Goal: Task Accomplishment & Management: Complete application form

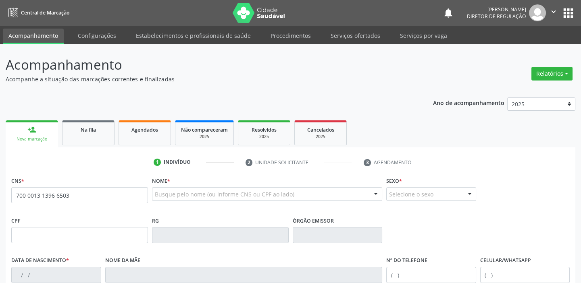
type input "700 0013 1396 6503"
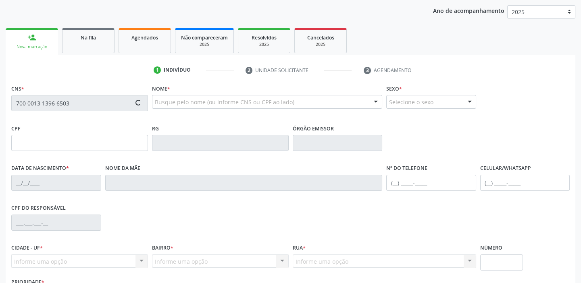
scroll to position [153, 0]
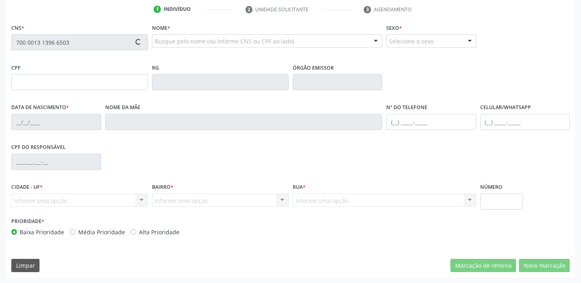
type input "027.410.694-92"
type input "[DATE]"
type input "[PERSON_NAME]"
type input "[PHONE_NUMBER]"
type input "059.436.504-07"
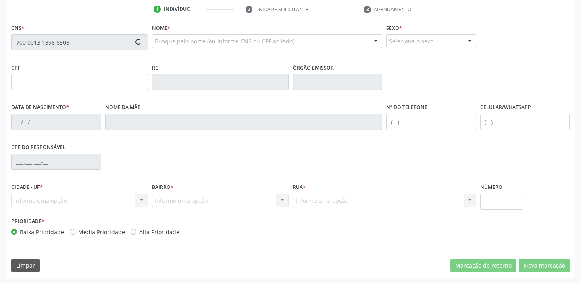
type input "105"
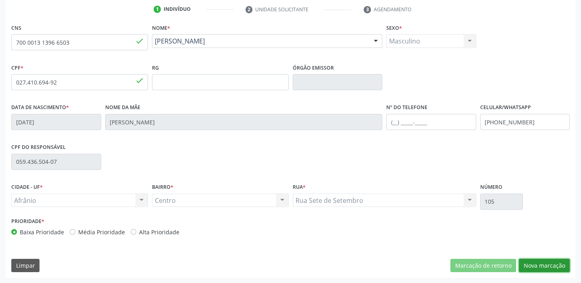
click at [538, 268] on button "Nova marcação" at bounding box center [544, 266] width 51 height 14
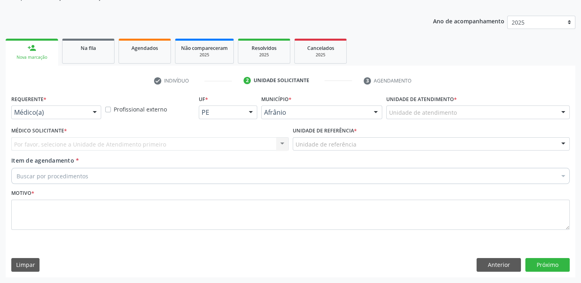
scroll to position [81, 0]
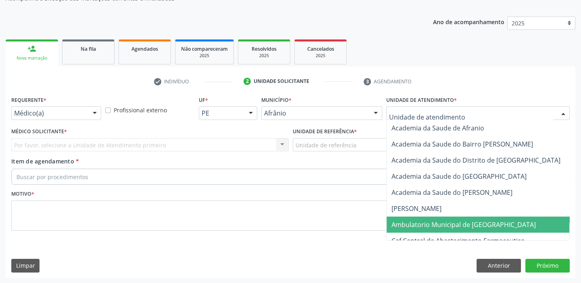
drag, startPoint x: 401, startPoint y: 222, endPoint x: 377, endPoint y: 206, distance: 28.6
click at [401, 222] on span "Ambulatorio Municipal de [GEOGRAPHIC_DATA]" at bounding box center [463, 224] width 144 height 9
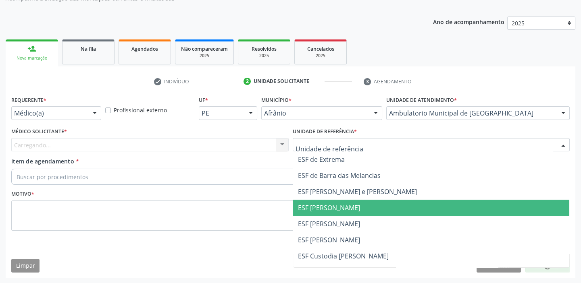
click at [322, 214] on span "ESF [PERSON_NAME]" at bounding box center [431, 208] width 277 height 16
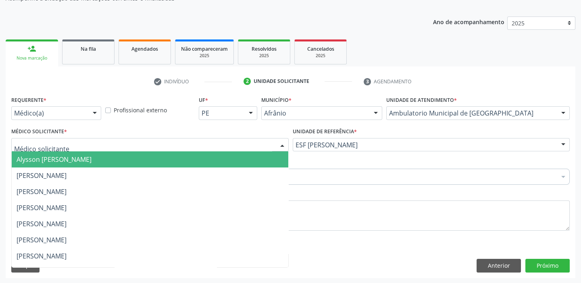
drag, startPoint x: 91, startPoint y: 146, endPoint x: 85, endPoint y: 155, distance: 11.6
click at [89, 148] on div at bounding box center [149, 145] width 277 height 14
click at [83, 165] on span "Alysson [PERSON_NAME]" at bounding box center [150, 160] width 277 height 16
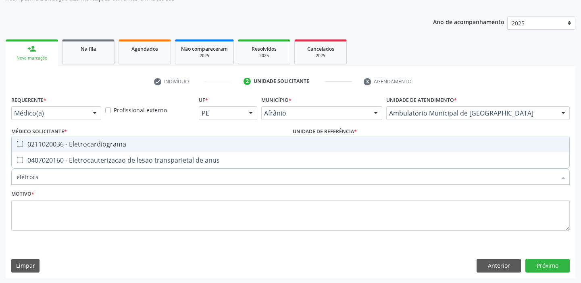
type input "eletrocar"
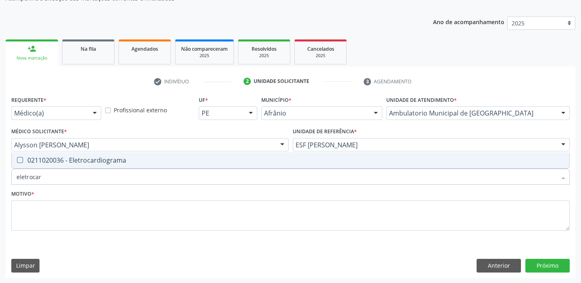
click at [31, 158] on div "0211020036 - Eletrocardiograma" at bounding box center [291, 160] width 548 height 6
checkbox Eletrocardiograma "true"
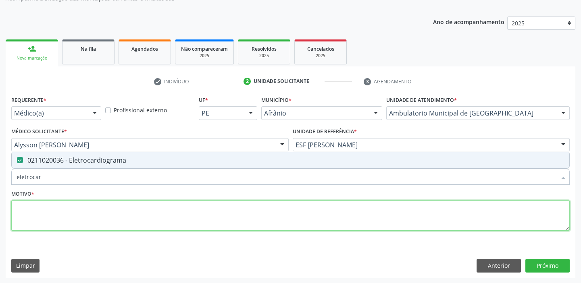
click at [28, 214] on textarea at bounding box center [290, 216] width 558 height 31
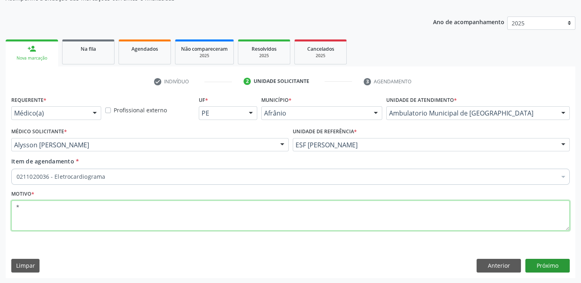
type textarea "*"
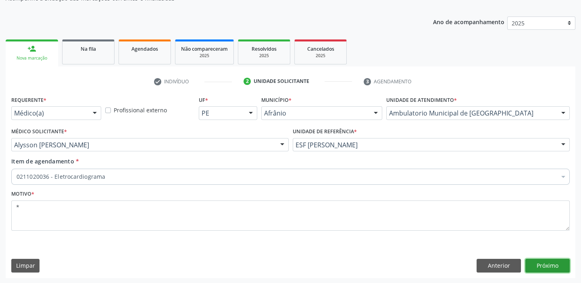
click at [536, 262] on button "Próximo" at bounding box center [547, 266] width 44 height 14
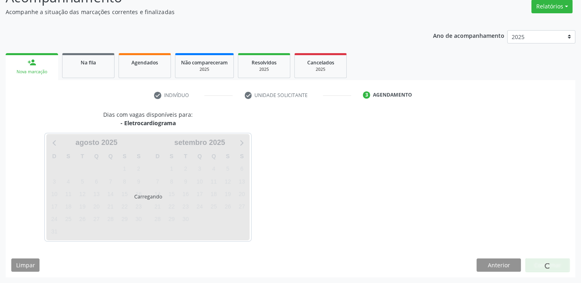
scroll to position [67, 0]
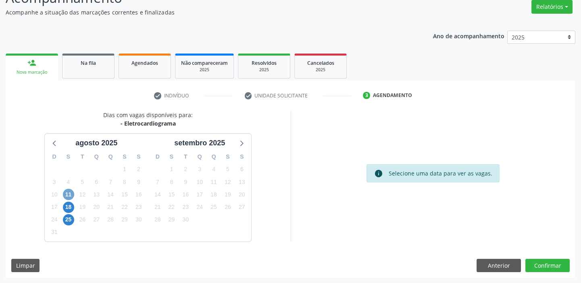
click at [67, 197] on span "11" at bounding box center [68, 194] width 11 height 11
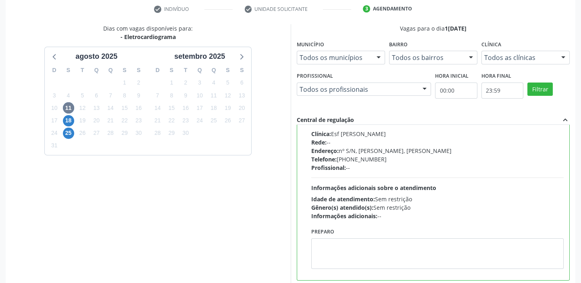
scroll to position [198, 0]
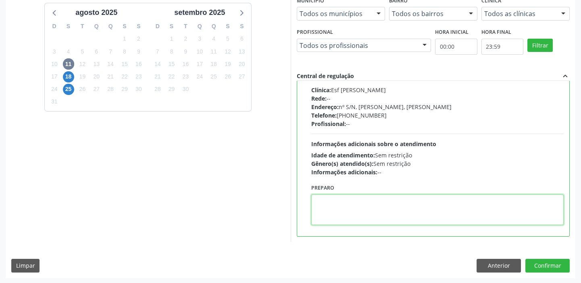
click at [389, 218] on textarea at bounding box center [437, 210] width 253 height 31
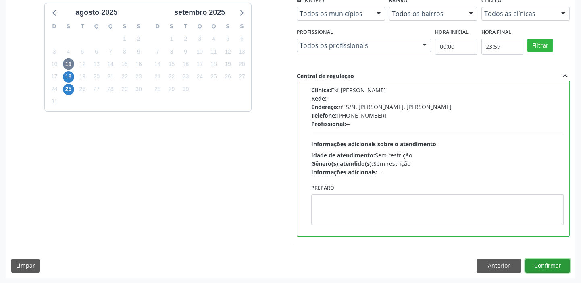
click at [543, 266] on button "Confirmar" at bounding box center [547, 266] width 44 height 14
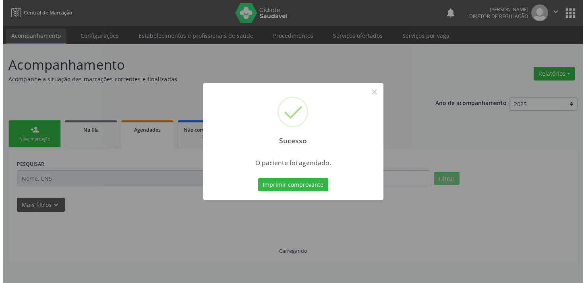
scroll to position [0, 0]
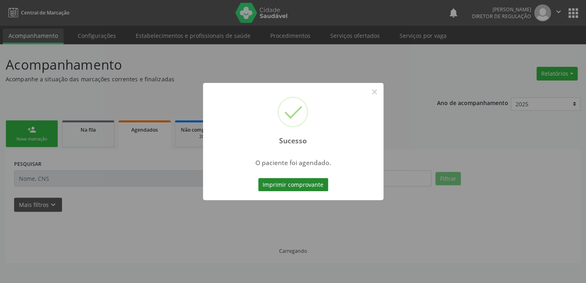
click at [308, 181] on button "Imprimir comprovante" at bounding box center [293, 185] width 70 height 14
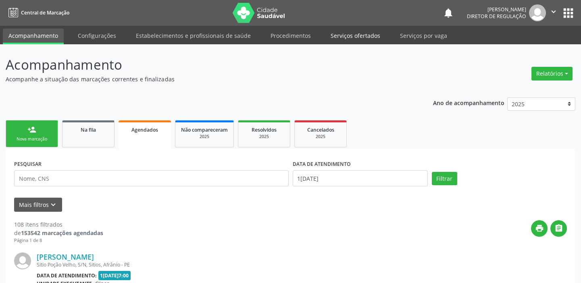
click at [339, 31] on link "Serviços ofertados" at bounding box center [355, 36] width 61 height 14
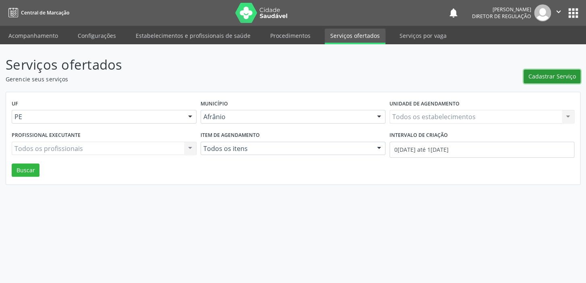
click at [528, 75] on button "Cadastrar Serviço" at bounding box center [552, 77] width 57 height 14
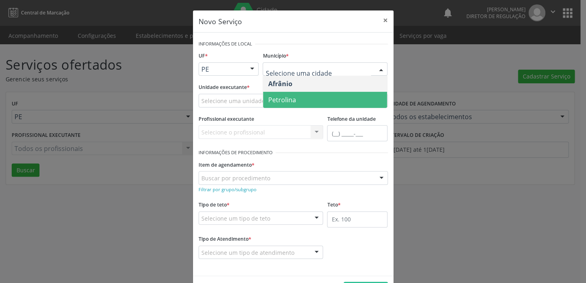
click at [274, 99] on span "Petrolina" at bounding box center [282, 100] width 28 height 9
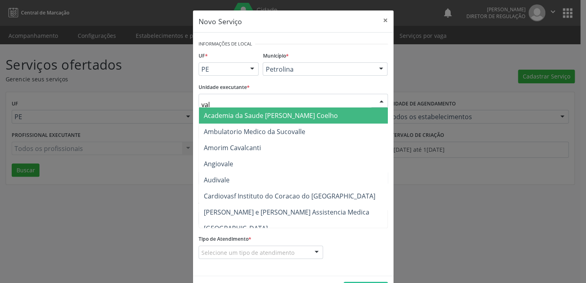
type input "vale"
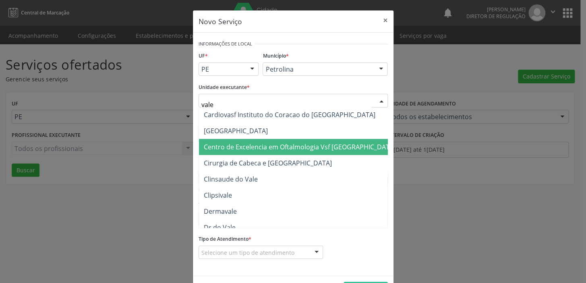
scroll to position [36, 0]
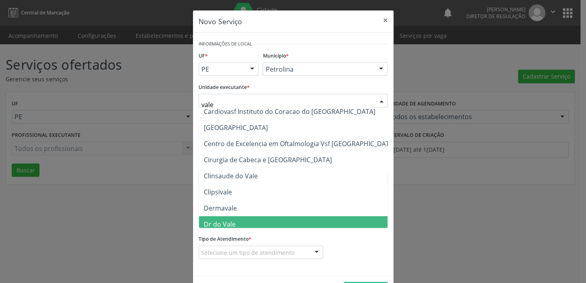
click at [234, 222] on span "Dr do Vale" at bounding box center [300, 224] width 202 height 16
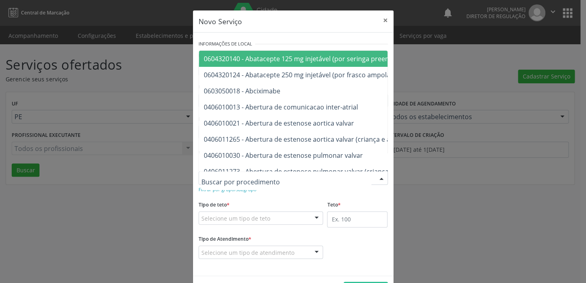
click at [241, 200] on div "Tipo de teto * Selecione um tipo de teto Teto financeiro Teto físico Nenhum res…" at bounding box center [261, 212] width 125 height 26
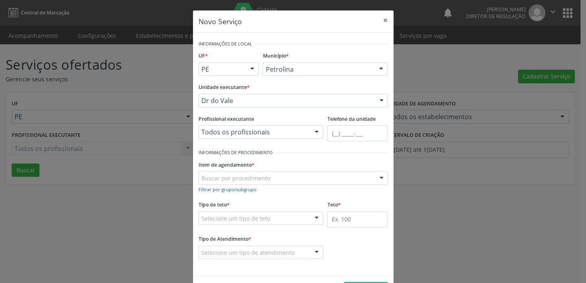
click at [237, 189] on small "Filtrar por grupo/subgrupo" at bounding box center [228, 190] width 58 height 6
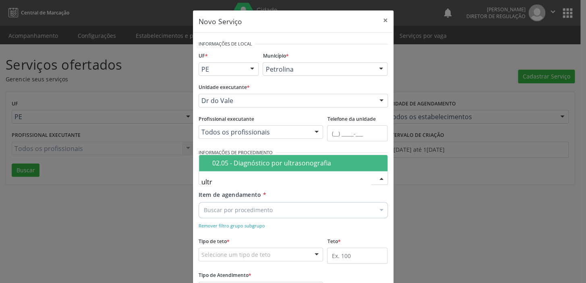
type input "ultra"
click at [240, 165] on div "02.05 - Diagnóstico por ultrasonografia" at bounding box center [297, 163] width 170 height 6
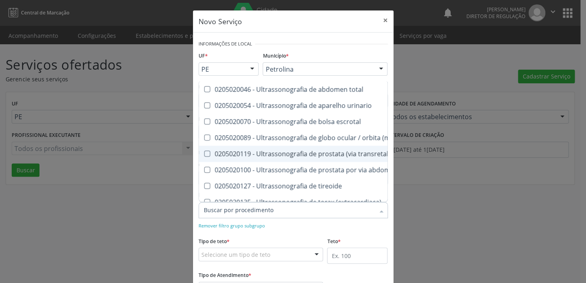
scroll to position [183, 0]
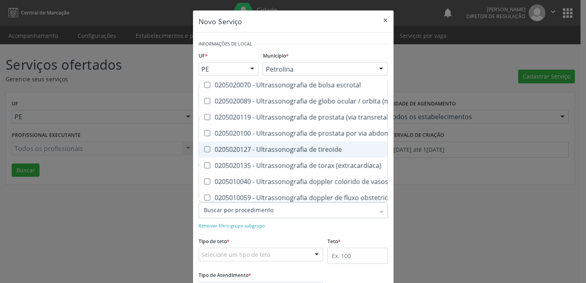
click at [249, 149] on div "0205020127 - Ultrassonografia de tireoide" at bounding box center [372, 149] width 337 height 6
checkbox tireoide "true"
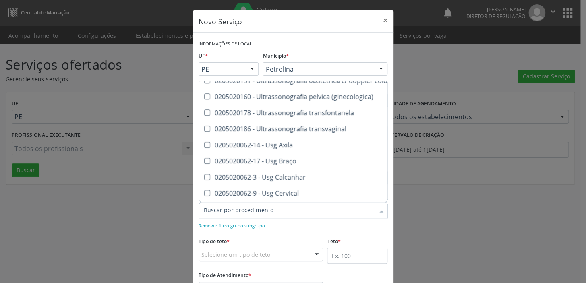
scroll to position [366, 0]
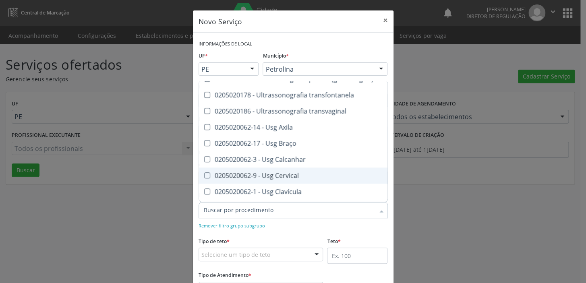
click at [269, 178] on div "0205020062-9 - Usg Cervical" at bounding box center [372, 176] width 337 height 6
checkbox Cervical "true"
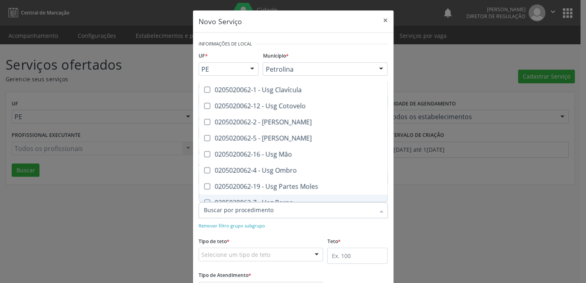
scroll to position [476, 0]
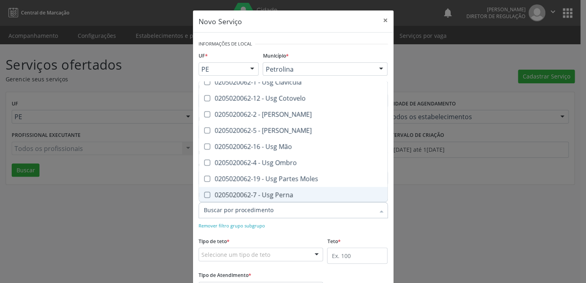
checkbox transesofagica "true"
checkbox transtoracica "true"
checkbox tireoide "false"
checkbox Cervical "false"
click at [259, 236] on div "Tipo de teto * Selecione um tipo de teto Teto financeiro Teto físico Nenhum res…" at bounding box center [261, 248] width 125 height 26
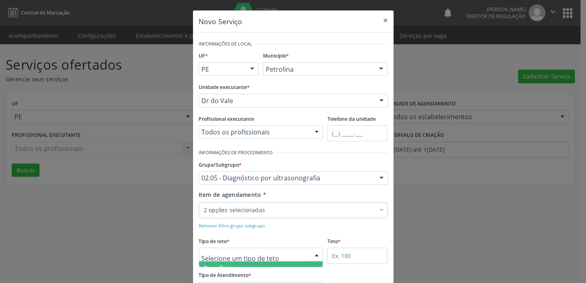
scroll to position [27, 0]
click at [246, 261] on span "Teto físico" at bounding box center [261, 259] width 124 height 16
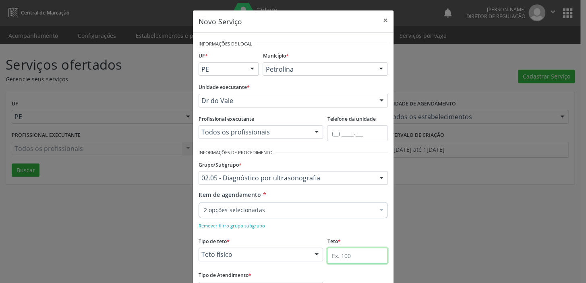
click at [343, 259] on input "text" at bounding box center [357, 256] width 60 height 16
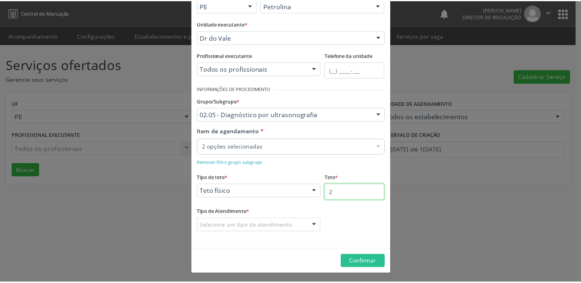
scroll to position [64, 0]
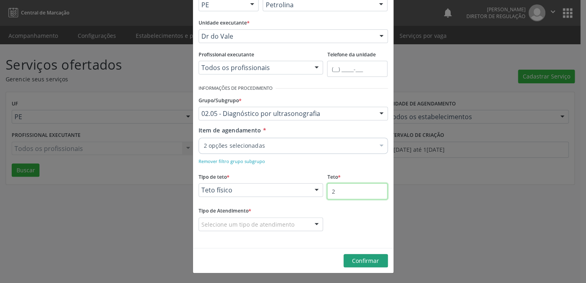
type input "2"
click at [364, 260] on span "Confirmar" at bounding box center [365, 261] width 27 height 8
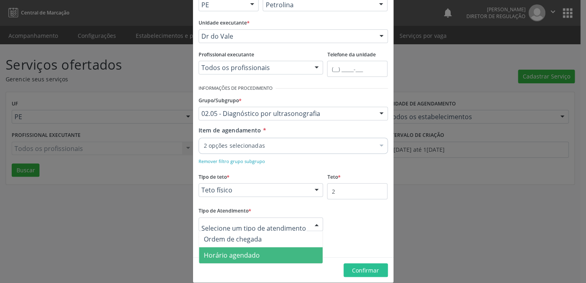
click at [229, 256] on span "Horário agendado" at bounding box center [232, 255] width 56 height 9
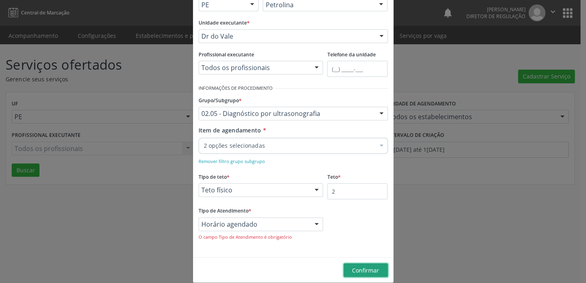
click at [360, 267] on span "Confirmar" at bounding box center [365, 271] width 27 height 8
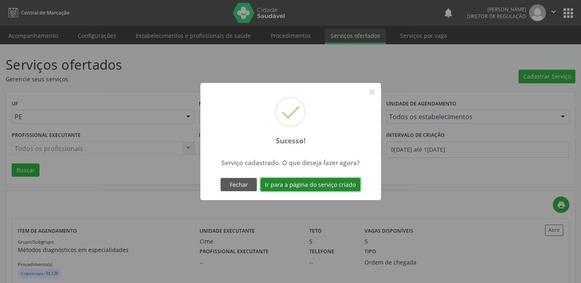
click at [331, 182] on button "Ir para a página do serviço criado" at bounding box center [310, 185] width 100 height 14
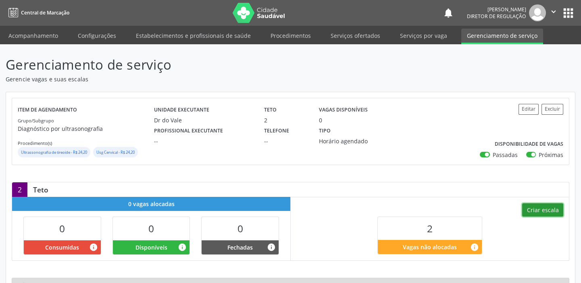
click at [537, 212] on button "Criar escala" at bounding box center [542, 211] width 41 height 14
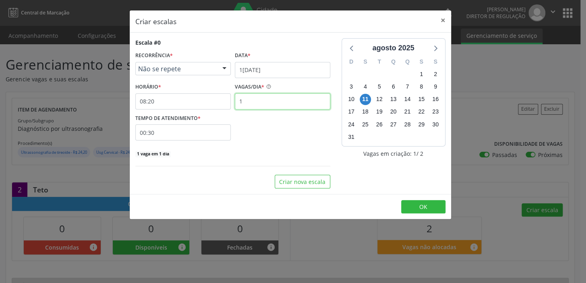
click at [246, 98] on input "1" at bounding box center [283, 102] width 96 height 16
type input "2"
click at [424, 206] on span "OK" at bounding box center [424, 207] width 8 height 8
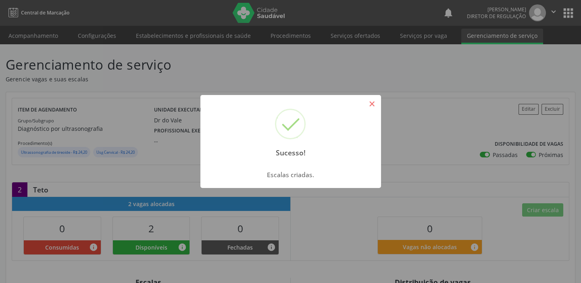
click at [374, 104] on button "×" at bounding box center [372, 104] width 14 height 14
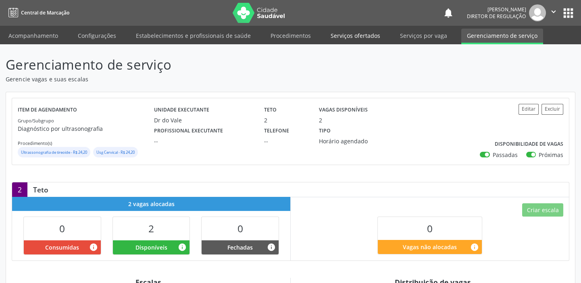
click at [361, 33] on link "Serviços ofertados" at bounding box center [355, 36] width 61 height 14
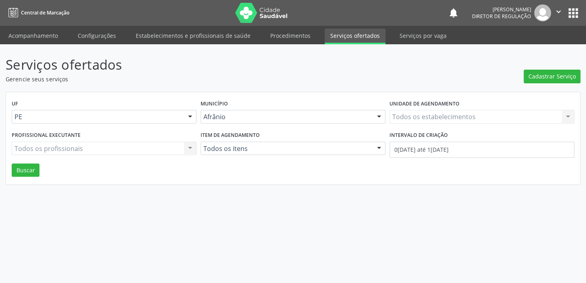
drag, startPoint x: 392, startPoint y: 67, endPoint x: 403, endPoint y: 68, distance: 10.6
click at [394, 67] on p "Serviços ofertados" at bounding box center [207, 65] width 403 height 20
click at [34, 38] on link "Acompanhamento" at bounding box center [33, 36] width 61 height 14
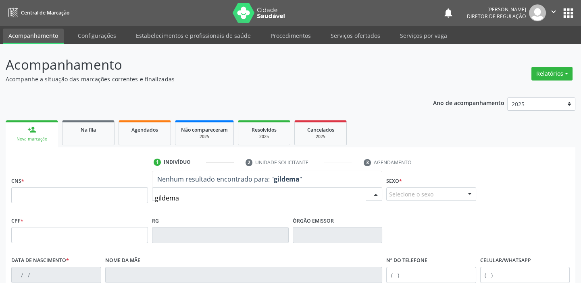
type input "[PERSON_NAME]"
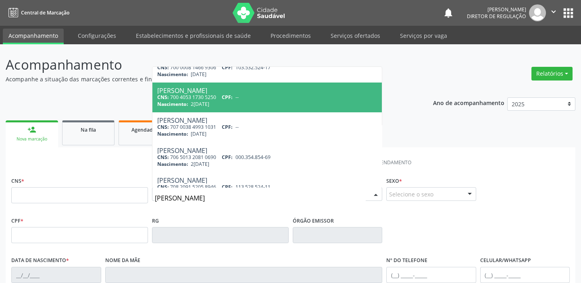
scroll to position [59, 0]
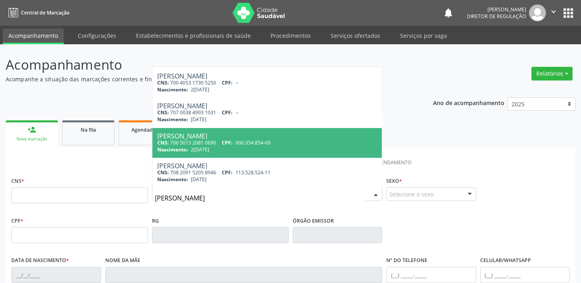
click at [192, 149] on span "2[DATE]" at bounding box center [200, 149] width 19 height 7
type input "706 5013 2081 0690"
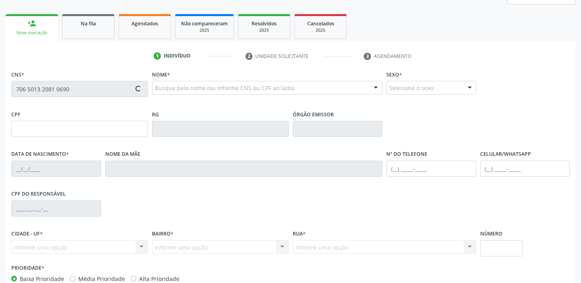
scroll to position [153, 0]
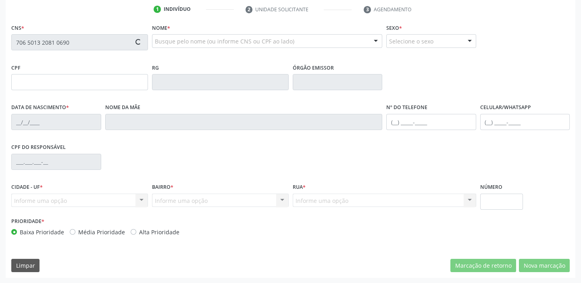
type input "000.354.854-69"
type input "2[DATE]"
type input "[PERSON_NAME]"
type input "[PHONE_NUMBER]"
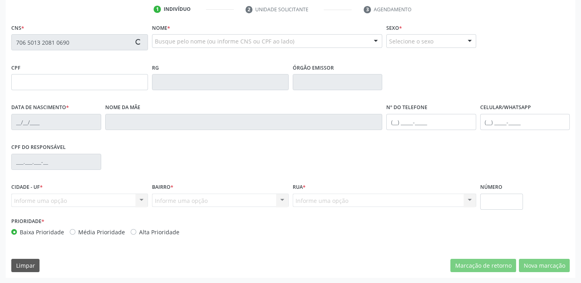
type input "070.063.154-25"
type input "S/N"
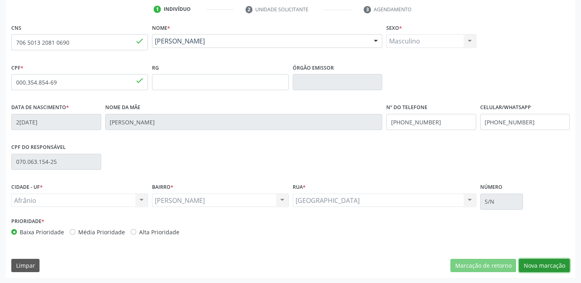
click at [532, 268] on button "Nova marcação" at bounding box center [544, 266] width 51 height 14
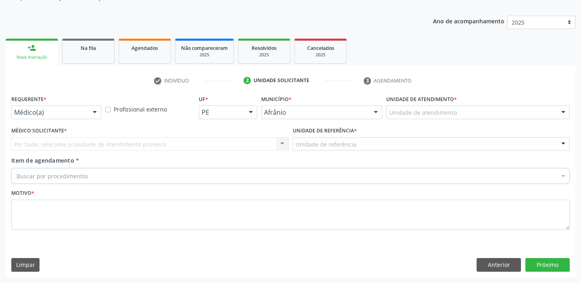
scroll to position [81, 0]
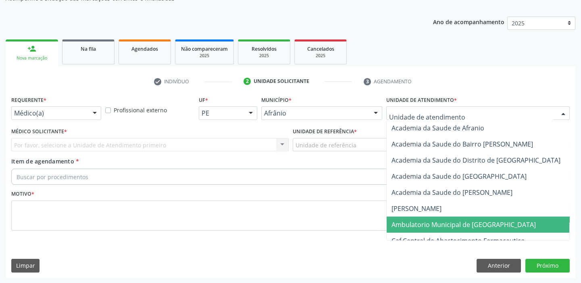
click at [405, 225] on span "Ambulatorio Municipal de [GEOGRAPHIC_DATA]" at bounding box center [463, 224] width 144 height 9
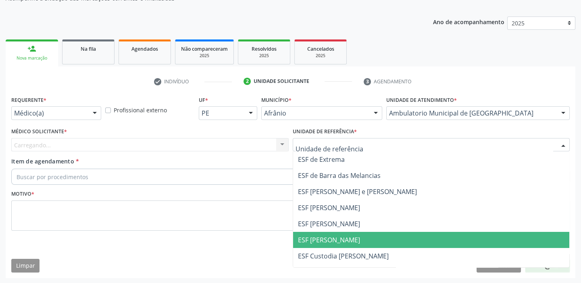
click at [322, 238] on span "ESF [PERSON_NAME]" at bounding box center [329, 240] width 62 height 9
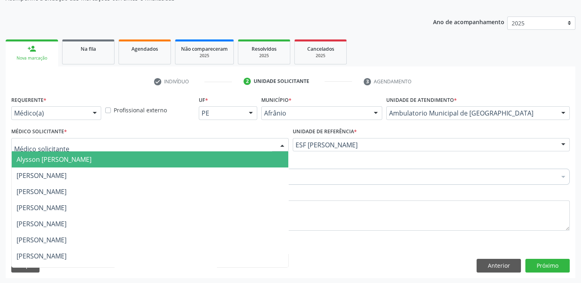
click at [51, 156] on span "Alysson [PERSON_NAME]" at bounding box center [54, 159] width 75 height 9
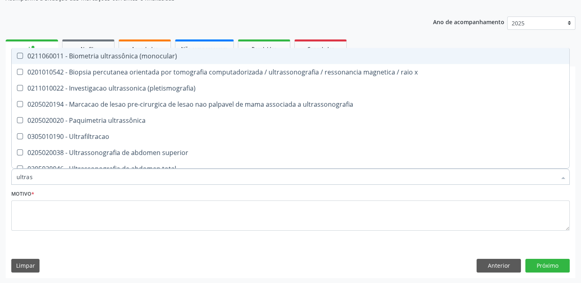
type input "ultrass"
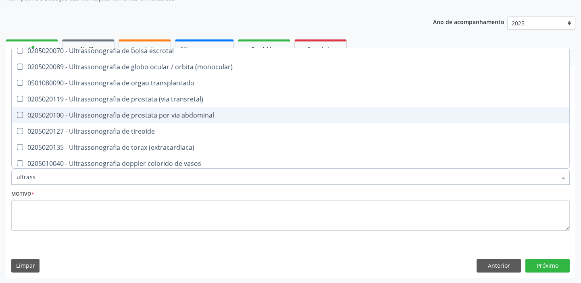
scroll to position [146, 0]
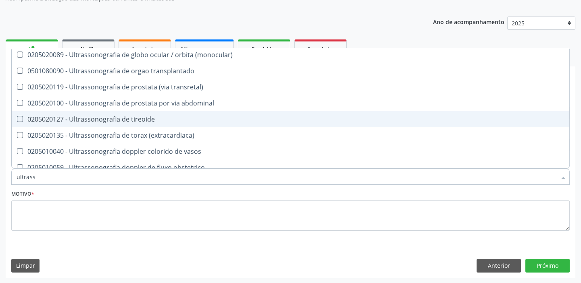
click at [83, 119] on div "0205020127 - Ultrassonografia de tireoide" at bounding box center [291, 119] width 548 height 6
checkbox tireoide "true"
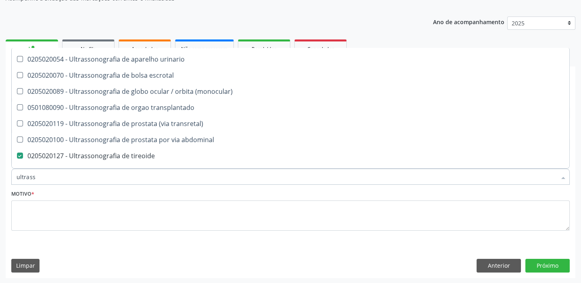
scroll to position [250, 0]
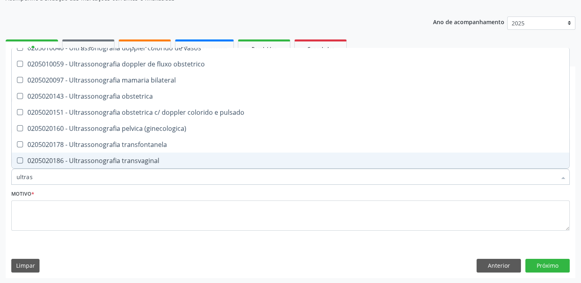
type input "ultra"
checkbox tireoide "false"
checkbox \(extracardiaca\) "true"
type input "u"
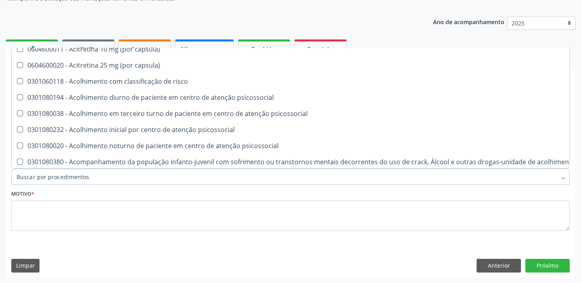
checkbox capsula\) "false"
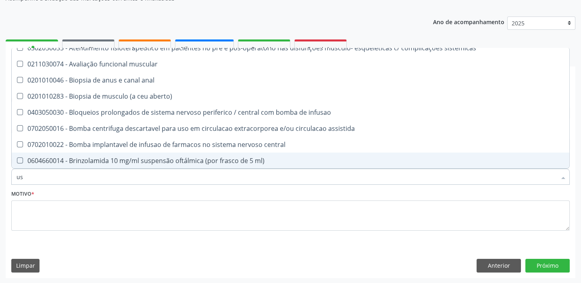
type input "usg"
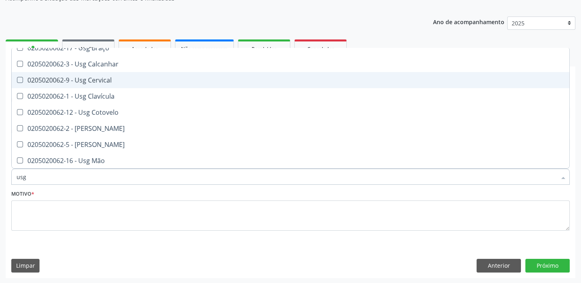
scroll to position [36, 0]
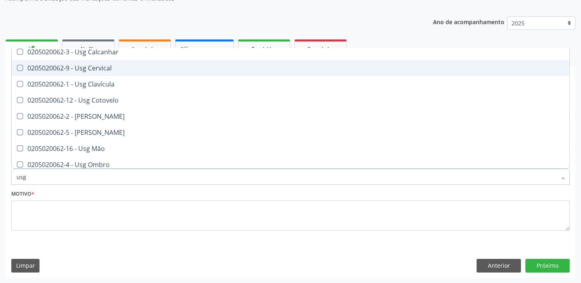
click at [114, 67] on div "0205020062-9 - Usg Cervical" at bounding box center [291, 68] width 548 height 6
checkbox Cervical "true"
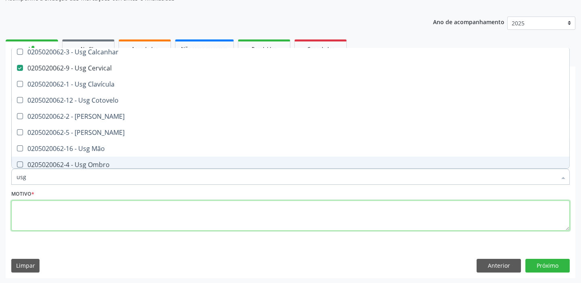
click at [47, 222] on textarea at bounding box center [290, 216] width 558 height 31
checkbox Braço "true"
checkbox Calcanhar "true"
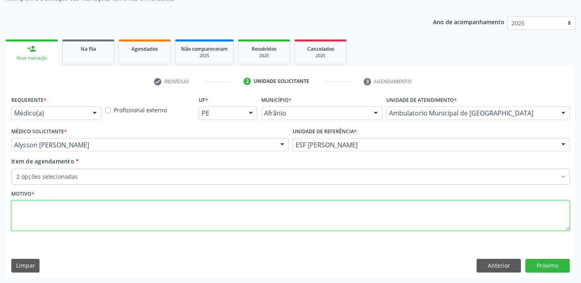
scroll to position [0, 0]
type textarea "*"
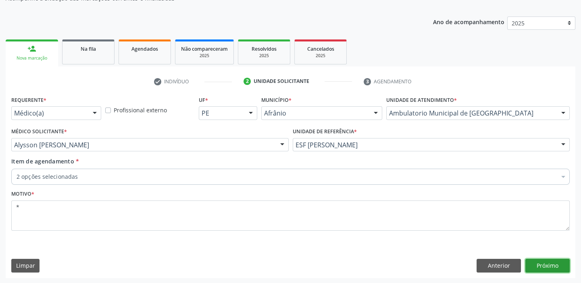
click at [540, 265] on button "Próximo" at bounding box center [547, 266] width 44 height 14
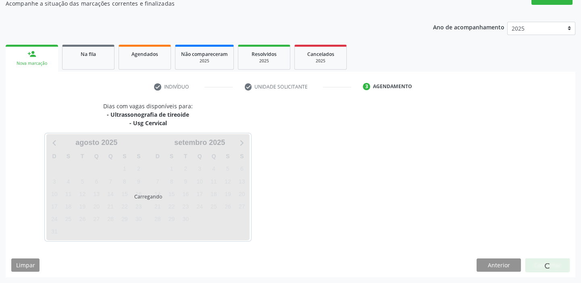
scroll to position [75, 0]
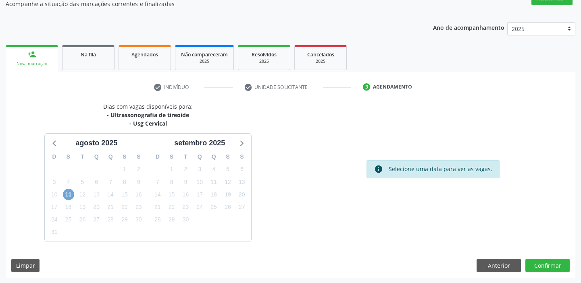
click at [67, 193] on span "11" at bounding box center [68, 194] width 11 height 11
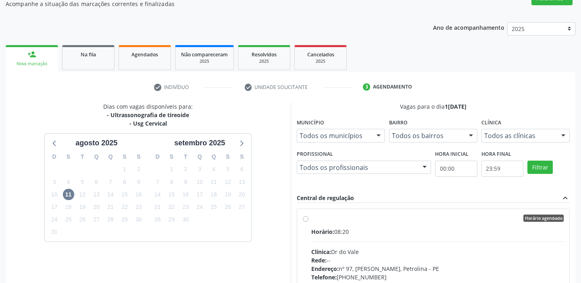
click at [418, 230] on div "Horário: 08:20" at bounding box center [437, 232] width 253 height 8
click at [308, 222] on input "Horário agendado Horário: 08:20 Clínica: Dr do Vale Rede: -- Endereço: [STREET_…" at bounding box center [306, 218] width 6 height 7
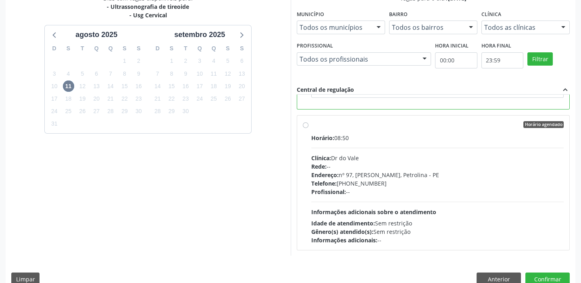
scroll to position [198, 0]
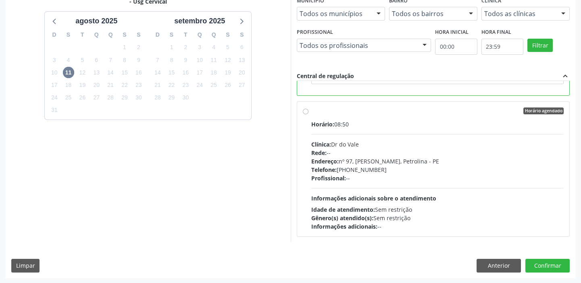
click at [433, 191] on div "Horário: 08:50 Clínica: Dr do Vale Rede: -- Endereço: [STREET_ADDRESS][PERSON_N…" at bounding box center [437, 175] width 253 height 111
click at [308, 115] on input "Horário agendado Horário: 08:50 Clínica: Dr do Vale Rede: -- Endereço: [STREET_…" at bounding box center [306, 111] width 6 height 7
radio input "false"
radio input "true"
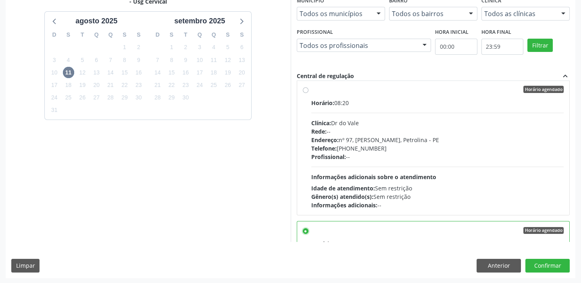
scroll to position [0, 0]
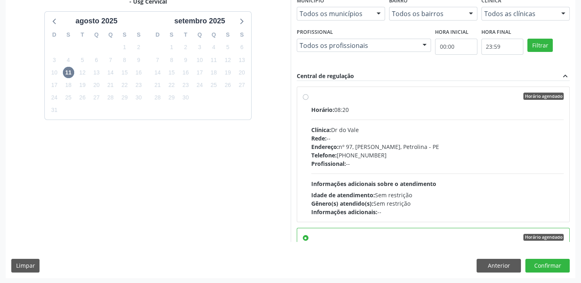
click at [409, 168] on div "Horário: 08:20 Clínica: Dr do Vale Rede: -- Endereço: [STREET_ADDRESS][PERSON_N…" at bounding box center [437, 161] width 253 height 111
click at [308, 100] on input "Horário agendado Horário: 08:20 Clínica: Dr do Vale Rede: -- Endereço: [STREET_…" at bounding box center [306, 96] width 6 height 7
radio input "true"
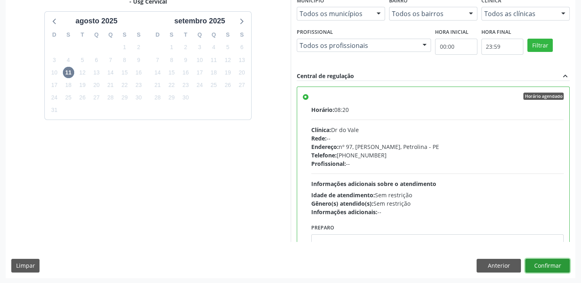
click at [542, 265] on button "Confirmar" at bounding box center [547, 266] width 44 height 14
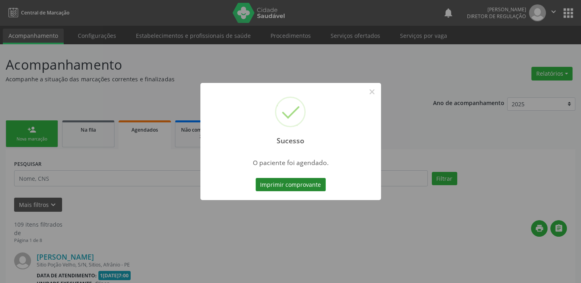
click at [285, 185] on button "Imprimir comprovante" at bounding box center [291, 185] width 70 height 14
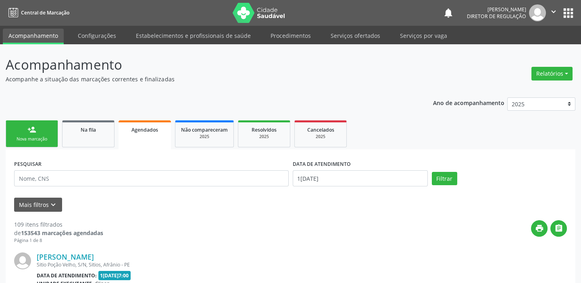
click at [31, 127] on div "person_add" at bounding box center [31, 129] width 9 height 9
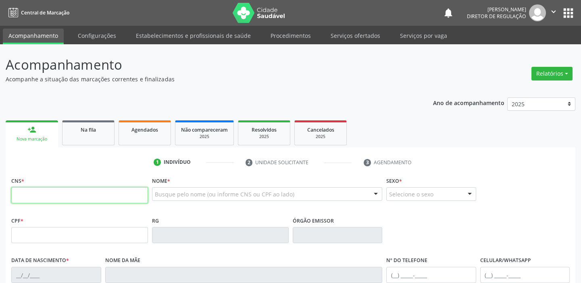
click at [44, 199] on input "text" at bounding box center [79, 195] width 137 height 16
click at [348, 35] on link "Serviços ofertados" at bounding box center [355, 36] width 61 height 14
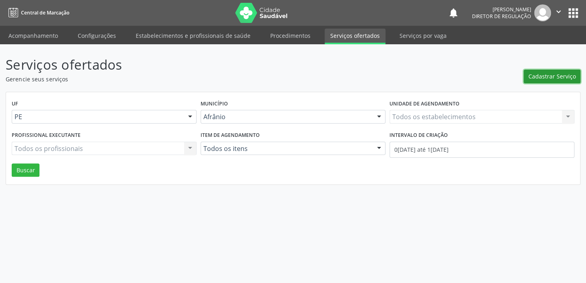
click at [549, 77] on span "Cadastrar Serviço" at bounding box center [553, 76] width 48 height 8
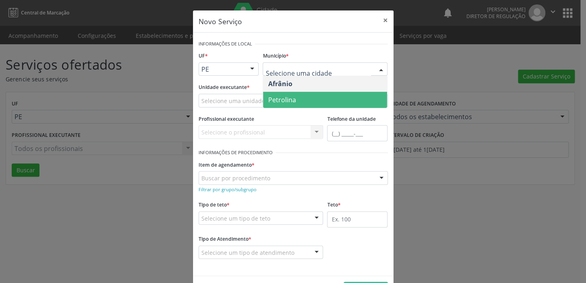
click at [280, 96] on span "Petrolina" at bounding box center [282, 100] width 28 height 9
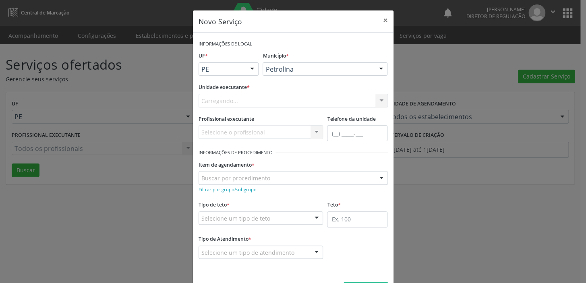
click at [208, 100] on div "Carregando... Academia da Saude de Afranio Academia da Saude do Bairro [PERSON_…" at bounding box center [293, 101] width 189 height 14
click at [227, 98] on div "Carregando... Academia da Saude de Afranio Academia da Saude do Bairro [PERSON_…" at bounding box center [293, 101] width 189 height 14
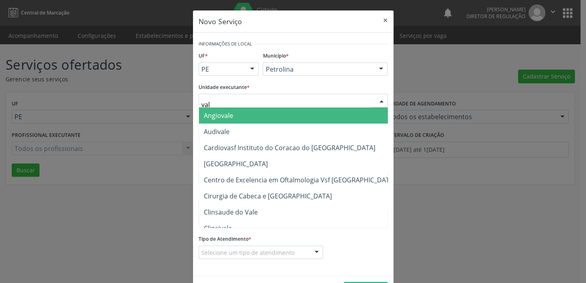
type input "vale"
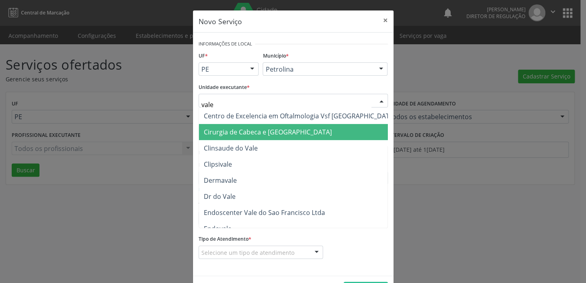
scroll to position [73, 0]
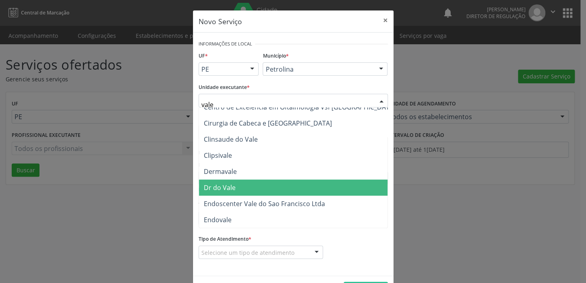
drag, startPoint x: 230, startPoint y: 186, endPoint x: 235, endPoint y: 184, distance: 5.5
click at [230, 185] on span "Dr do Vale" at bounding box center [220, 187] width 32 height 9
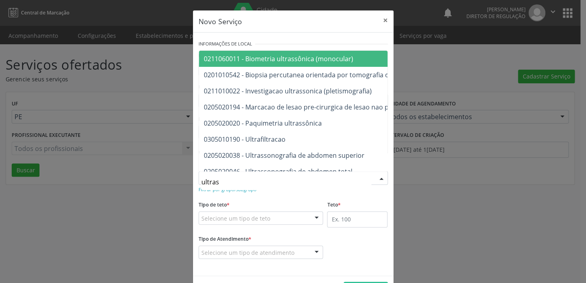
type input "ultrass"
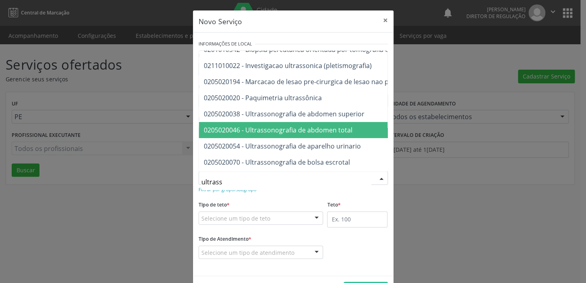
scroll to position [36, 0]
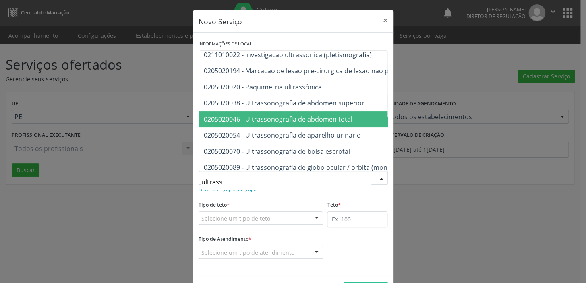
click at [307, 123] on span "0205020046 - Ultrassonografia de abdomen total" at bounding box center [399, 119] width 400 height 16
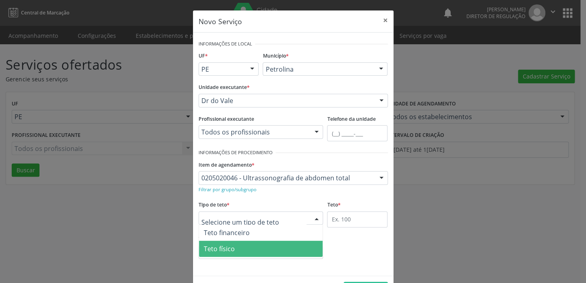
click at [217, 250] on span "Teto físico" at bounding box center [219, 249] width 31 height 9
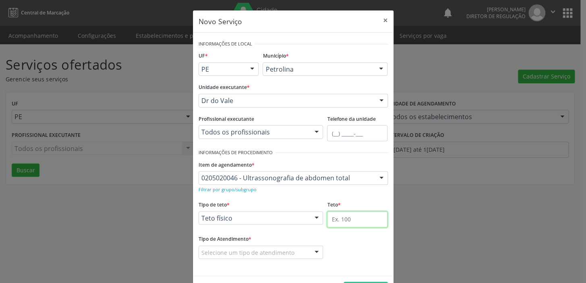
click at [336, 225] on input "text" at bounding box center [357, 220] width 60 height 16
type input "1"
drag, startPoint x: 239, startPoint y: 255, endPoint x: 242, endPoint y: 258, distance: 4.6
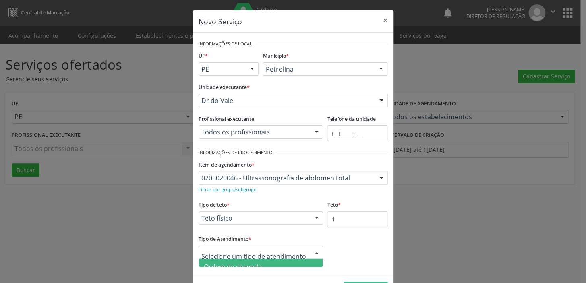
click at [252, 263] on span "Ordem de chegada" at bounding box center [233, 267] width 58 height 9
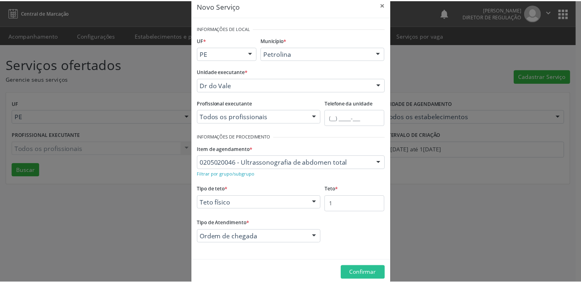
scroll to position [28, 0]
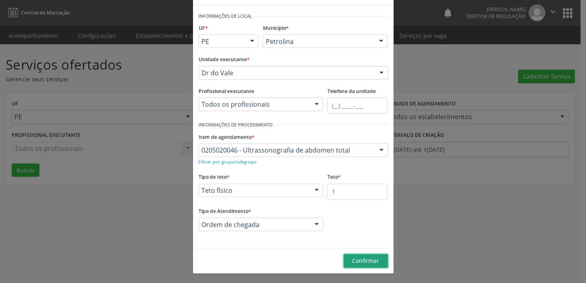
click at [355, 264] on span "Confirmar" at bounding box center [365, 261] width 27 height 8
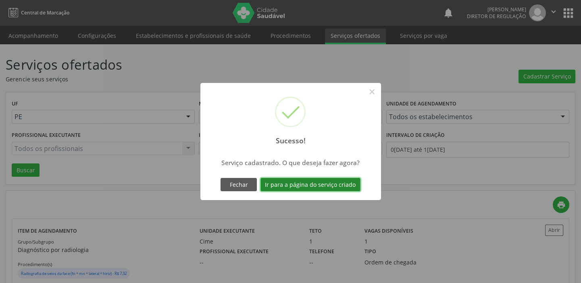
click at [284, 186] on button "Ir para a página do serviço criado" at bounding box center [310, 185] width 100 height 14
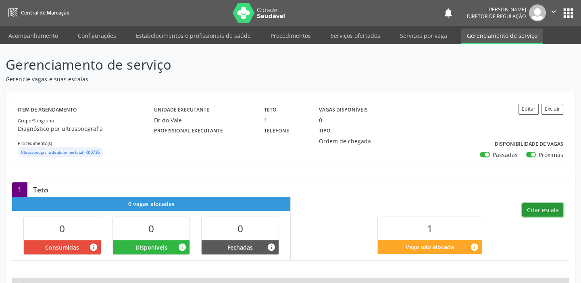
click at [535, 208] on button "Criar escala" at bounding box center [542, 211] width 41 height 14
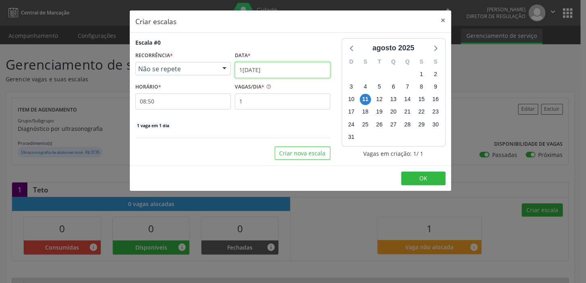
click at [247, 69] on input "1[DATE]" at bounding box center [283, 70] width 96 height 16
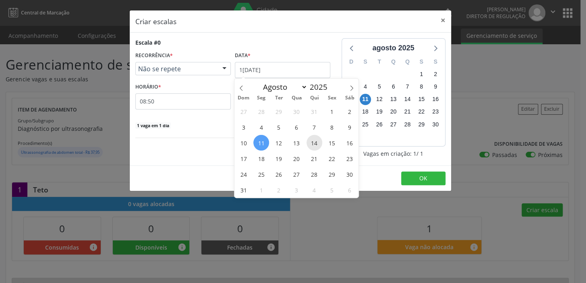
click at [314, 145] on span "14" at bounding box center [315, 143] width 16 height 16
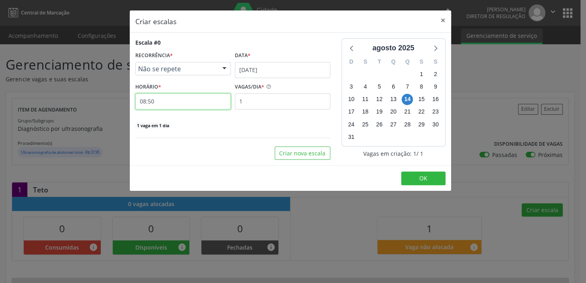
click at [185, 107] on input "08:50" at bounding box center [183, 102] width 96 height 16
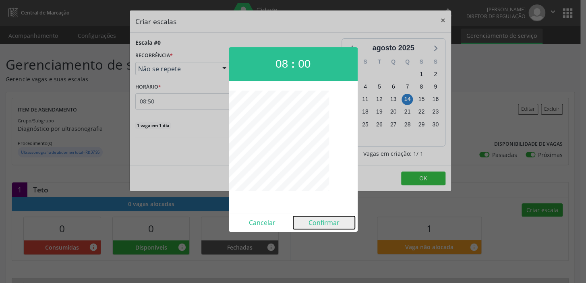
click at [310, 220] on button "Confirmar" at bounding box center [324, 222] width 62 height 13
type input "08:00"
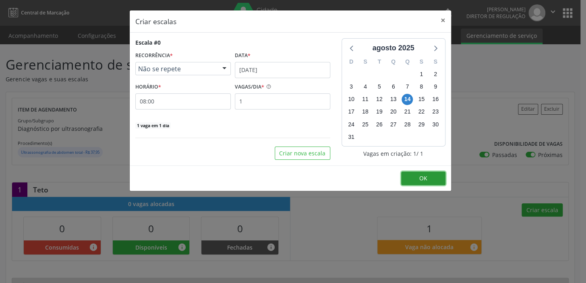
click at [415, 177] on button "OK" at bounding box center [423, 179] width 44 height 14
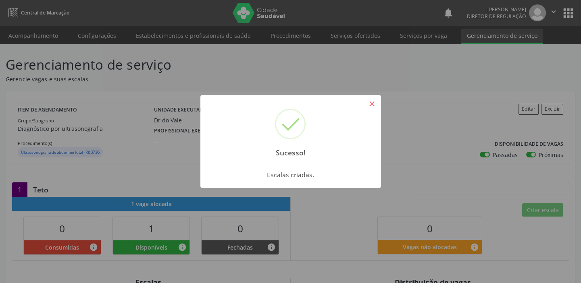
click at [372, 100] on button "×" at bounding box center [372, 104] width 14 height 14
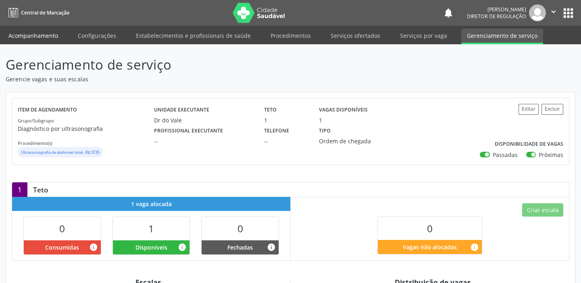
click at [28, 38] on link "Acompanhamento" at bounding box center [33, 36] width 61 height 14
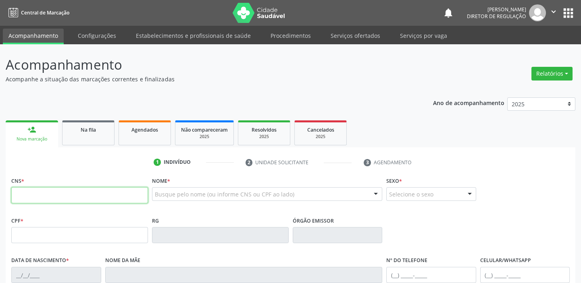
click at [44, 192] on input "text" at bounding box center [79, 195] width 137 height 16
type input "706 4086 0384 7282"
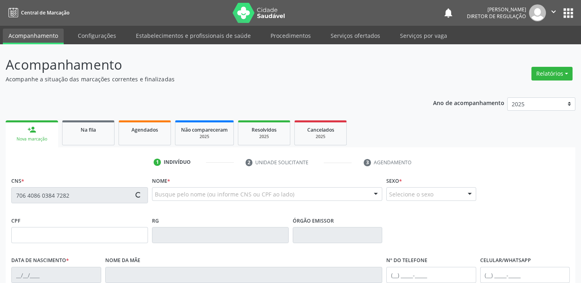
type input "[DATE]"
type input "Maria Auxiliadora"
type input "[PHONE_NUMBER]"
type input "--"
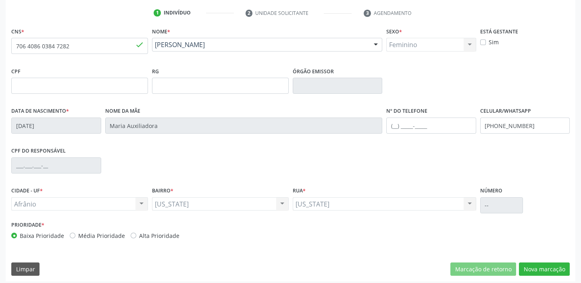
scroll to position [153, 0]
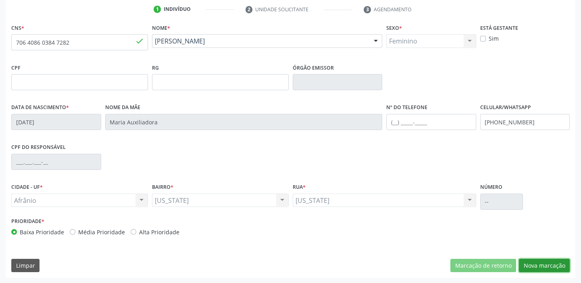
click at [540, 262] on button "Nova marcação" at bounding box center [544, 266] width 51 height 14
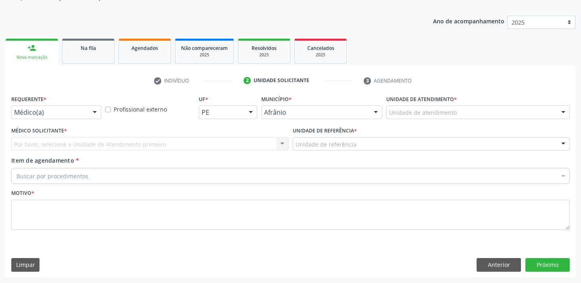
scroll to position [81, 0]
click at [399, 102] on label "Unidade de atendimento *" at bounding box center [421, 100] width 71 height 12
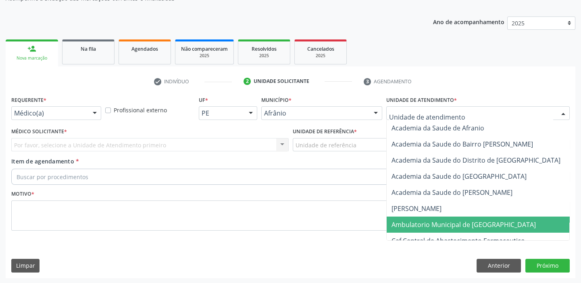
click at [416, 223] on span "Ambulatorio Municipal de [GEOGRAPHIC_DATA]" at bounding box center [463, 224] width 144 height 9
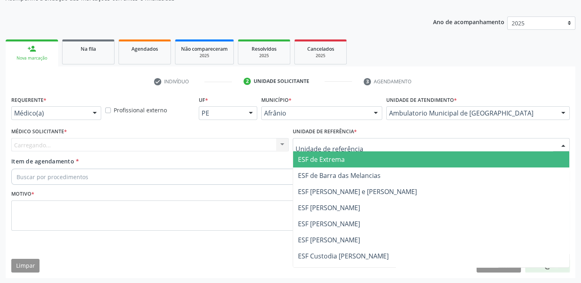
drag, startPoint x: 312, startPoint y: 147, endPoint x: 311, endPoint y: 195, distance: 48.8
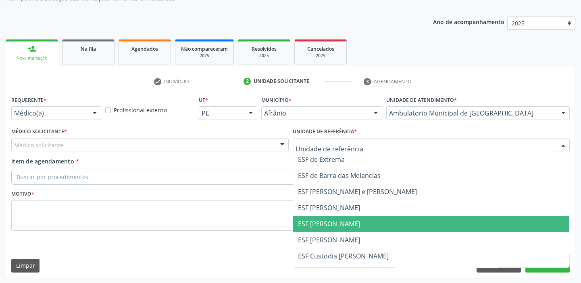
click at [317, 230] on span "ESF [PERSON_NAME]" at bounding box center [431, 224] width 277 height 16
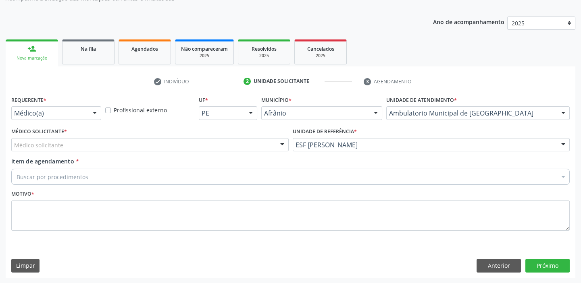
drag, startPoint x: 23, startPoint y: 143, endPoint x: 26, endPoint y: 157, distance: 14.1
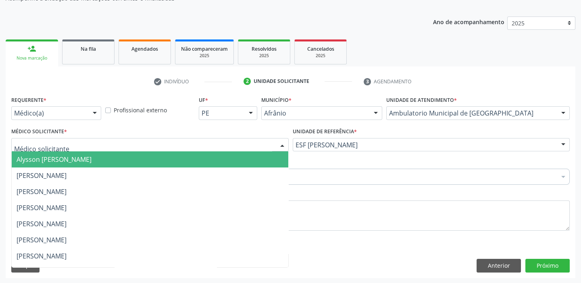
drag, startPoint x: 26, startPoint y: 158, endPoint x: 29, endPoint y: 170, distance: 11.7
click at [27, 160] on span "Alysson [PERSON_NAME]" at bounding box center [54, 159] width 75 height 9
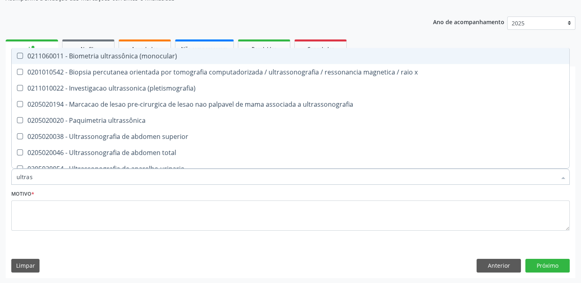
type input "ultrass"
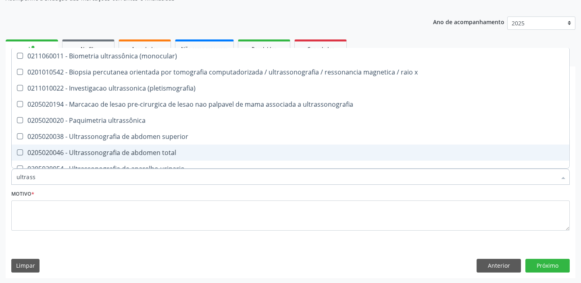
click at [65, 153] on div "0205020046 - Ultrassonografia de abdomen total" at bounding box center [291, 153] width 548 height 6
checkbox total "true"
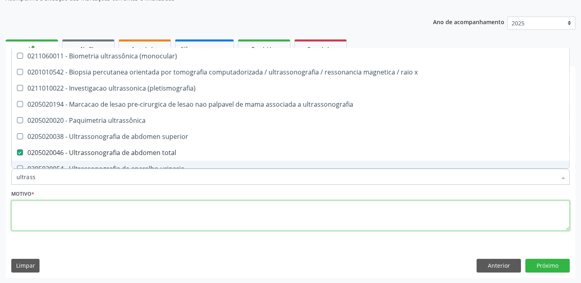
click at [53, 206] on textarea at bounding box center [290, 216] width 558 height 31
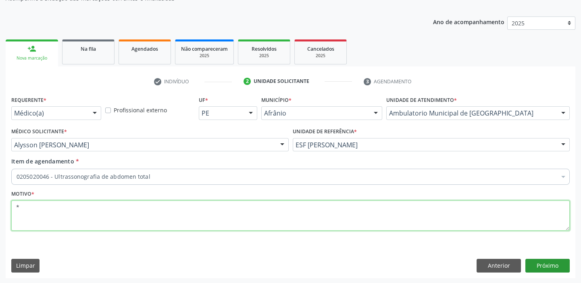
type textarea "*"
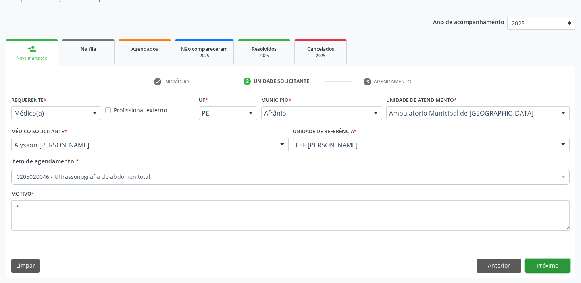
click at [526, 268] on button "Próximo" at bounding box center [547, 266] width 44 height 14
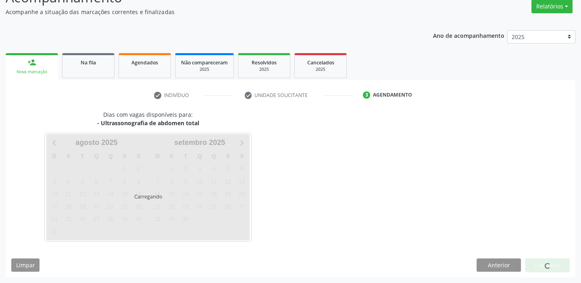
scroll to position [67, 0]
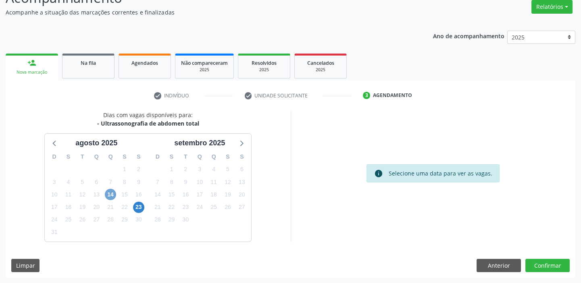
click at [107, 193] on span "14" at bounding box center [110, 194] width 11 height 11
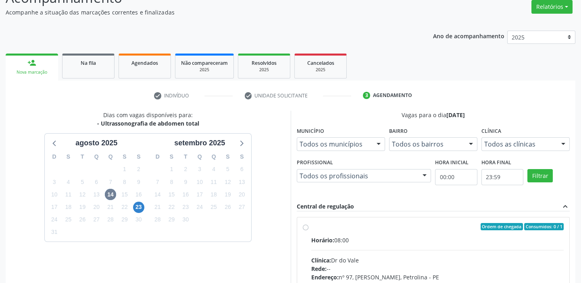
click at [308, 231] on input "Ordem de chegada Consumidos: 0 / 1 Horário: 08:00 Clínica: Dr do Vale Rede: -- …" at bounding box center [306, 226] width 6 height 7
radio input "true"
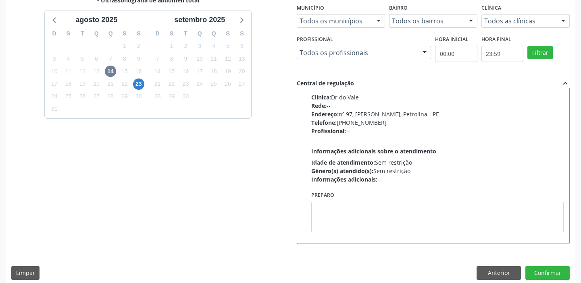
scroll to position [198, 0]
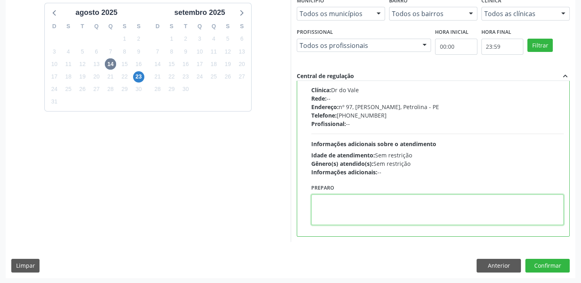
click at [363, 216] on textarea at bounding box center [437, 210] width 253 height 31
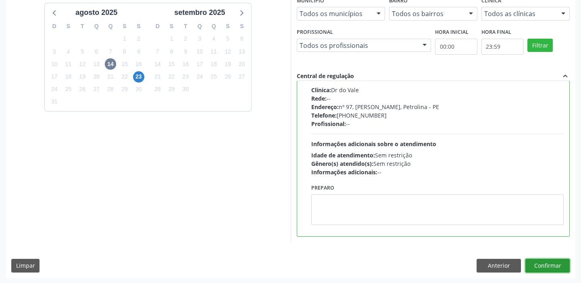
click at [544, 267] on button "Confirmar" at bounding box center [547, 266] width 44 height 14
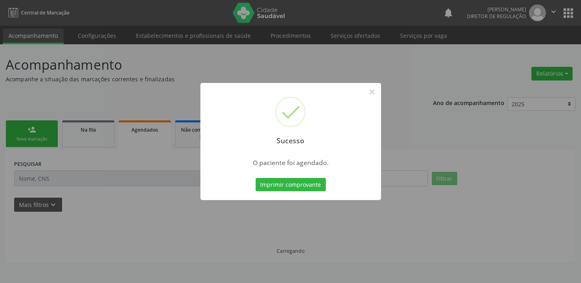
scroll to position [0, 0]
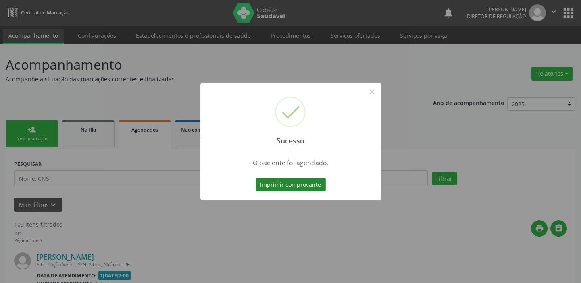
click at [298, 189] on button "Imprimir comprovante" at bounding box center [291, 185] width 70 height 14
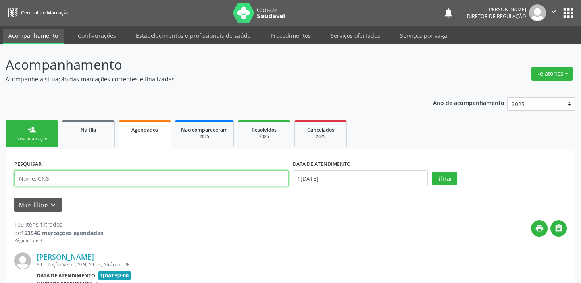
click at [37, 173] on input "text" at bounding box center [151, 178] width 274 height 16
type input "[PERSON_NAME]"
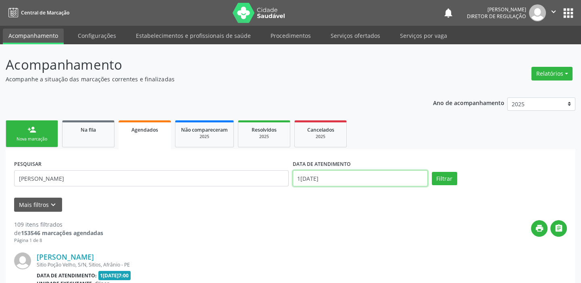
click at [310, 178] on input "1[DATE]" at bounding box center [360, 178] width 135 height 16
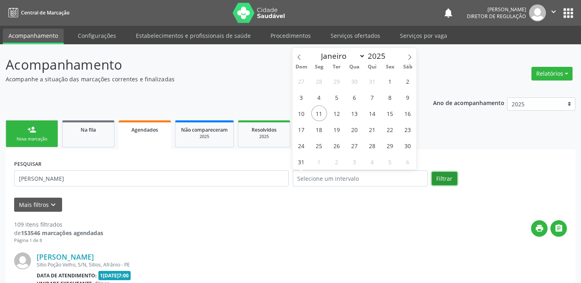
click at [439, 179] on button "Filtrar" at bounding box center [444, 179] width 25 height 14
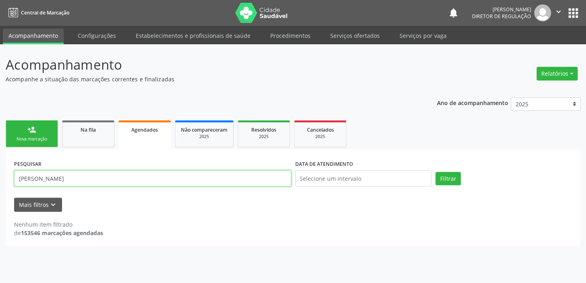
click at [81, 177] on input "[PERSON_NAME]" at bounding box center [152, 178] width 277 height 16
type input "[PERSON_NAME]"
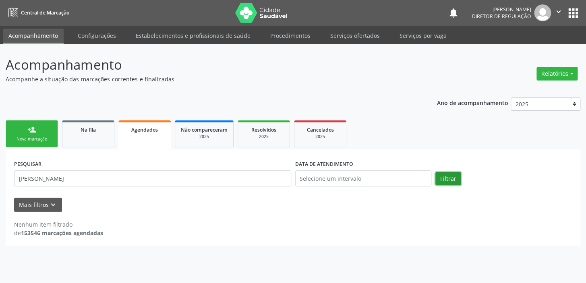
click at [455, 179] on button "Filtrar" at bounding box center [448, 179] width 25 height 14
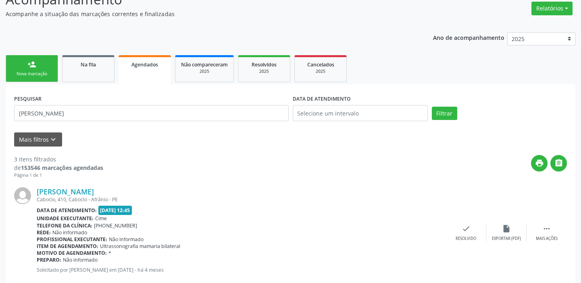
scroll to position [45, 0]
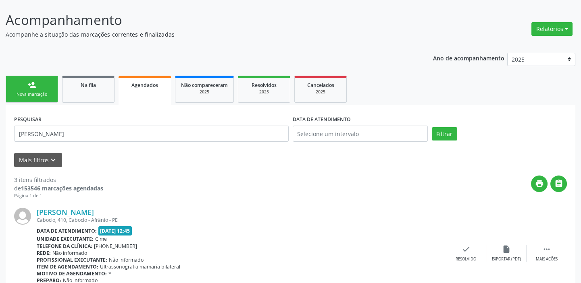
click at [32, 95] on div "Nova marcação" at bounding box center [32, 94] width 40 height 6
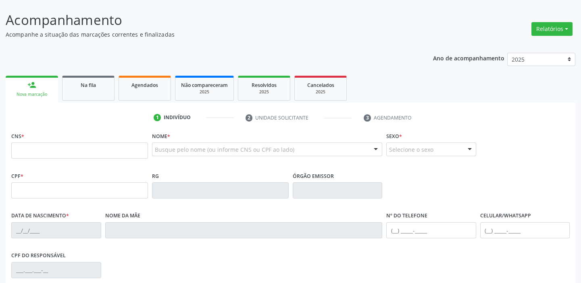
click at [32, 95] on div "Nova marcação" at bounding box center [31, 94] width 41 height 6
click at [131, 88] on link "Agendados" at bounding box center [145, 88] width 52 height 25
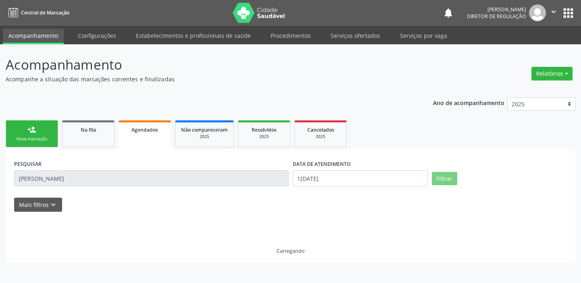
scroll to position [0, 0]
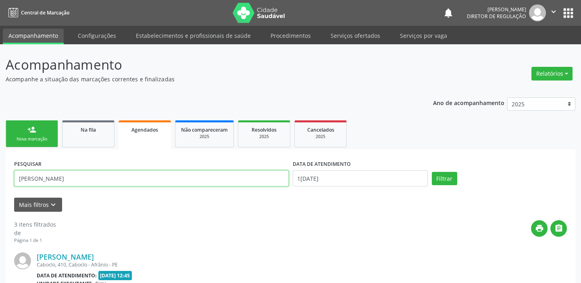
click at [92, 176] on input "[PERSON_NAME]" at bounding box center [151, 178] width 274 height 16
type input "s"
type input "708401227848869"
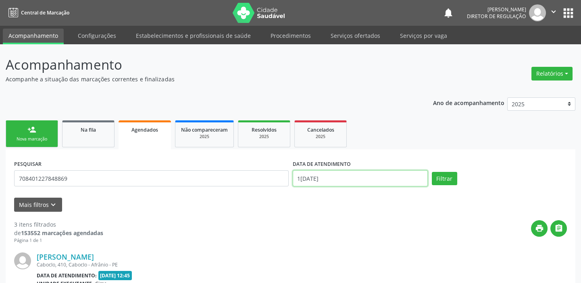
click at [328, 181] on input "1[DATE]" at bounding box center [360, 178] width 135 height 16
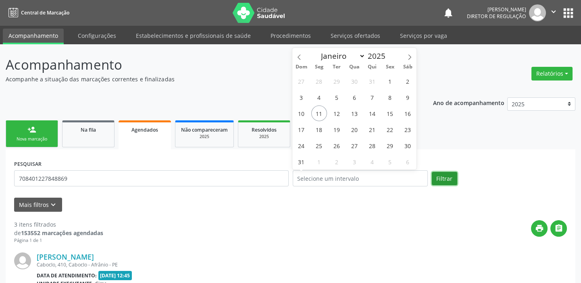
click at [446, 180] on button "Filtrar" at bounding box center [444, 179] width 25 height 14
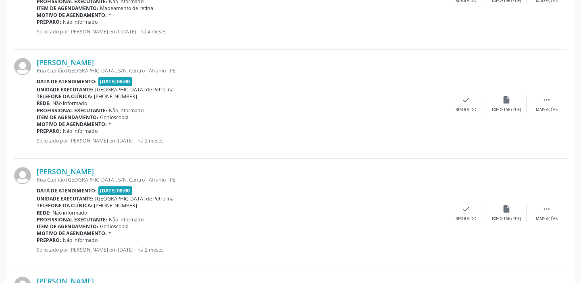
scroll to position [1662, 0]
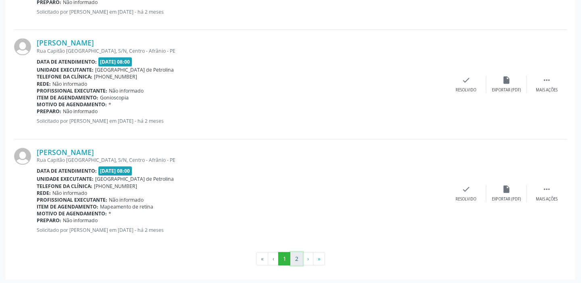
click at [297, 260] on button "2" at bounding box center [296, 259] width 12 height 14
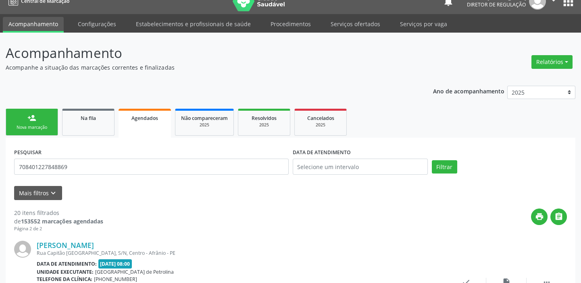
scroll to position [0, 0]
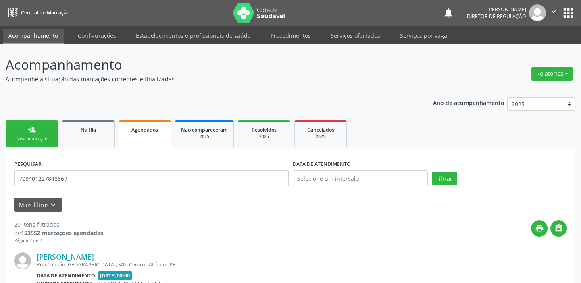
click at [42, 134] on link "person_add Nova marcação" at bounding box center [32, 134] width 52 height 27
click at [41, 134] on link "person_add Nova marcação" at bounding box center [32, 134] width 52 height 27
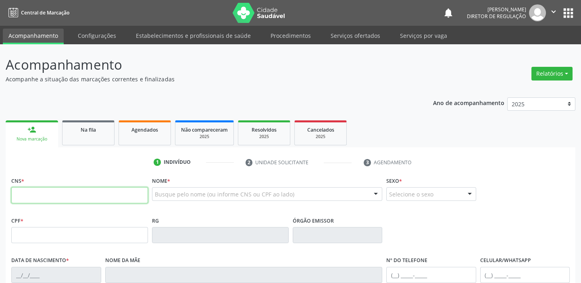
click at [40, 193] on input "text" at bounding box center [79, 195] width 137 height 16
type input "8"
type input "708 4012 2784 8869"
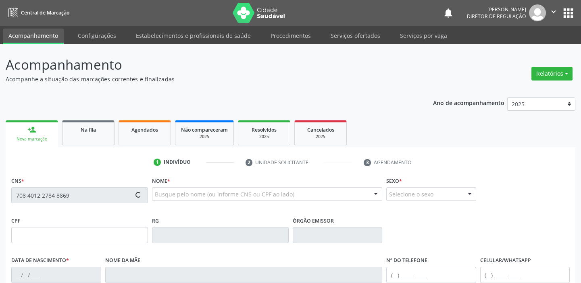
type input "10/06/1962"
type input "Maria Madalena Mendes da Marta"
type input "(11) 96861-6715"
type input "043.989.078-07"
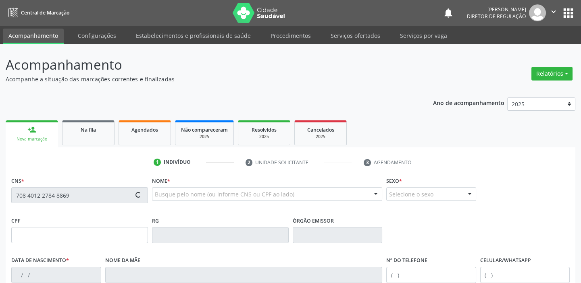
type input "S/N"
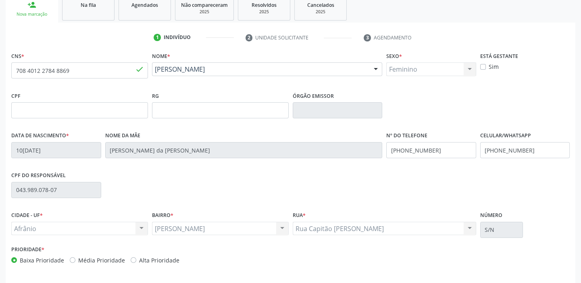
scroll to position [153, 0]
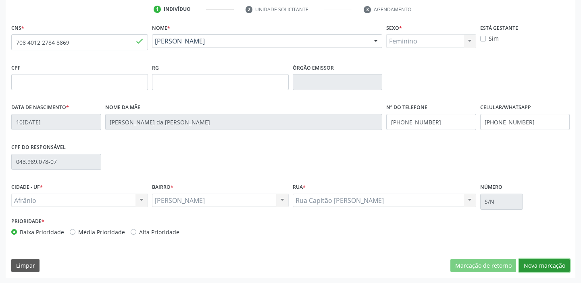
click at [531, 262] on button "Nova marcação" at bounding box center [544, 266] width 51 height 14
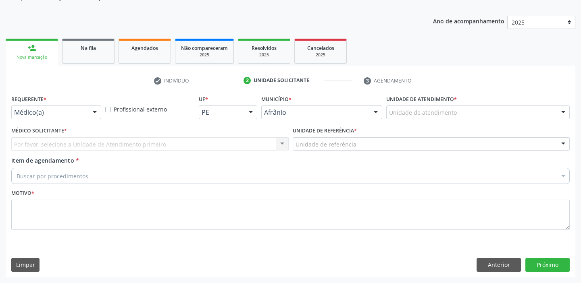
scroll to position [81, 0]
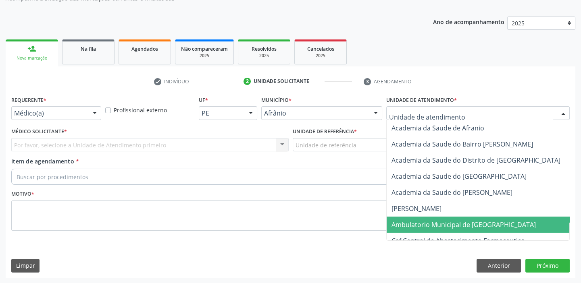
drag, startPoint x: 419, startPoint y: 222, endPoint x: 374, endPoint y: 194, distance: 52.8
click at [419, 222] on span "Ambulatorio Municipal de [GEOGRAPHIC_DATA]" at bounding box center [463, 224] width 144 height 9
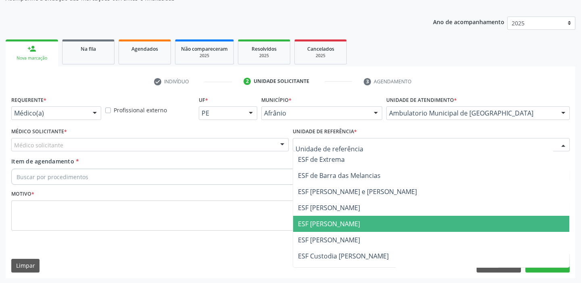
drag, startPoint x: 316, startPoint y: 225, endPoint x: 272, endPoint y: 212, distance: 45.8
click at [315, 226] on span "ESF [PERSON_NAME]" at bounding box center [329, 224] width 62 height 9
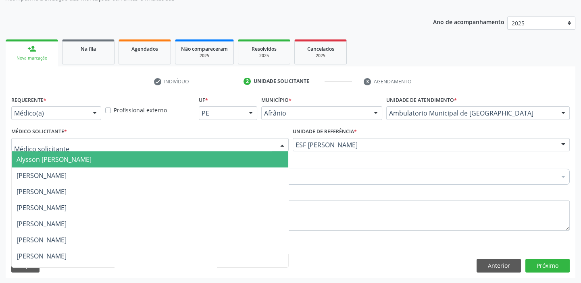
click at [20, 156] on span "Alysson [PERSON_NAME]" at bounding box center [54, 159] width 75 height 9
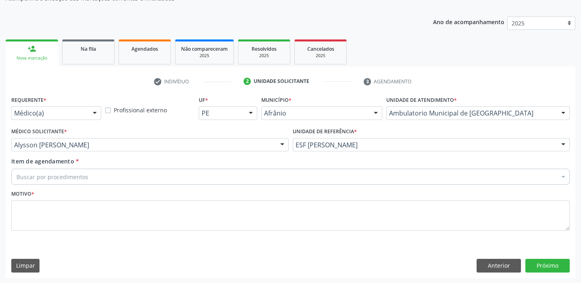
click at [33, 181] on div "Buscar por procedimentos" at bounding box center [290, 177] width 558 height 16
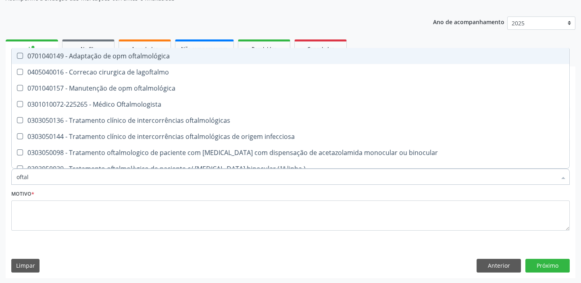
type input "oftalm"
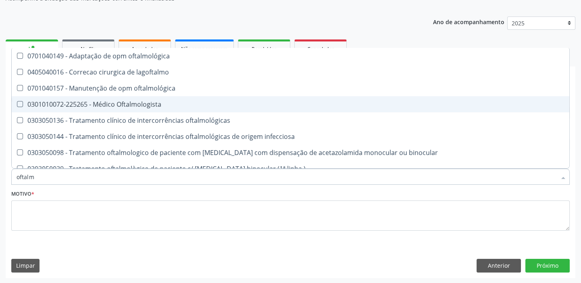
click at [97, 105] on div "0301010072-225265 - Médico Oftalmologista" at bounding box center [291, 104] width 548 height 6
checkbox Oftalmologista "true"
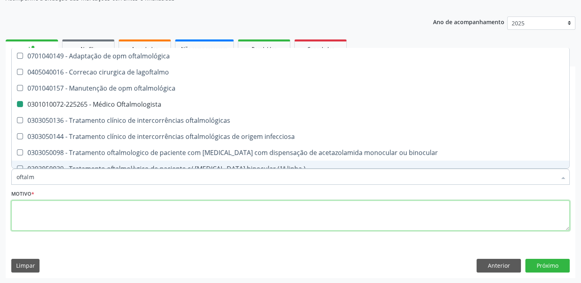
click at [40, 213] on textarea at bounding box center [290, 216] width 558 height 31
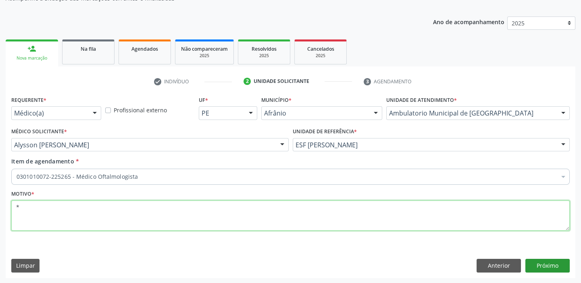
type textarea "*"
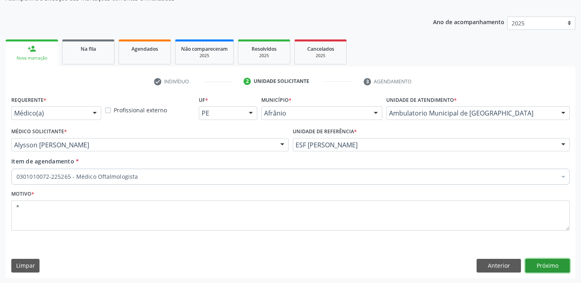
click at [542, 266] on button "Próximo" at bounding box center [547, 266] width 44 height 14
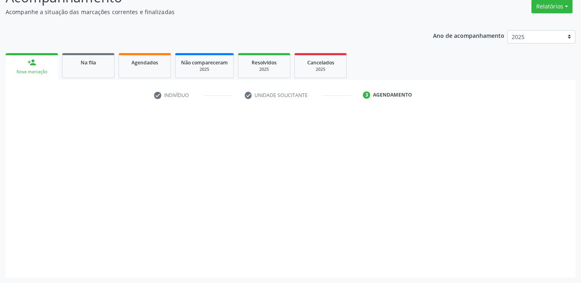
scroll to position [67, 0]
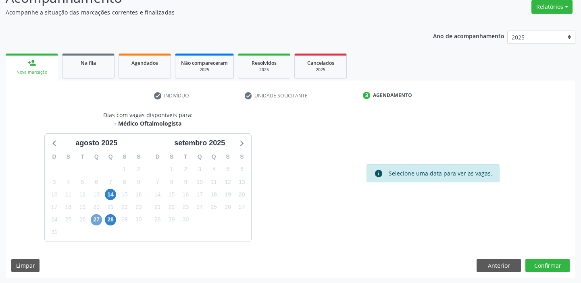
click at [97, 218] on span "27" at bounding box center [96, 219] width 11 height 11
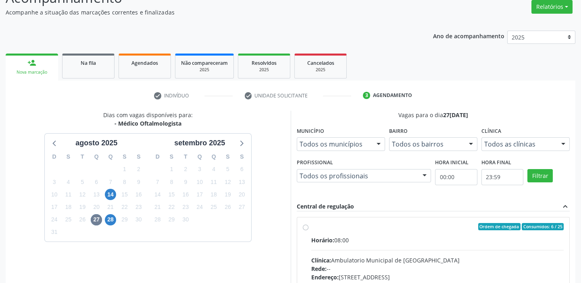
click at [308, 231] on input "Ordem de chegada Consumidos: 6 / 25 Horário: 08:00 Clínica: Ambulatorio Municip…" at bounding box center [306, 226] width 6 height 7
radio input "true"
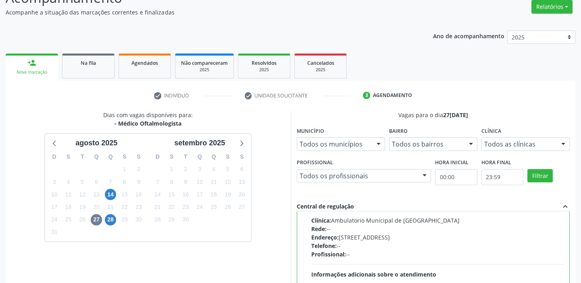
scroll to position [198, 0]
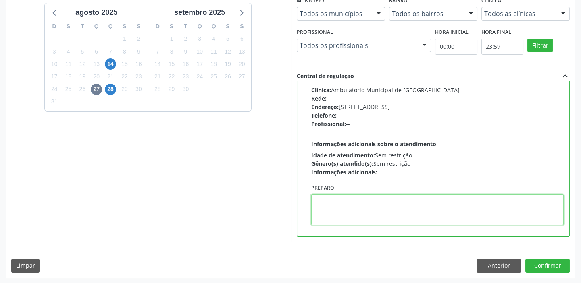
click at [365, 204] on textarea at bounding box center [437, 210] width 253 height 31
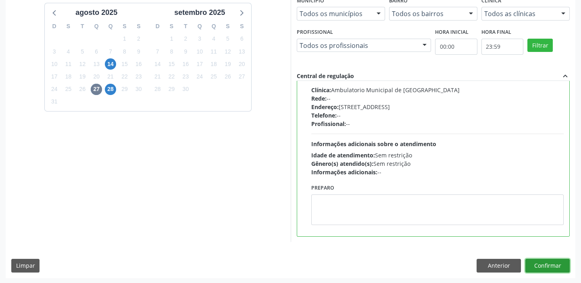
click at [531, 265] on button "Confirmar" at bounding box center [547, 266] width 44 height 14
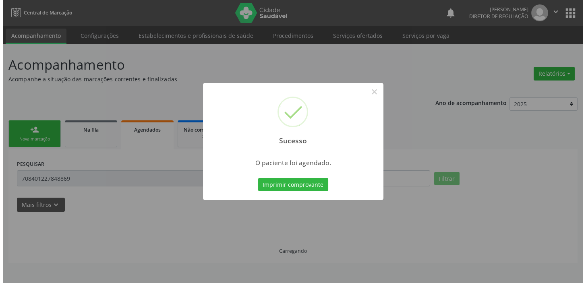
scroll to position [0, 0]
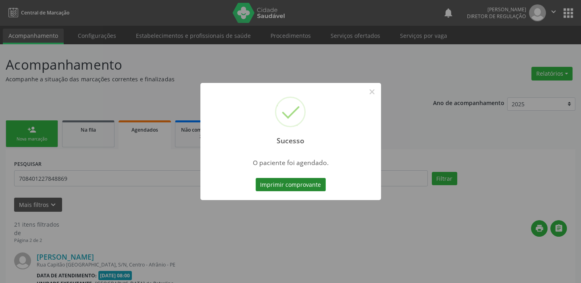
click at [296, 186] on button "Imprimir comprovante" at bounding box center [291, 185] width 70 height 14
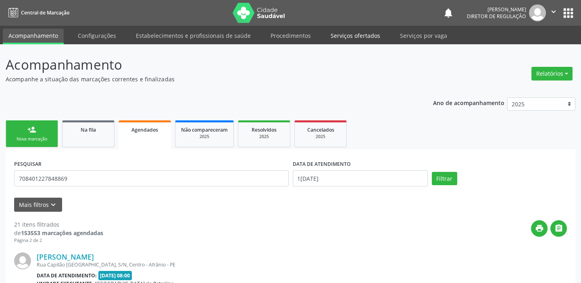
click at [342, 40] on link "Serviços ofertados" at bounding box center [355, 36] width 61 height 14
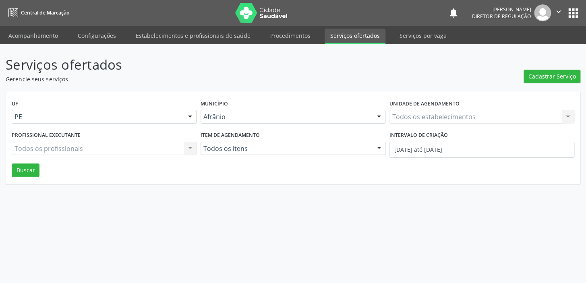
click at [342, 40] on link "Serviços ofertados" at bounding box center [355, 37] width 61 height 16
click at [541, 75] on span "Cadastrar Serviço" at bounding box center [553, 76] width 48 height 8
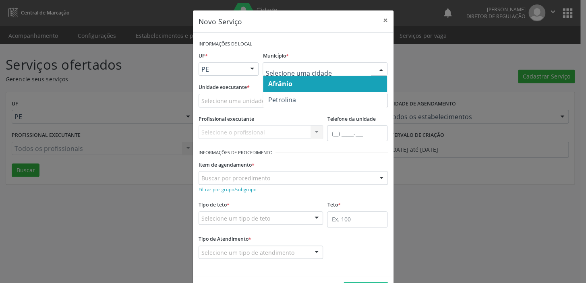
click at [280, 81] on span "Afrânio" at bounding box center [280, 83] width 24 height 9
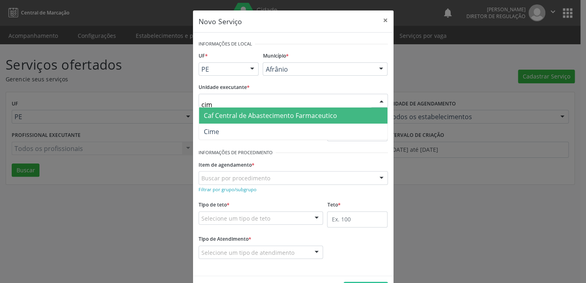
type input "cime"
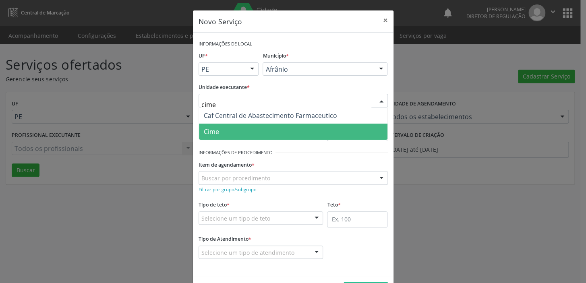
click at [218, 134] on span "Cime" at bounding box center [293, 132] width 189 height 16
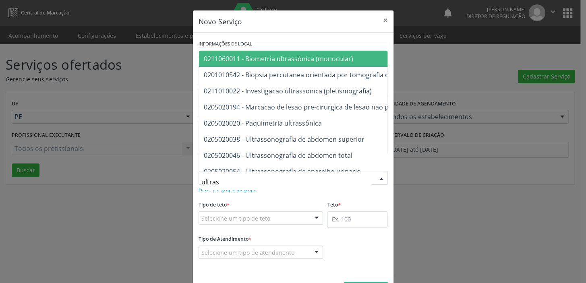
type input "ultrass"
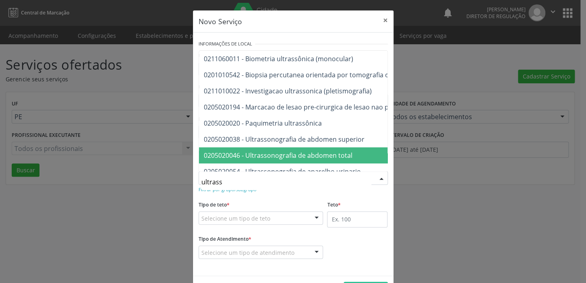
click at [231, 153] on span "0205020046 - Ultrassonografia de abdomen total" at bounding box center [278, 155] width 149 height 9
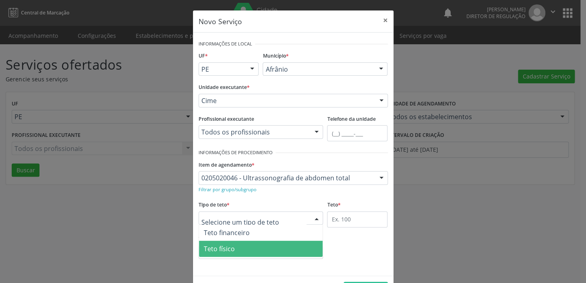
click at [211, 250] on span "Teto físico" at bounding box center [219, 249] width 31 height 9
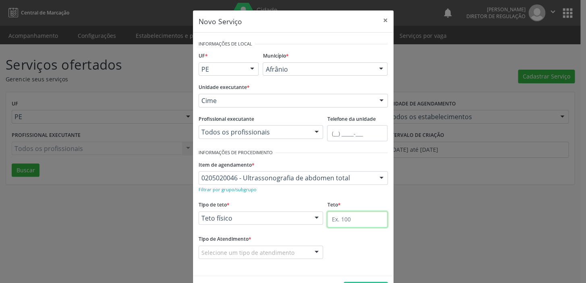
click at [332, 217] on input "text" at bounding box center [357, 220] width 60 height 16
type input "1"
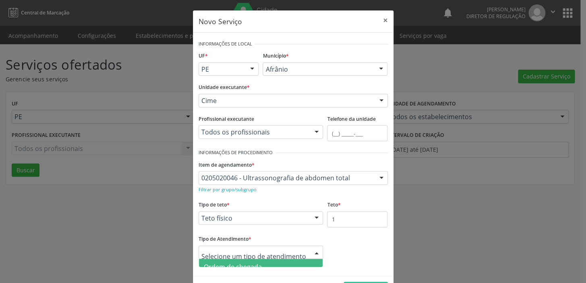
click at [242, 267] on div "Ordem de chegada Horário agendado Nenhum resultado encontrado para: " " Não há …" at bounding box center [261, 263] width 125 height 8
click at [247, 263] on span "Ordem de chegada" at bounding box center [233, 267] width 58 height 9
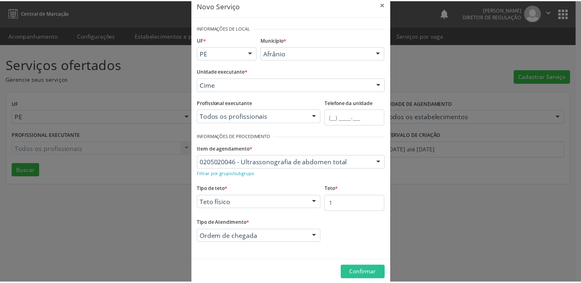
scroll to position [28, 0]
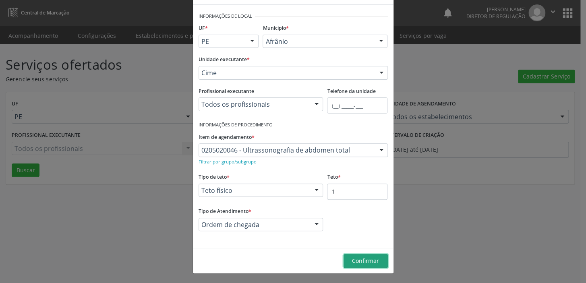
click at [352, 260] on span "Confirmar" at bounding box center [365, 261] width 27 height 8
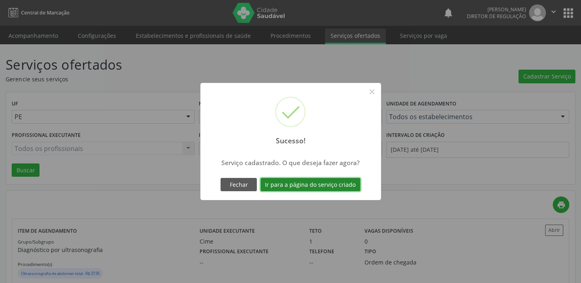
click at [314, 181] on button "Ir para a página do serviço criado" at bounding box center [310, 185] width 100 height 14
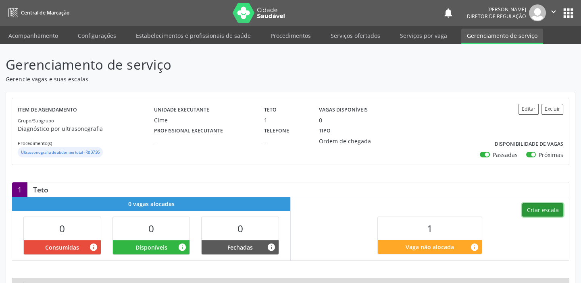
click at [534, 209] on button "Criar escala" at bounding box center [542, 211] width 41 height 14
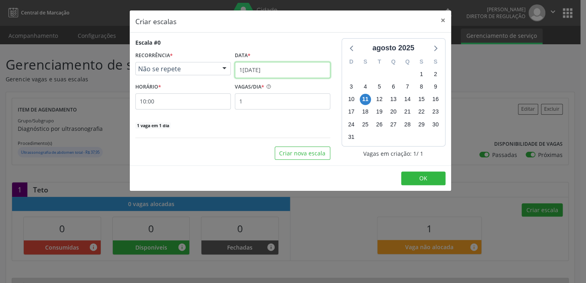
click at [266, 67] on input "1[DATE]" at bounding box center [283, 70] width 96 height 16
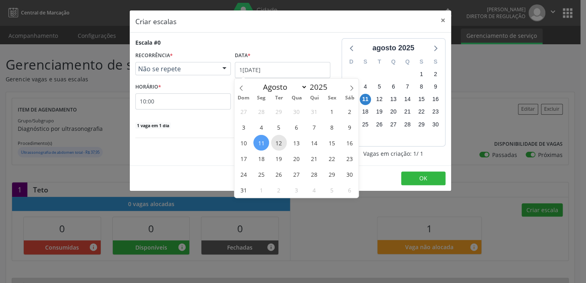
click at [279, 144] on span "12" at bounding box center [279, 143] width 16 height 16
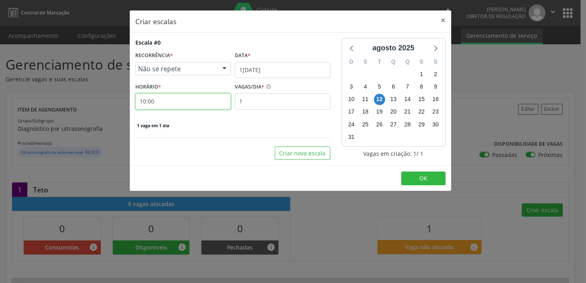
click at [175, 104] on input "10:00" at bounding box center [183, 102] width 96 height 16
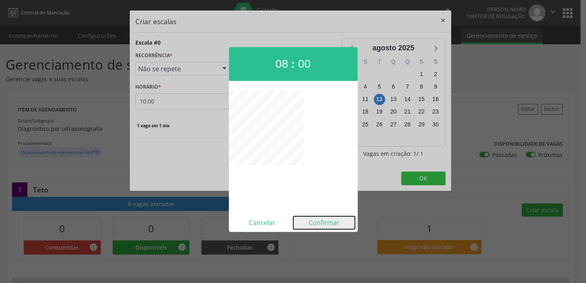
click at [316, 220] on button "Confirmar" at bounding box center [324, 222] width 62 height 13
type input "08:00"
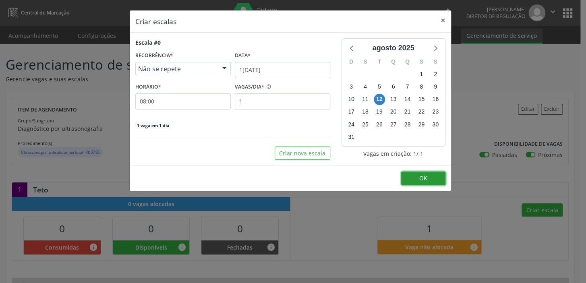
click at [421, 183] on button "OK" at bounding box center [423, 179] width 44 height 14
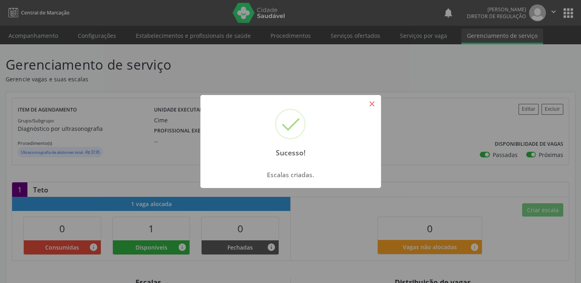
click at [375, 103] on button "×" at bounding box center [372, 104] width 14 height 14
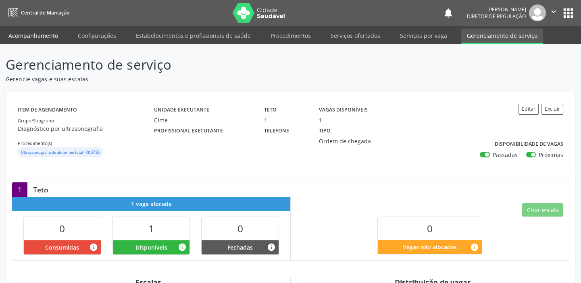
click at [33, 39] on link "Acompanhamento" at bounding box center [33, 36] width 61 height 14
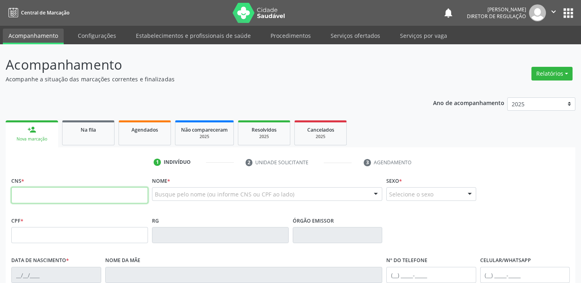
click at [44, 201] on input "text" at bounding box center [79, 195] width 137 height 16
type input "708 1005 2639 2931"
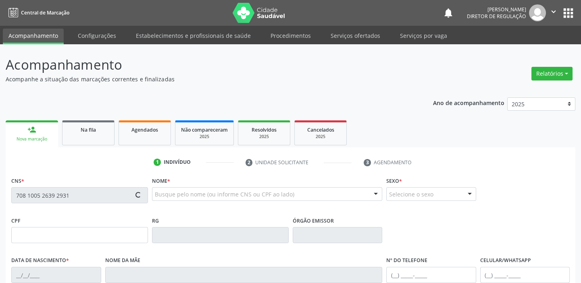
type input "05/08/1931"
type input "(87) 98803-9965"
type input "S/N"
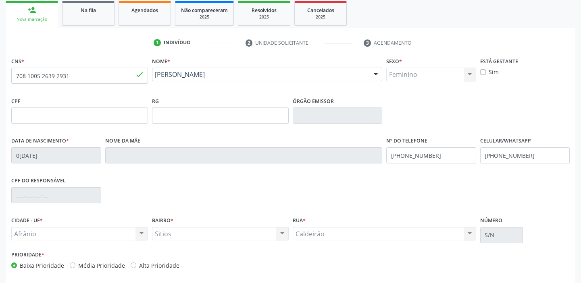
scroll to position [153, 0]
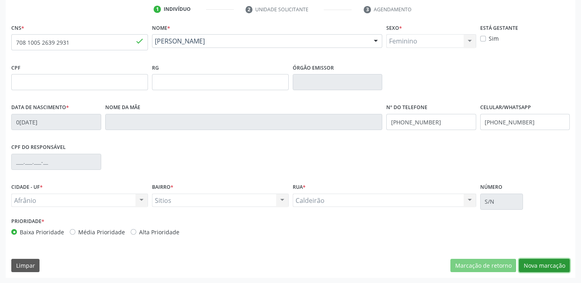
click at [533, 259] on button "Nova marcação" at bounding box center [544, 266] width 51 height 14
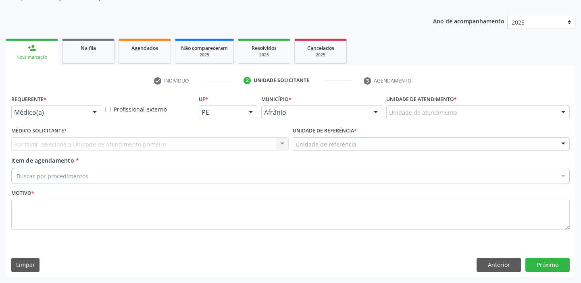
scroll to position [81, 0]
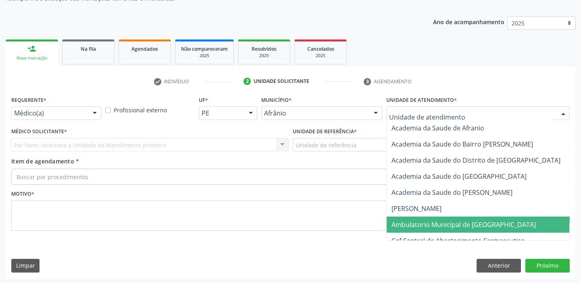
click at [411, 223] on span "Ambulatorio Municipal de [GEOGRAPHIC_DATA]" at bounding box center [463, 224] width 144 height 9
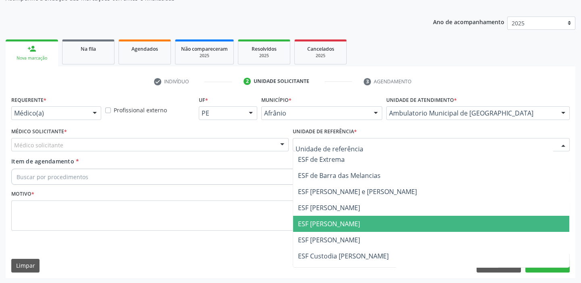
click at [305, 226] on span "ESF [PERSON_NAME]" at bounding box center [329, 224] width 62 height 9
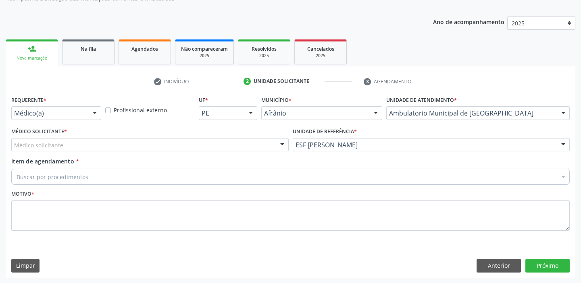
drag, startPoint x: 67, startPoint y: 141, endPoint x: 64, endPoint y: 146, distance: 5.1
click at [66, 141] on div "Médico solicitante" at bounding box center [149, 145] width 277 height 14
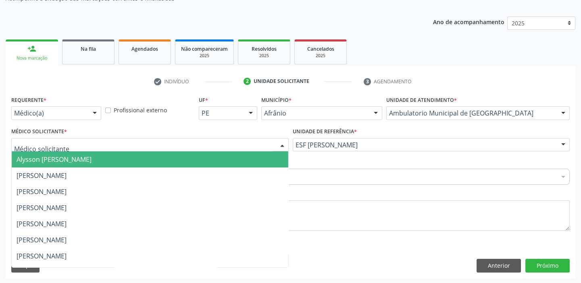
click at [62, 160] on span "Alysson [PERSON_NAME]" at bounding box center [54, 159] width 75 height 9
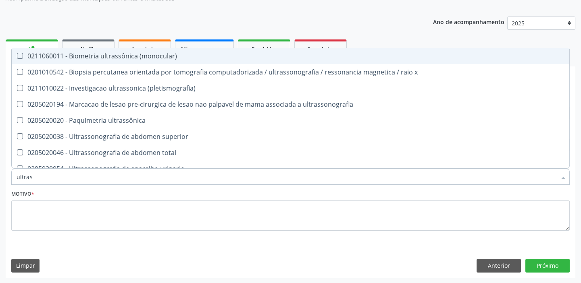
type input "ultrass"
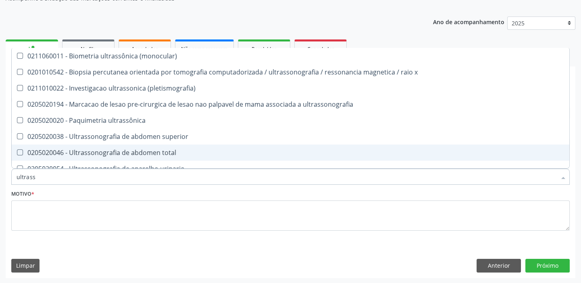
click at [66, 154] on div "0205020046 - Ultrassonografia de abdomen total" at bounding box center [291, 153] width 548 height 6
checkbox total "true"
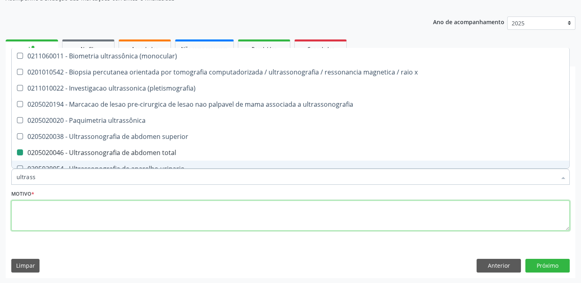
click at [42, 216] on textarea at bounding box center [290, 216] width 558 height 31
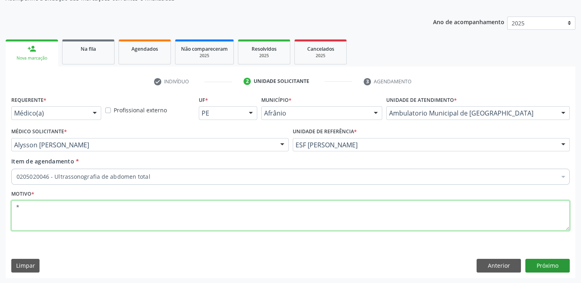
type textarea "*"
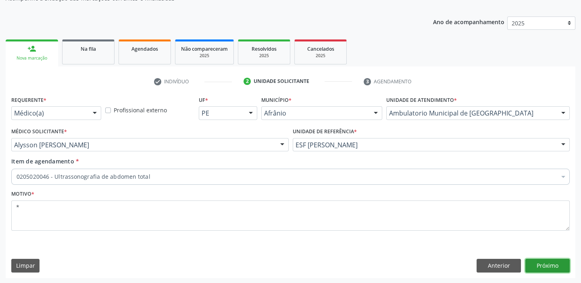
click at [541, 266] on button "Próximo" at bounding box center [547, 266] width 44 height 14
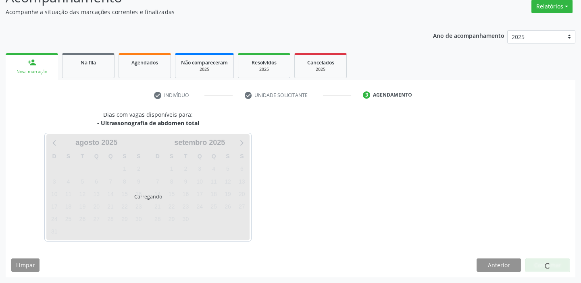
scroll to position [67, 0]
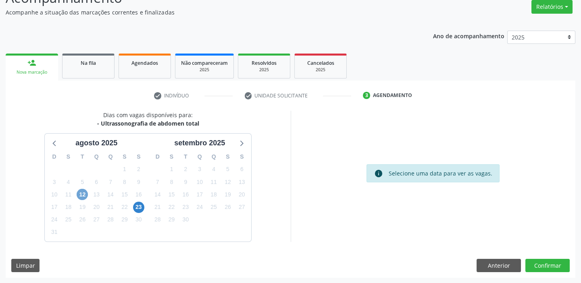
click at [83, 196] on span "12" at bounding box center [82, 194] width 11 height 11
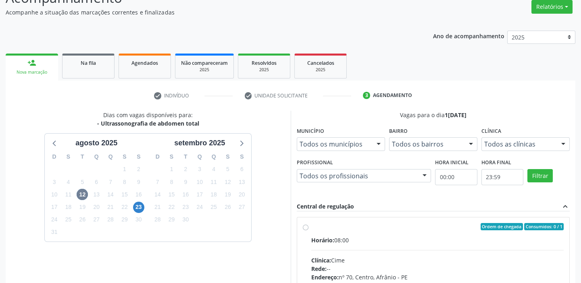
click at [420, 237] on div "Horário: 08:00" at bounding box center [437, 240] width 253 height 8
click at [308, 231] on input "Ordem de chegada Consumidos: 0 / 1 Horário: 08:00 Clínica: Cime Rede: -- Endere…" at bounding box center [306, 226] width 6 height 7
radio input "true"
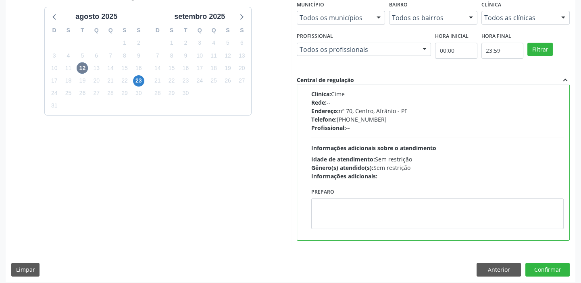
scroll to position [198, 0]
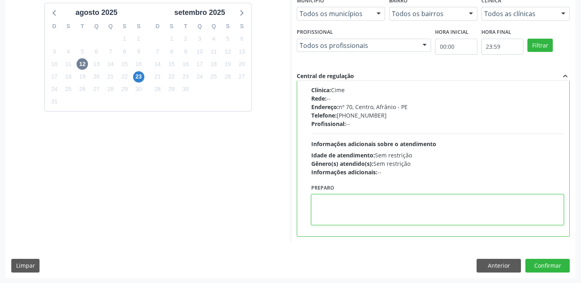
click at [383, 208] on textarea at bounding box center [437, 210] width 253 height 31
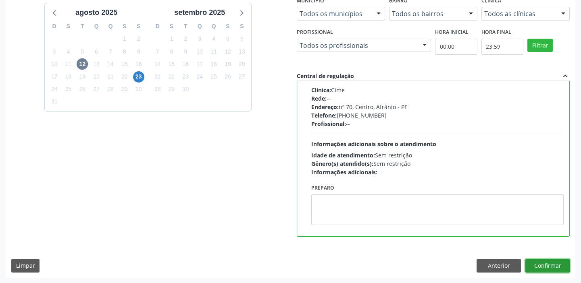
click at [543, 260] on button "Confirmar" at bounding box center [547, 266] width 44 height 14
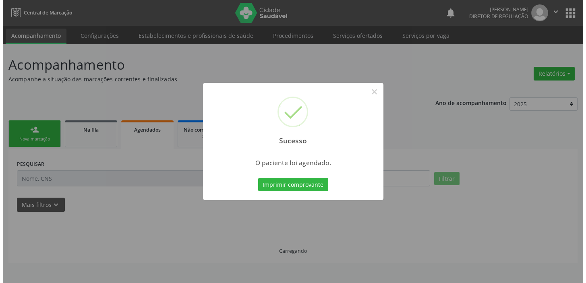
scroll to position [0, 0]
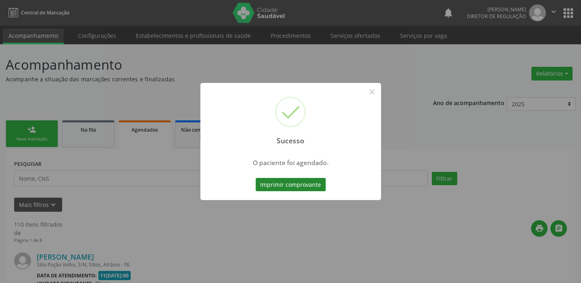
click at [289, 187] on button "Imprimir comprovante" at bounding box center [291, 185] width 70 height 14
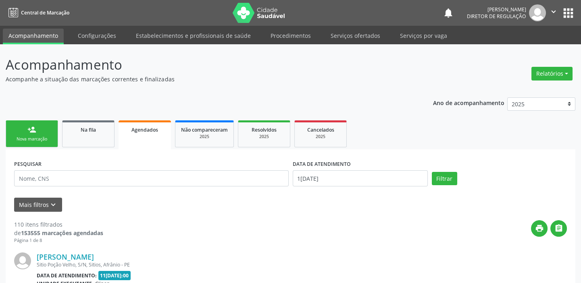
click at [40, 135] on link "person_add Nova marcação" at bounding box center [32, 134] width 52 height 27
click at [355, 38] on link "Serviços ofertados" at bounding box center [355, 36] width 61 height 14
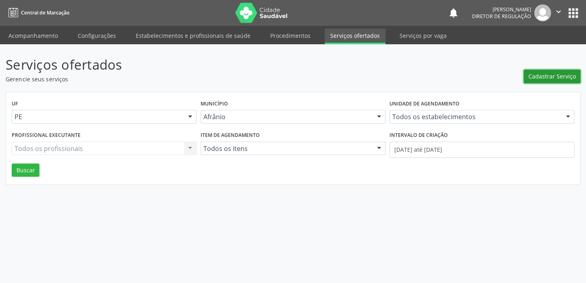
click at [543, 72] on span "Cadastrar Serviço" at bounding box center [553, 76] width 48 height 8
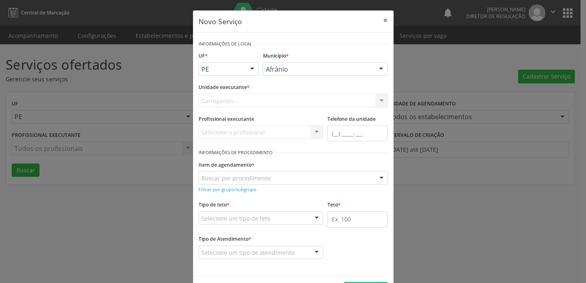
drag, startPoint x: 279, startPoint y: 68, endPoint x: 278, endPoint y: 72, distance: 4.6
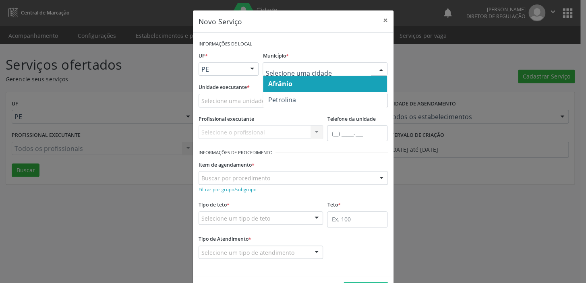
click at [289, 87] on span "Afrânio" at bounding box center [280, 83] width 24 height 9
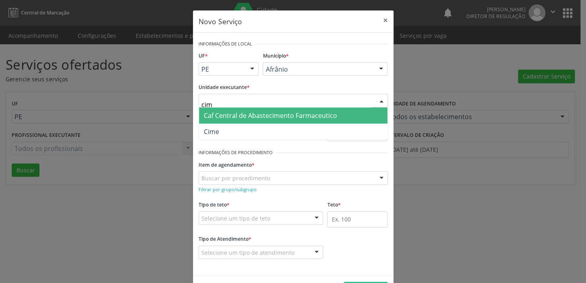
type input "cime"
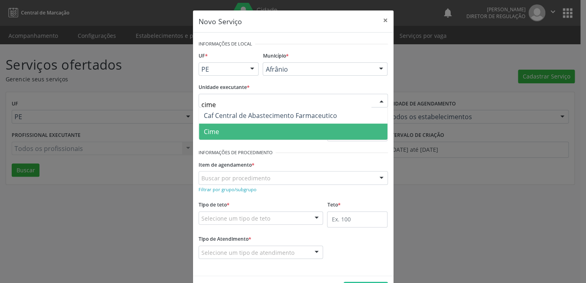
click at [222, 135] on span "Cime" at bounding box center [293, 132] width 189 height 16
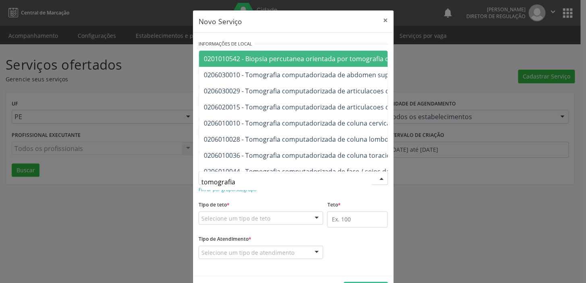
type input "tomografia"
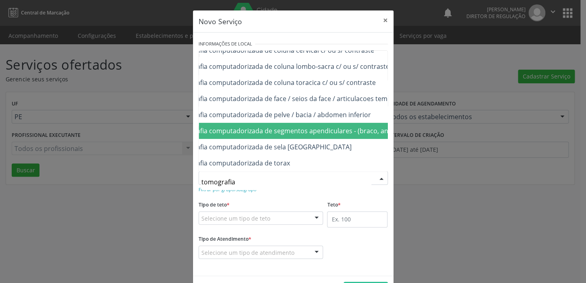
scroll to position [110, 73]
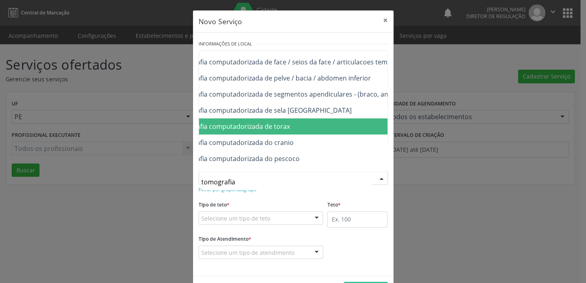
click at [285, 133] on span "0206020031 - Tomografia computadorizada de torax" at bounding box center [326, 127] width 400 height 16
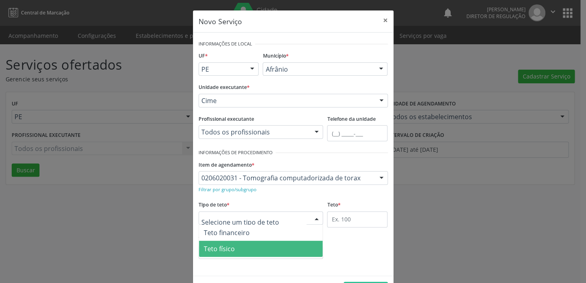
click at [230, 245] on span "Teto físico" at bounding box center [219, 249] width 31 height 9
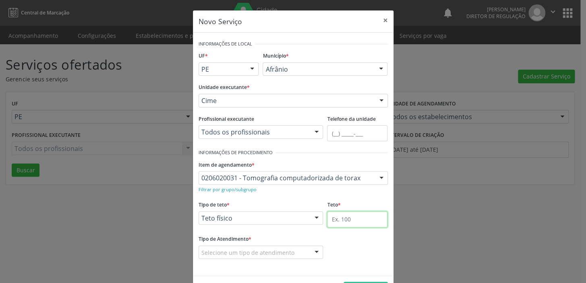
click at [336, 214] on input "text" at bounding box center [357, 220] width 60 height 16
type input "1"
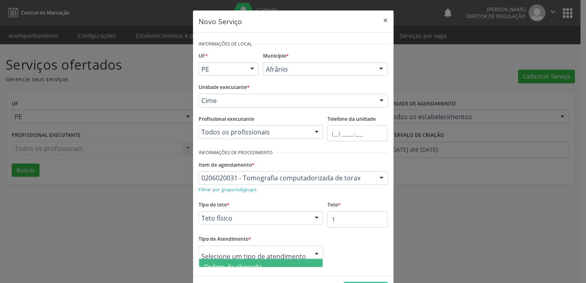
click at [250, 265] on span "Ordem de chegada" at bounding box center [233, 267] width 58 height 9
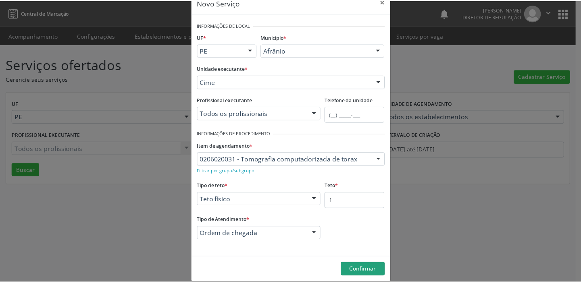
scroll to position [28, 0]
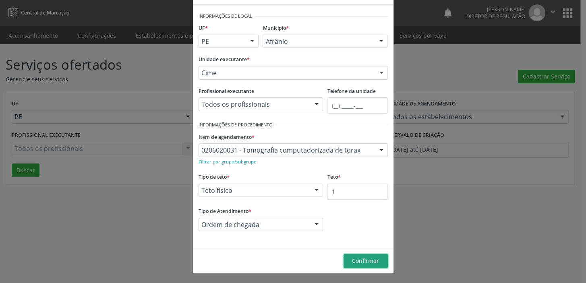
click at [355, 261] on span "Confirmar" at bounding box center [365, 261] width 27 height 8
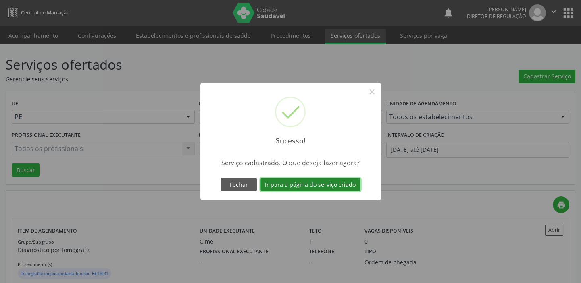
click at [307, 181] on button "Ir para a página do serviço criado" at bounding box center [310, 185] width 100 height 14
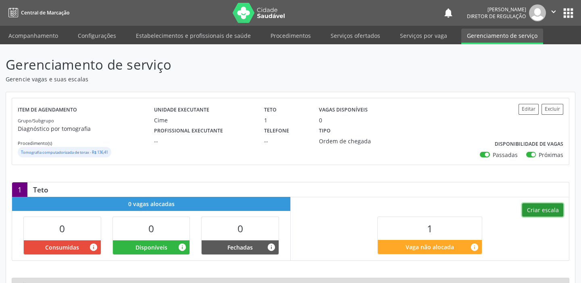
click at [543, 209] on button "Criar escala" at bounding box center [542, 211] width 41 height 14
select select "7"
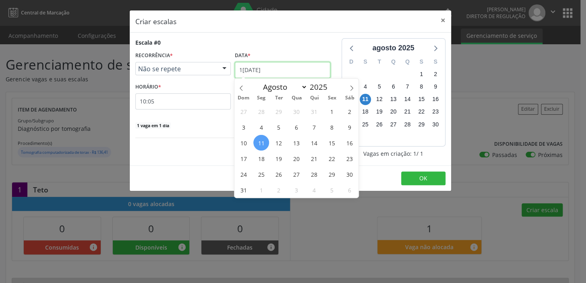
click at [263, 71] on input "1[DATE]" at bounding box center [283, 70] width 96 height 16
click at [274, 142] on span "12" at bounding box center [279, 143] width 16 height 16
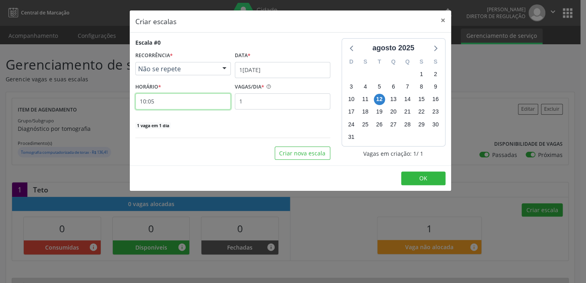
click at [159, 104] on input "10:05" at bounding box center [183, 102] width 96 height 16
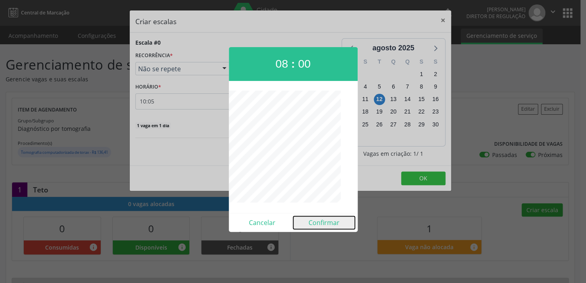
click at [318, 222] on button "Confirmar" at bounding box center [324, 222] width 62 height 13
type input "08:00"
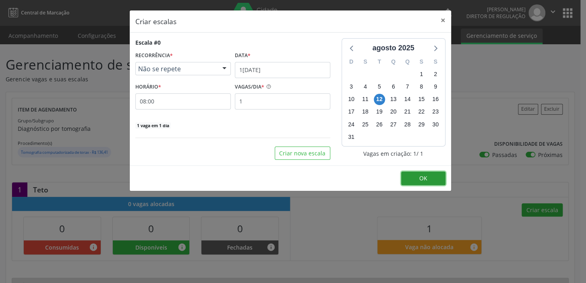
click at [420, 177] on span "OK" at bounding box center [424, 179] width 8 height 8
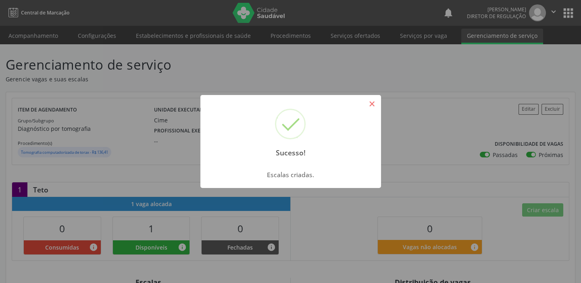
click at [370, 104] on button "×" at bounding box center [372, 104] width 14 height 14
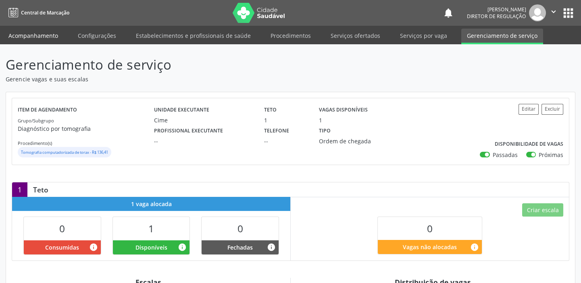
click at [22, 33] on link "Acompanhamento" at bounding box center [33, 36] width 61 height 14
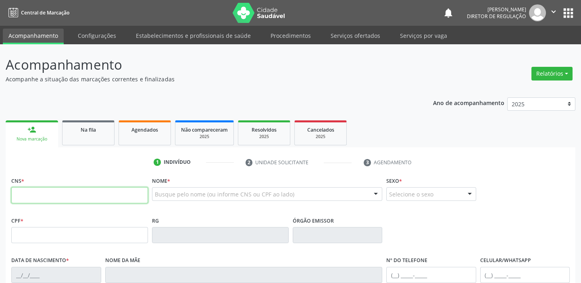
click at [36, 198] on input "text" at bounding box center [79, 195] width 137 height 16
type input "708 1005 2639 2931"
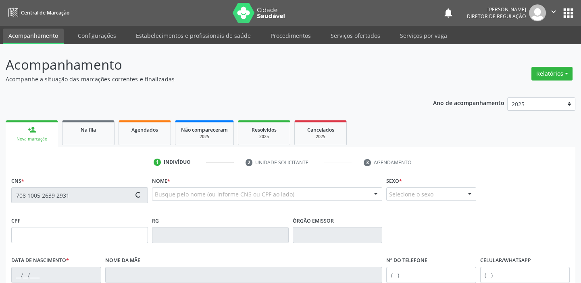
type input "05/08/1931"
type input "(87) 98803-9965"
type input "S/N"
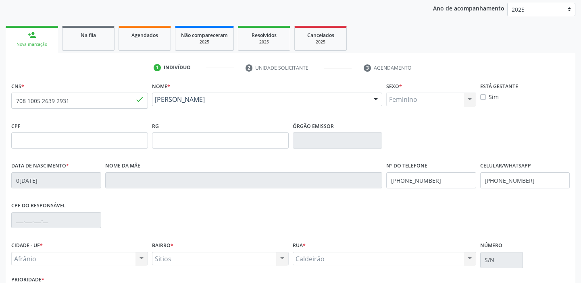
scroll to position [153, 0]
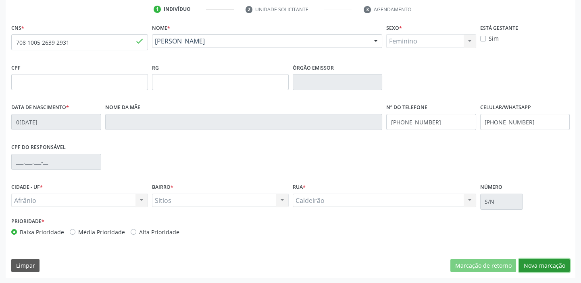
click at [529, 264] on button "Nova marcação" at bounding box center [544, 266] width 51 height 14
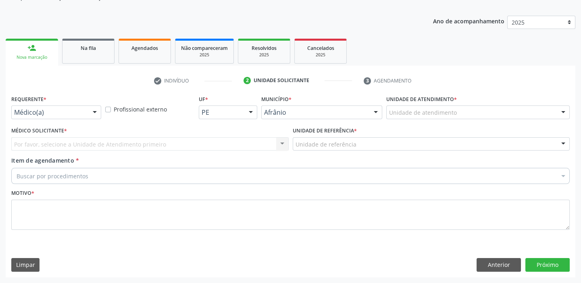
scroll to position [81, 0]
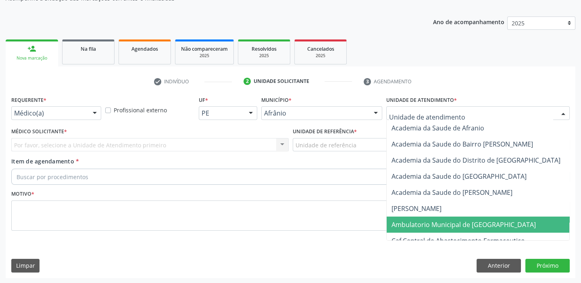
click at [420, 227] on span "Ambulatorio Municipal de [GEOGRAPHIC_DATA]" at bounding box center [463, 224] width 144 height 9
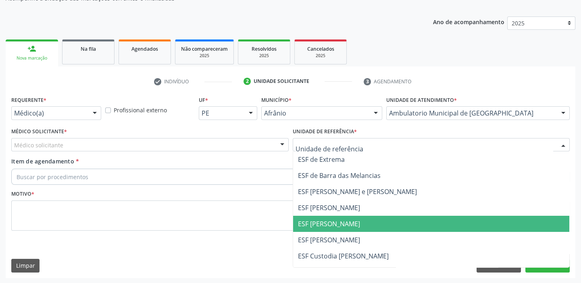
click at [314, 222] on span "ESF [PERSON_NAME]" at bounding box center [329, 224] width 62 height 9
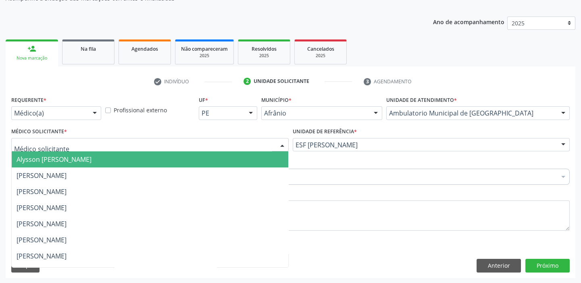
drag, startPoint x: 41, startPoint y: 147, endPoint x: 39, endPoint y: 157, distance: 10.2
drag, startPoint x: 39, startPoint y: 158, endPoint x: 38, endPoint y: 165, distance: 7.4
click at [39, 161] on span "Alysson [PERSON_NAME]" at bounding box center [54, 159] width 75 height 9
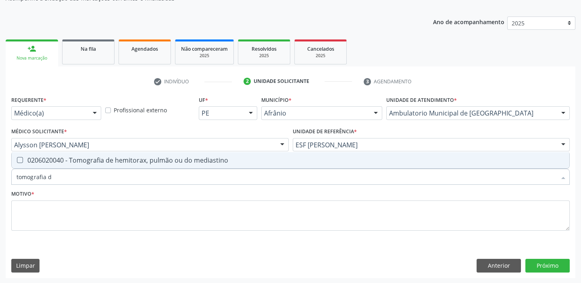
type input "tomografia"
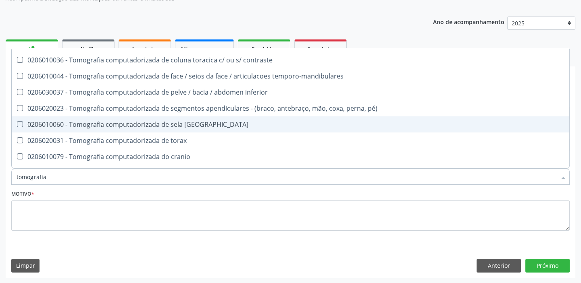
scroll to position [110, 0]
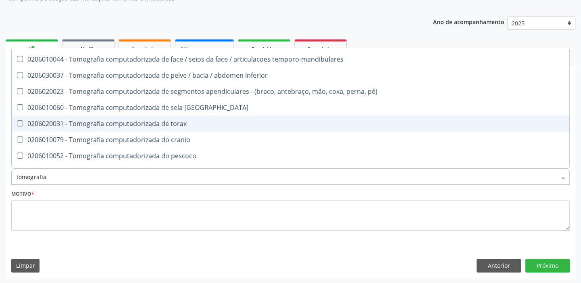
click at [170, 123] on div "0206020031 - Tomografia computadorizada de torax" at bounding box center [291, 124] width 548 height 6
checkbox torax "true"
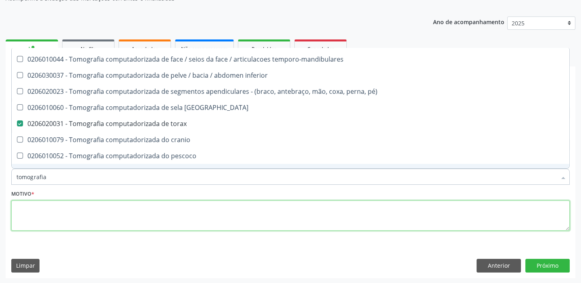
click at [46, 210] on textarea at bounding box center [290, 216] width 558 height 31
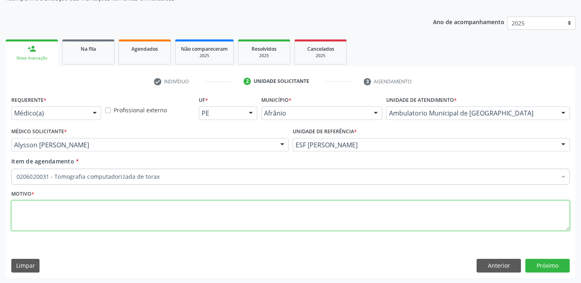
scroll to position [0, 0]
type textarea "*"
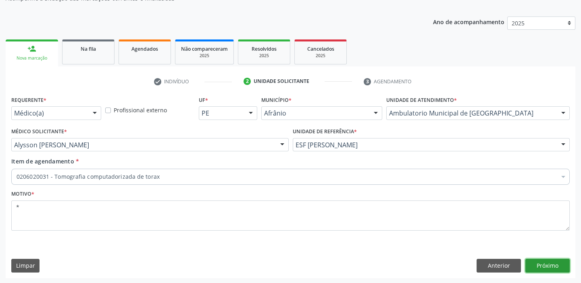
click at [546, 265] on button "Próximo" at bounding box center [547, 266] width 44 height 14
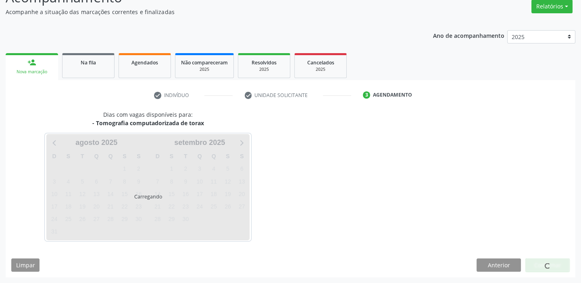
scroll to position [67, 0]
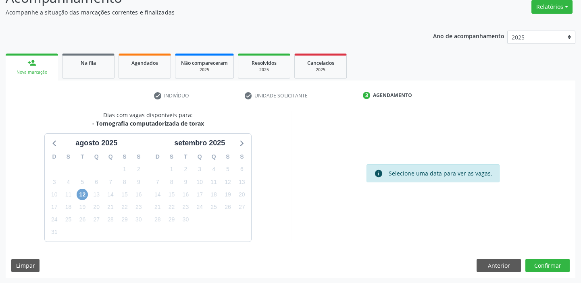
click at [81, 193] on span "12" at bounding box center [82, 194] width 11 height 11
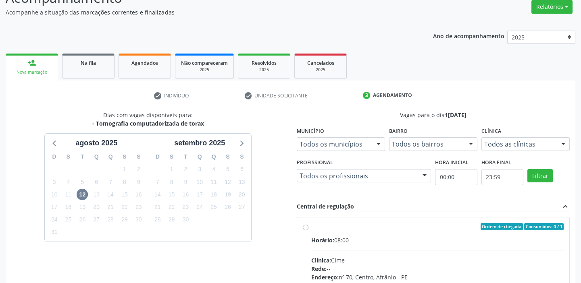
click at [516, 256] on div "Clínica: Cime" at bounding box center [437, 260] width 253 height 8
click at [308, 231] on input "Ordem de chegada Consumidos: 0 / 1 Horário: 08:00 Clínica: Cime Rede: -- Endere…" at bounding box center [306, 226] width 6 height 7
radio input "true"
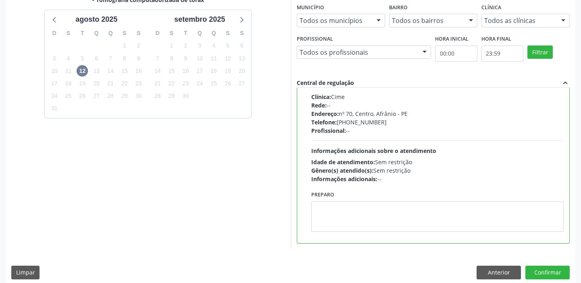
scroll to position [198, 0]
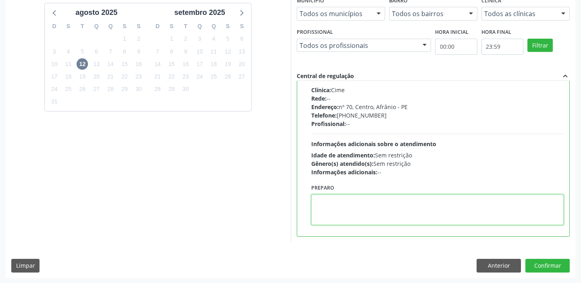
click at [396, 207] on textarea at bounding box center [437, 210] width 253 height 31
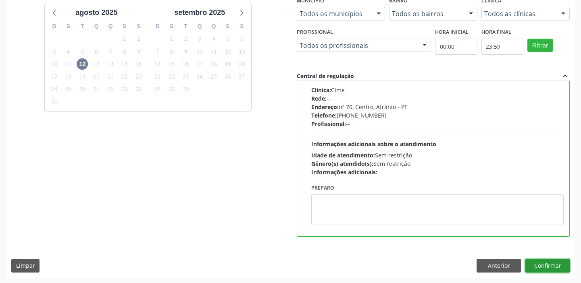
click at [541, 268] on button "Confirmar" at bounding box center [547, 266] width 44 height 14
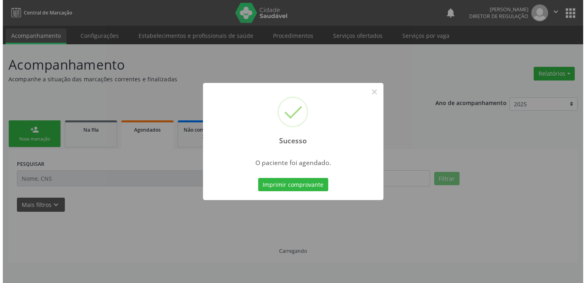
scroll to position [0, 0]
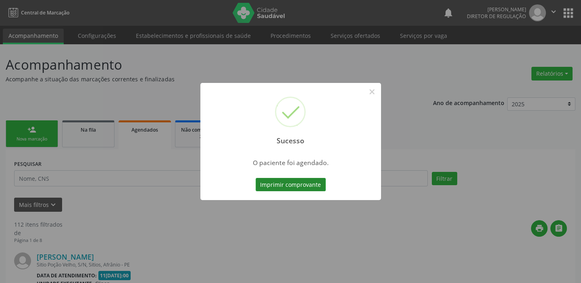
click at [288, 181] on button "Imprimir comprovante" at bounding box center [291, 185] width 70 height 14
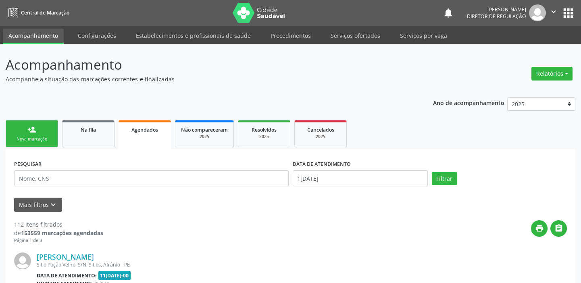
click at [41, 133] on link "person_add Nova marcação" at bounding box center [32, 134] width 52 height 27
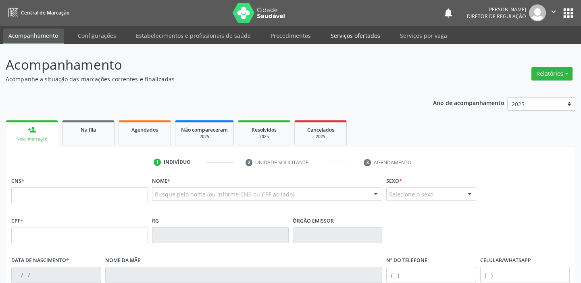
click at [344, 37] on link "Serviços ofertados" at bounding box center [355, 36] width 61 height 14
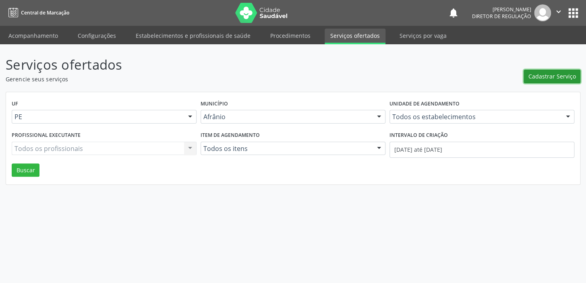
click at [532, 76] on span "Cadastrar Serviço" at bounding box center [553, 76] width 48 height 8
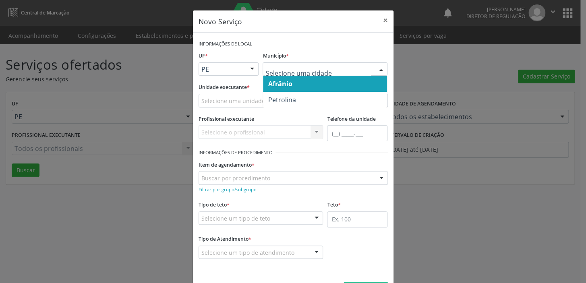
drag, startPoint x: 284, startPoint y: 85, endPoint x: 255, endPoint y: 90, distance: 29.0
click at [283, 85] on span "Afrânio" at bounding box center [280, 83] width 24 height 9
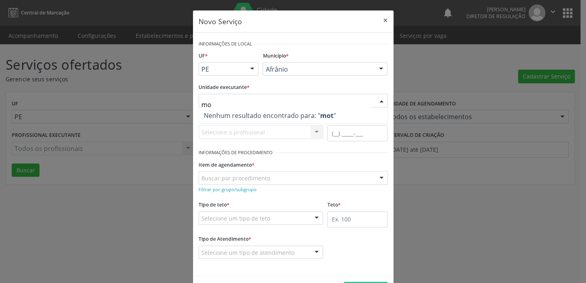
type input "m"
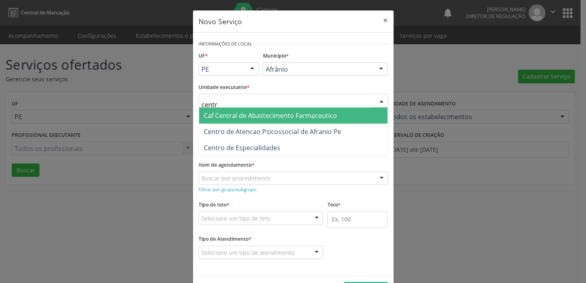
type input "centro"
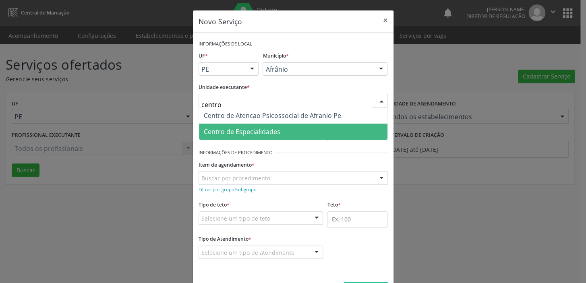
click at [248, 135] on span "Centro de Especialidades" at bounding box center [293, 132] width 189 height 16
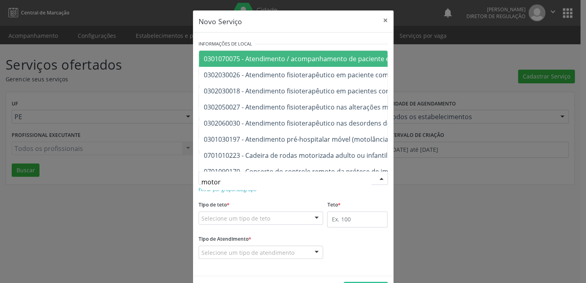
type input "motora"
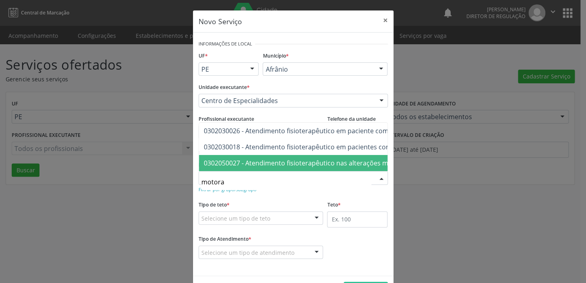
click at [254, 164] on span "0302050027 - Atendimento fisioterapêutico nas alterações motoras" at bounding box center [399, 163] width 400 height 16
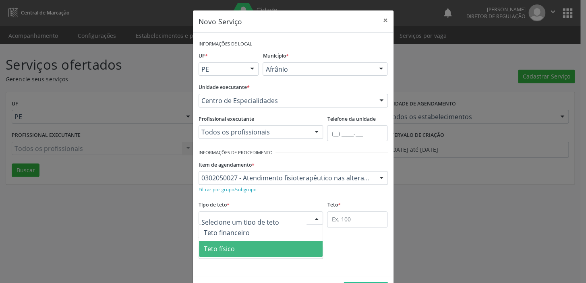
drag, startPoint x: 222, startPoint y: 247, endPoint x: 298, endPoint y: 249, distance: 76.2
click at [225, 248] on span "Teto físico" at bounding box center [219, 249] width 31 height 9
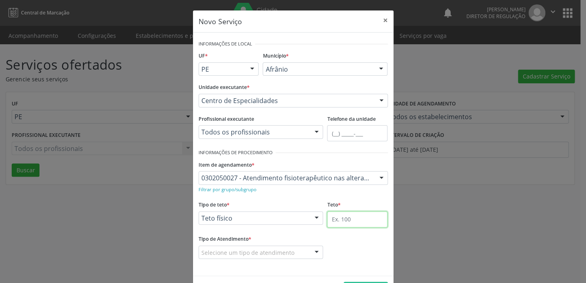
click at [329, 220] on input "text" at bounding box center [357, 220] width 60 height 16
type input "1"
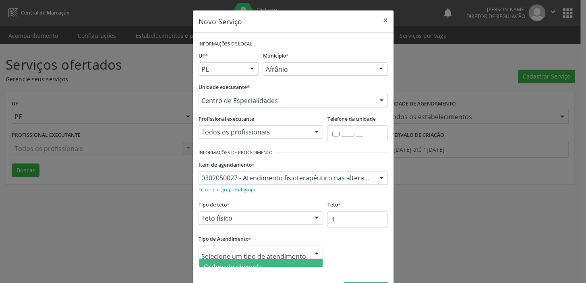
click at [249, 265] on span "Ordem de chegada" at bounding box center [233, 267] width 58 height 9
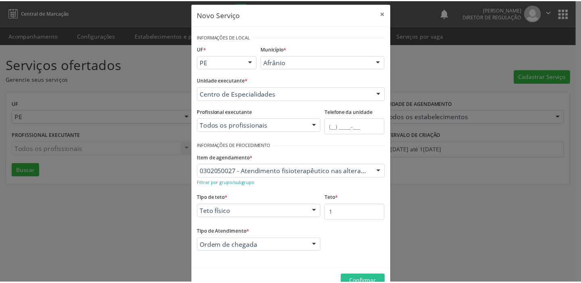
scroll to position [28, 0]
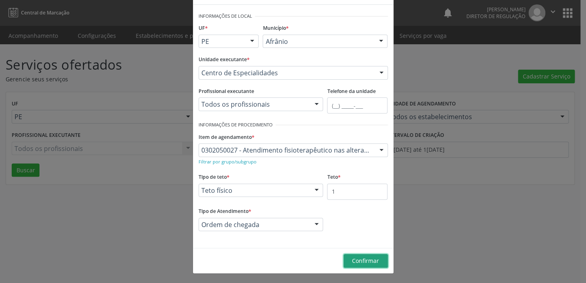
click at [361, 262] on span "Confirmar" at bounding box center [365, 261] width 27 height 8
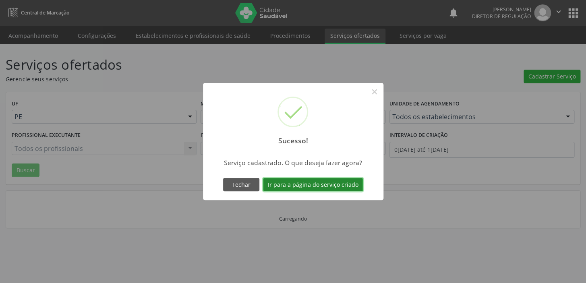
click at [291, 183] on button "Ir para a página do serviço criado" at bounding box center [313, 185] width 100 height 14
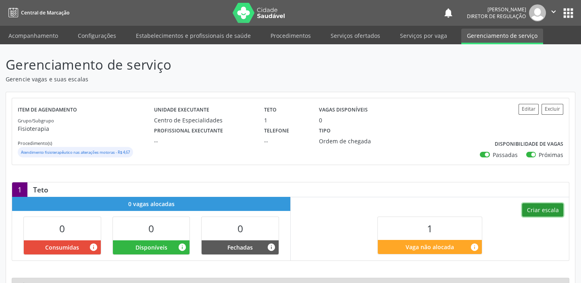
click at [545, 211] on button "Criar escala" at bounding box center [542, 211] width 41 height 14
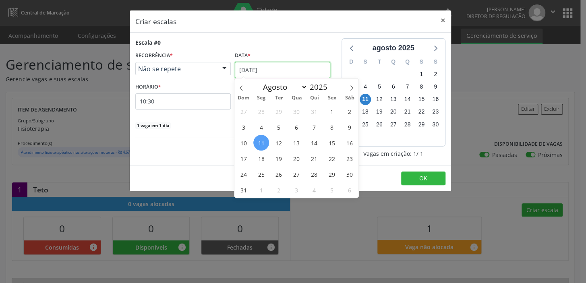
click at [254, 73] on input "1[DATE]" at bounding box center [283, 70] width 96 height 16
click at [353, 142] on span "16" at bounding box center [350, 143] width 16 height 16
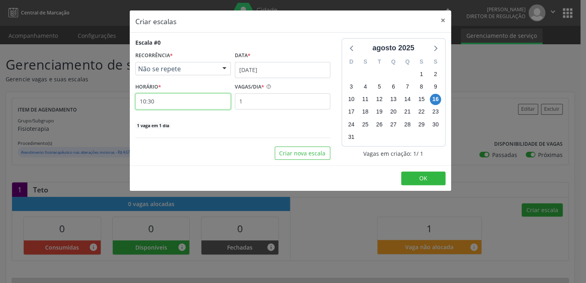
click at [180, 101] on input "10:30" at bounding box center [183, 102] width 96 height 16
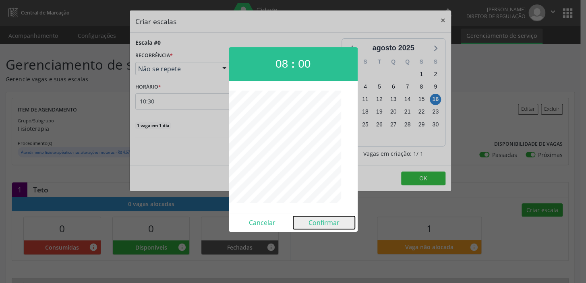
click at [316, 222] on button "Confirmar" at bounding box center [324, 222] width 62 height 13
type input "08:00"
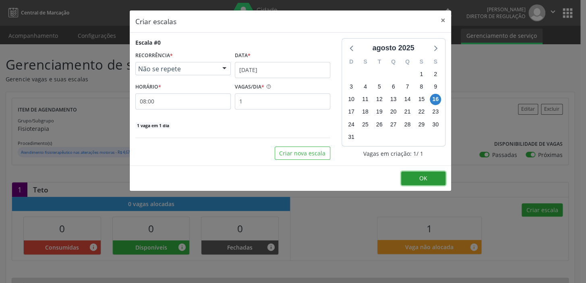
click at [420, 181] on span "OK" at bounding box center [424, 179] width 8 height 8
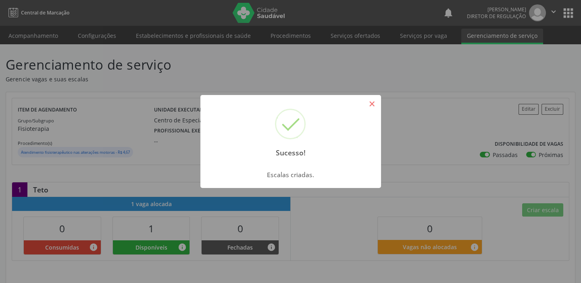
click at [375, 105] on button "×" at bounding box center [372, 104] width 14 height 14
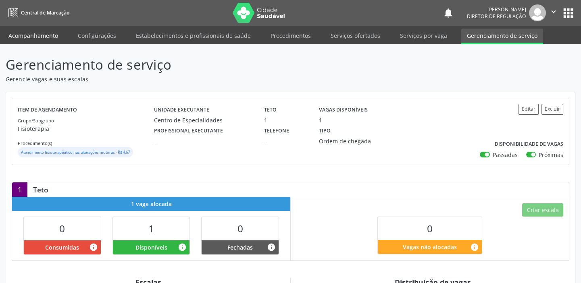
click at [39, 36] on link "Acompanhamento" at bounding box center [33, 36] width 61 height 14
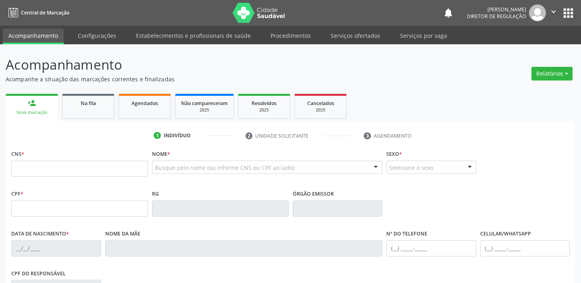
click at [39, 36] on link "Acompanhamento" at bounding box center [33, 37] width 61 height 16
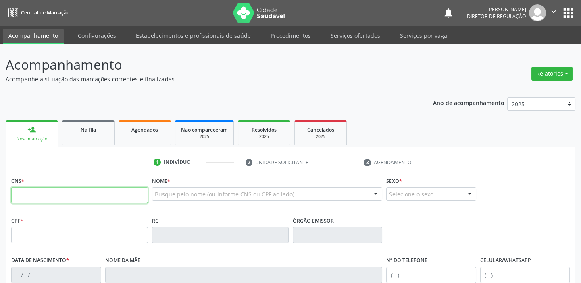
drag, startPoint x: 31, startPoint y: 193, endPoint x: 20, endPoint y: 189, distance: 11.2
click at [27, 193] on input "text" at bounding box center [79, 195] width 137 height 16
type input "700 1099 1576 2015"
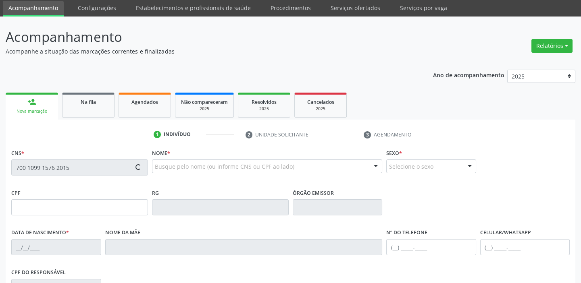
type input "175.163.704-28"
type input "24/01/2021"
type input "Francicleide Maria da Silva"
type input "(87) 98807-9157"
type input "056.664.694-36"
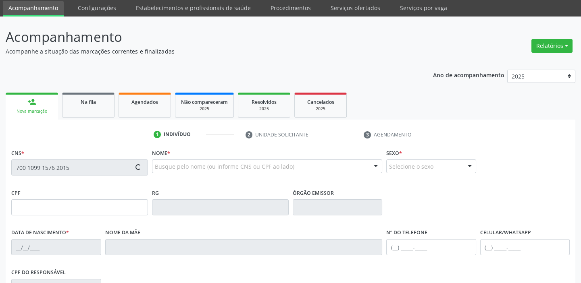
type input "60"
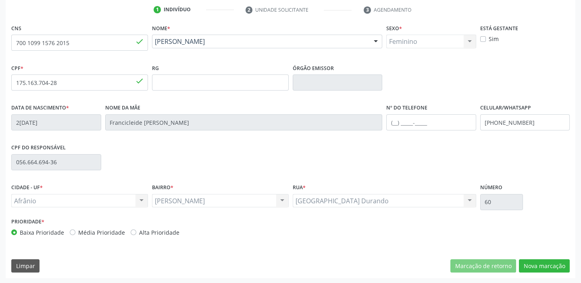
scroll to position [153, 0]
drag, startPoint x: 549, startPoint y: 264, endPoint x: 526, endPoint y: 264, distance: 22.6
click at [548, 264] on button "Nova marcação" at bounding box center [544, 266] width 51 height 14
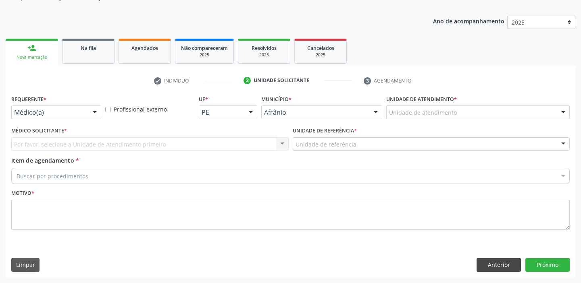
scroll to position [81, 0]
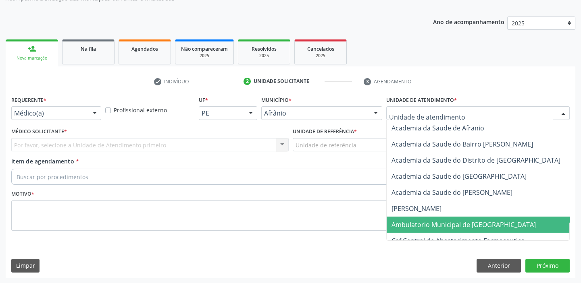
drag, startPoint x: 418, startPoint y: 222, endPoint x: 363, endPoint y: 193, distance: 62.0
click at [418, 222] on span "Ambulatorio Municipal de [GEOGRAPHIC_DATA]" at bounding box center [463, 224] width 144 height 9
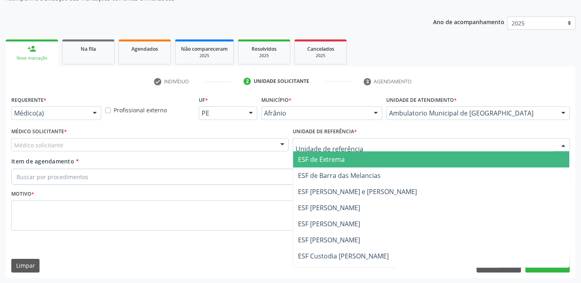
drag, startPoint x: 320, startPoint y: 142, endPoint x: 313, endPoint y: 175, distance: 33.4
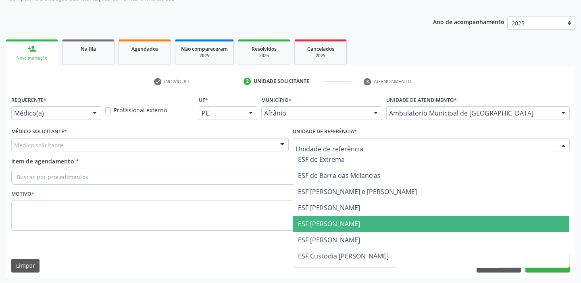
click at [313, 216] on span "ESF [PERSON_NAME]" at bounding box center [431, 224] width 277 height 16
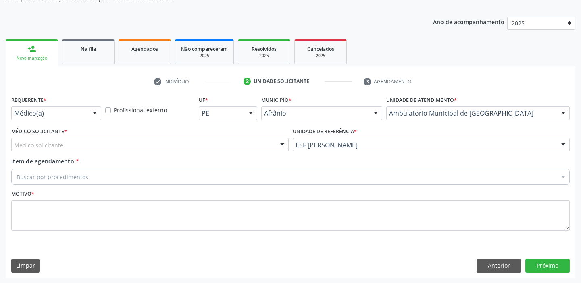
click at [55, 149] on div "Médico solicitante" at bounding box center [149, 145] width 277 height 14
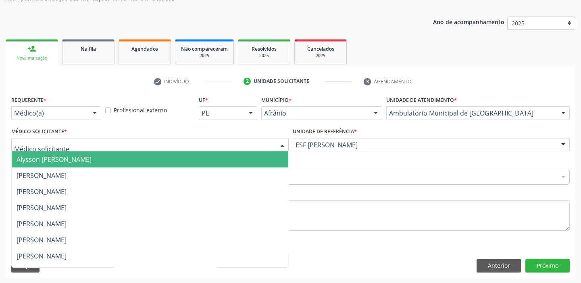
click at [52, 162] on span "Alysson [PERSON_NAME]" at bounding box center [54, 159] width 75 height 9
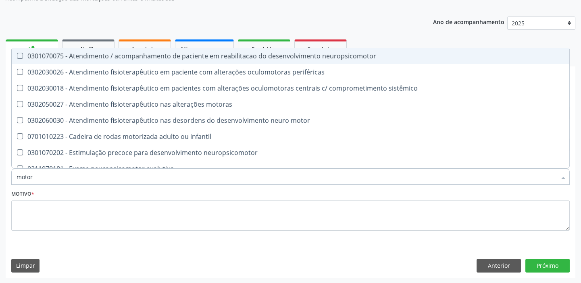
type input "motora"
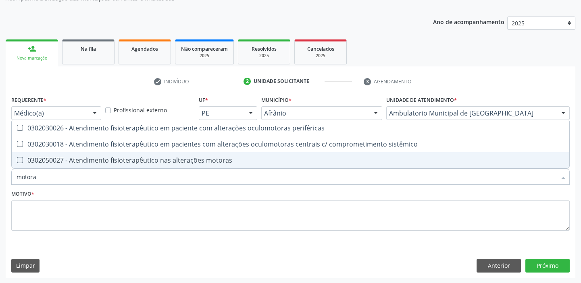
click at [52, 167] on span "0302050027 - Atendimento fisioterapêutico nas alterações motoras" at bounding box center [290, 160] width 557 height 16
checkbox motoras "true"
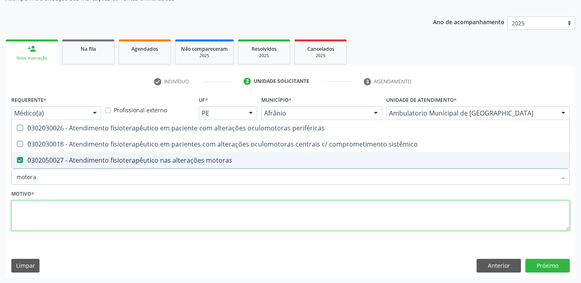
click at [16, 210] on textarea at bounding box center [290, 216] width 558 height 31
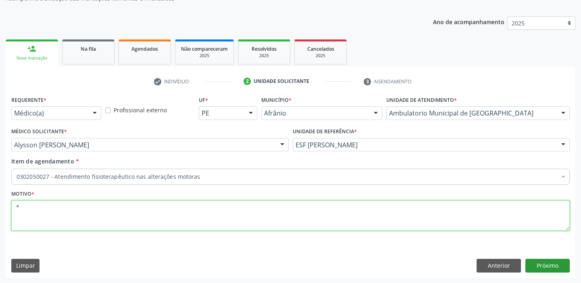
type textarea "*"
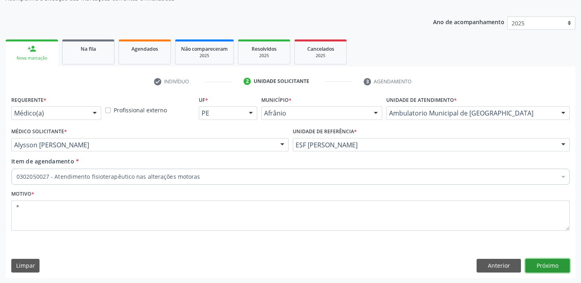
click at [543, 263] on button "Próximo" at bounding box center [547, 266] width 44 height 14
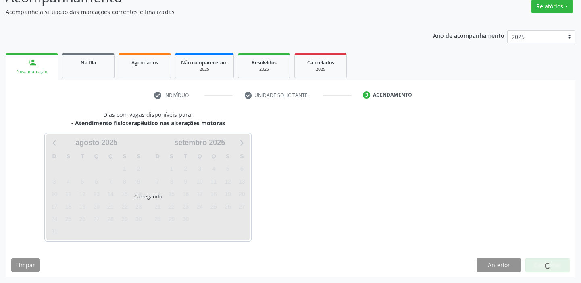
scroll to position [67, 0]
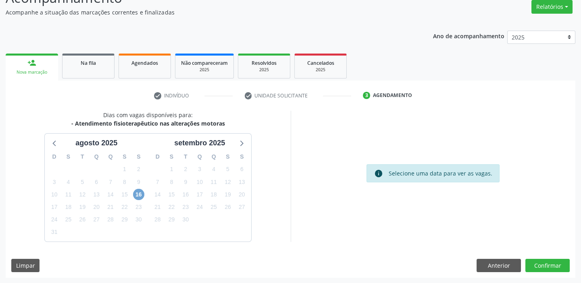
click at [137, 194] on span "16" at bounding box center [138, 194] width 11 height 11
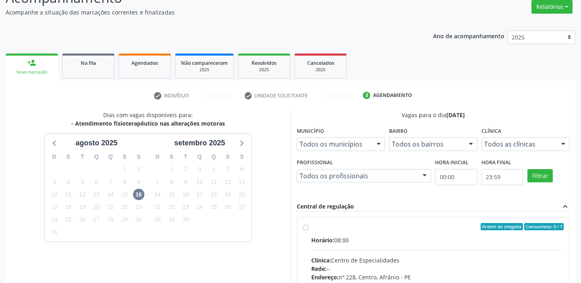
click at [311, 227] on label "Ordem de chegada Consumidos: 0 / 1 Horário: 08:00 Clínica: Centro de Especialid…" at bounding box center [437, 285] width 253 height 124
click at [303, 227] on input "Ordem de chegada Consumidos: 0 / 1 Horário: 08:00 Clínica: Centro de Especialid…" at bounding box center [306, 226] width 6 height 7
radio input "true"
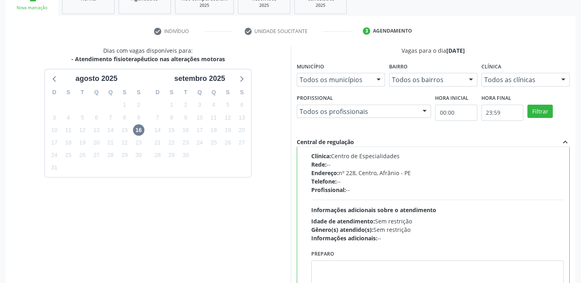
scroll to position [198, 0]
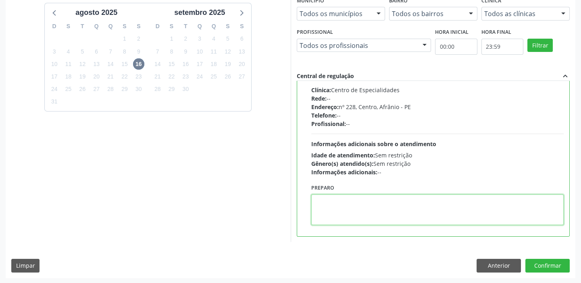
click at [368, 208] on textarea at bounding box center [437, 210] width 253 height 31
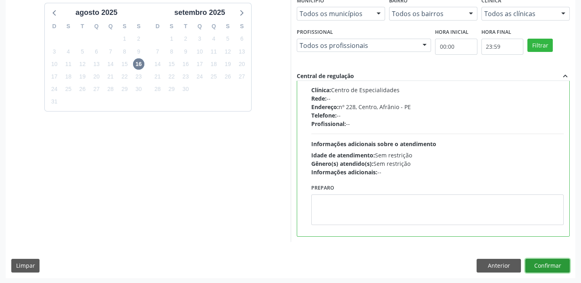
click at [543, 268] on button "Confirmar" at bounding box center [547, 266] width 44 height 14
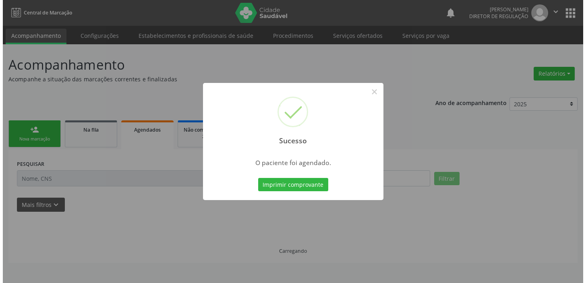
scroll to position [0, 0]
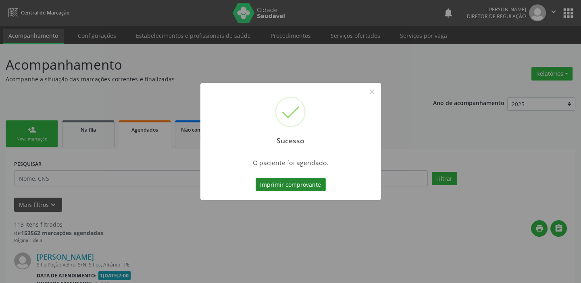
click at [306, 189] on button "Imprimir comprovante" at bounding box center [291, 185] width 70 height 14
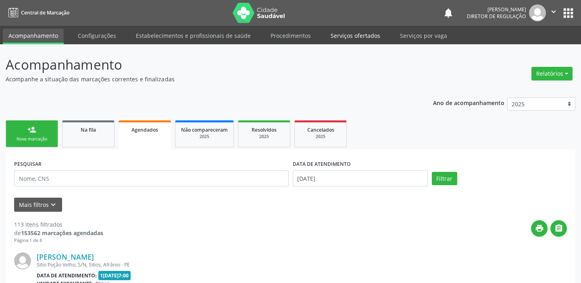
click at [341, 35] on link "Serviços ofertados" at bounding box center [355, 36] width 61 height 14
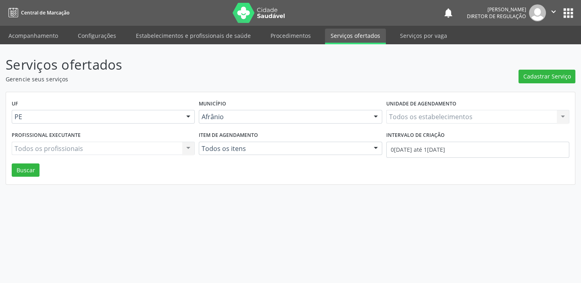
click at [341, 35] on link "Serviços ofertados" at bounding box center [355, 37] width 61 height 16
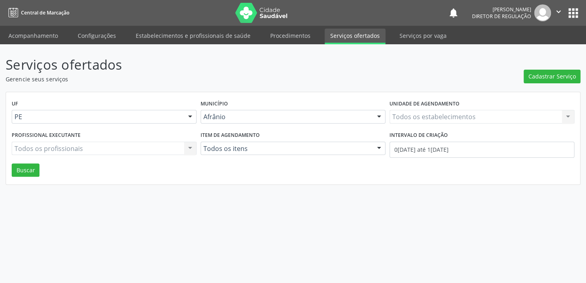
click at [341, 35] on link "Serviços ofertados" at bounding box center [355, 37] width 61 height 16
click at [548, 79] on span "Cadastrar Serviço" at bounding box center [553, 76] width 48 height 8
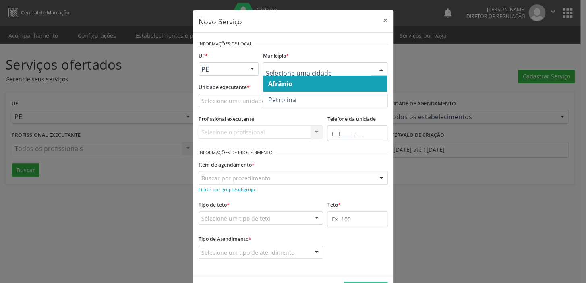
click at [293, 87] on span "Afrânio" at bounding box center [325, 84] width 124 height 16
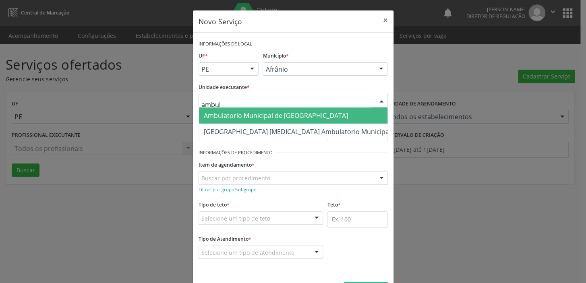
type input "ambu"
click at [238, 112] on span "Ambulatorio Municipal de [GEOGRAPHIC_DATA]" at bounding box center [276, 115] width 144 height 9
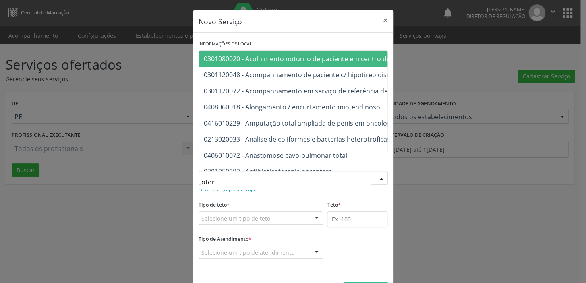
type input "otorr"
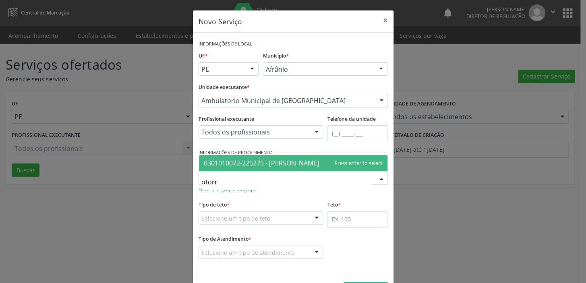
click at [241, 167] on span "0301010072-225275 - Médico Otorrinolaringologista" at bounding box center [293, 163] width 189 height 16
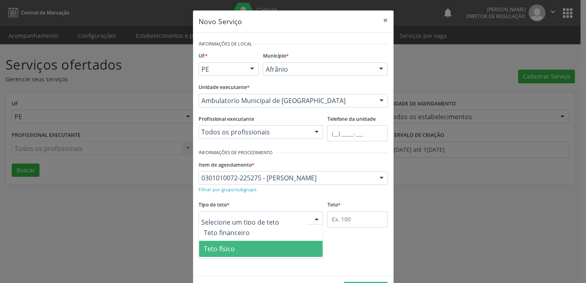
click at [205, 247] on span "Teto físico" at bounding box center [219, 249] width 31 height 9
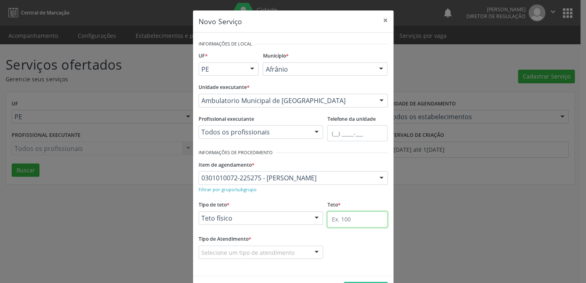
click at [335, 219] on input "text" at bounding box center [357, 220] width 60 height 16
type input "1"
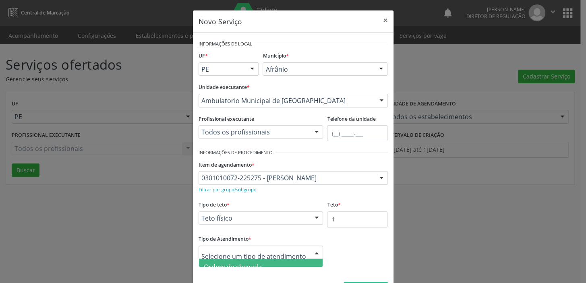
drag, startPoint x: 237, startPoint y: 255, endPoint x: 237, endPoint y: 262, distance: 6.9
drag, startPoint x: 237, startPoint y: 264, endPoint x: 242, endPoint y: 263, distance: 5.3
click at [240, 264] on span "Ordem de chegada" at bounding box center [233, 267] width 58 height 9
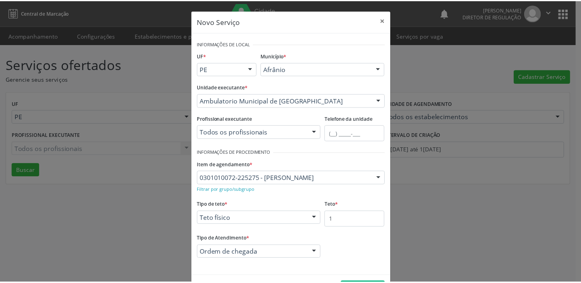
scroll to position [28, 0]
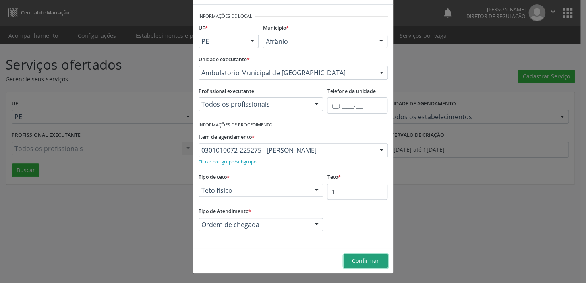
click at [362, 259] on span "Confirmar" at bounding box center [365, 261] width 27 height 8
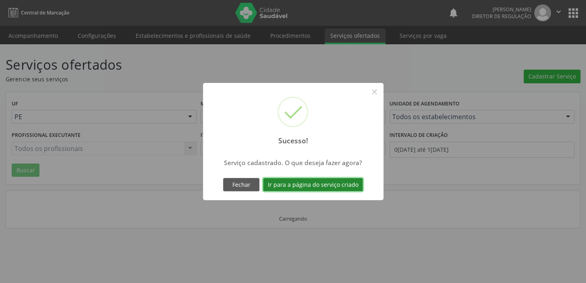
click at [328, 181] on button "Ir para a página do serviço criado" at bounding box center [313, 185] width 100 height 14
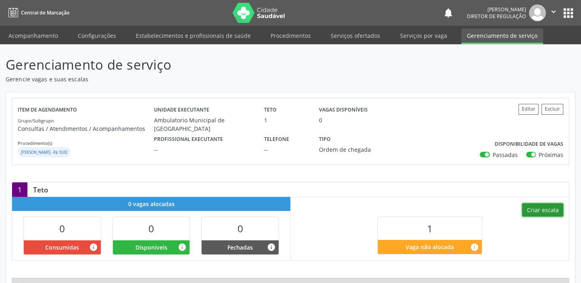
click at [544, 212] on button "Criar escala" at bounding box center [542, 211] width 41 height 14
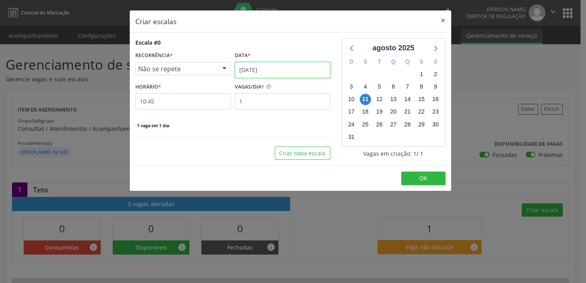
click at [270, 74] on body "Central de Marcação notifications Maria Aparecida Rodrigues da Silva Diretor de…" at bounding box center [293, 141] width 586 height 283
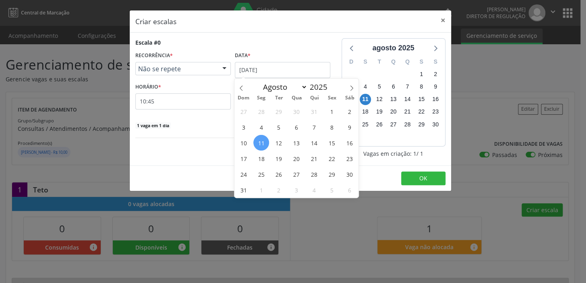
click at [262, 143] on span "11" at bounding box center [262, 143] width 16 height 16
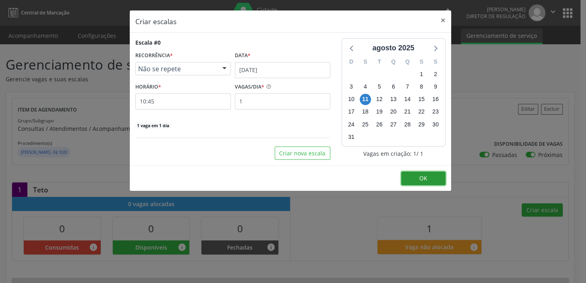
click at [427, 179] on span "OK" at bounding box center [424, 179] width 8 height 8
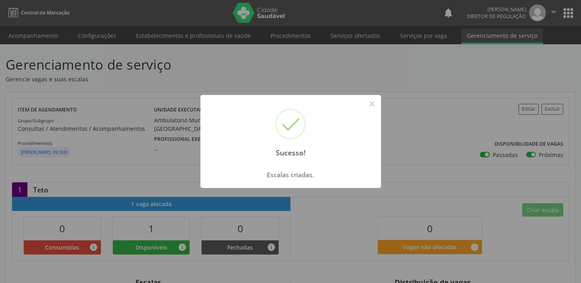
click at [380, 94] on div "Sucesso! × Escalas criadas. OK Cancel" at bounding box center [290, 141] width 581 height 283
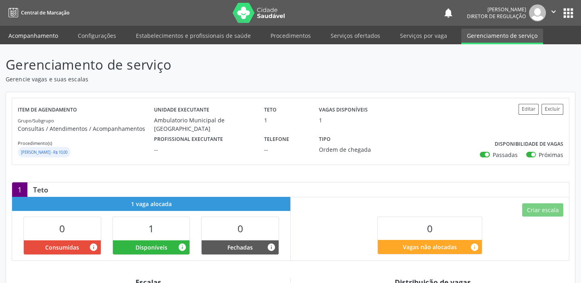
click at [36, 37] on link "Acompanhamento" at bounding box center [33, 36] width 61 height 14
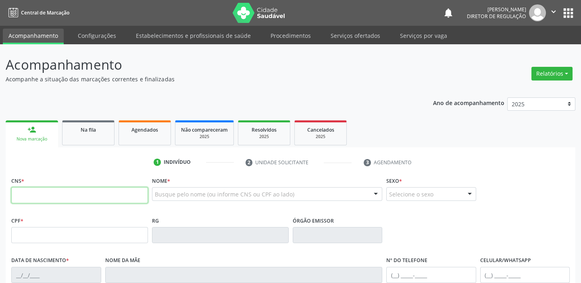
click at [40, 200] on input "text" at bounding box center [79, 195] width 137 height 16
type input "704 7047 8475 2634"
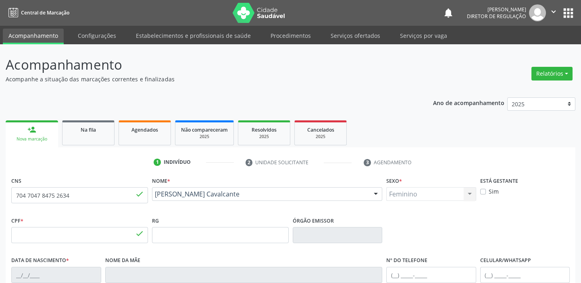
type input "183.431.544-10"
type input "27/10/2022"
type input "Maricleide Coelho Silva"
type input "(87) 98857-7901"
type input "131.818.464-90"
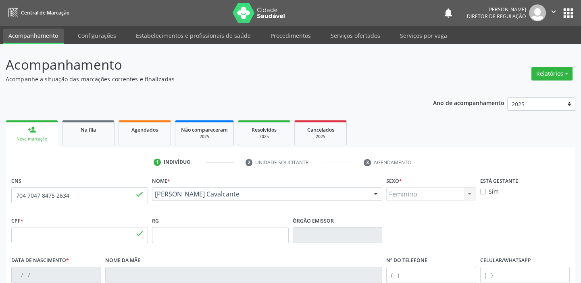
type input "S/N"
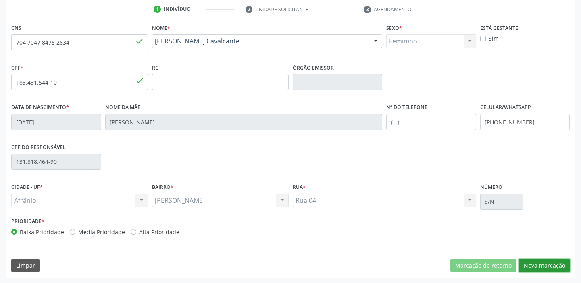
click at [534, 263] on button "Nova marcação" at bounding box center [544, 266] width 51 height 14
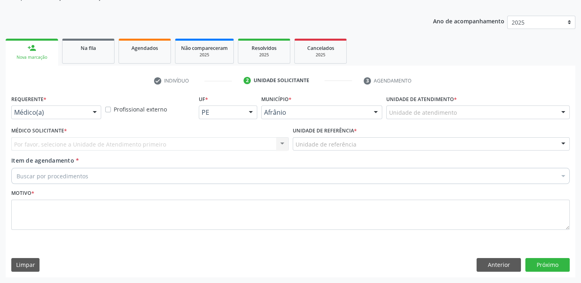
scroll to position [81, 0]
drag, startPoint x: 399, startPoint y: 111, endPoint x: 399, endPoint y: 123, distance: 11.3
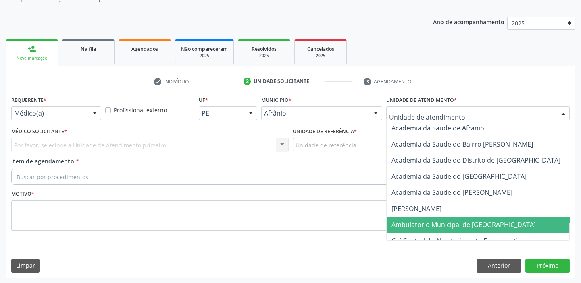
click at [422, 227] on span "Ambulatorio Municipal de [GEOGRAPHIC_DATA]" at bounding box center [463, 224] width 144 height 9
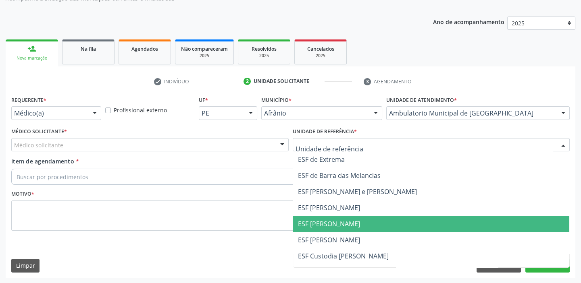
drag, startPoint x: 320, startPoint y: 228, endPoint x: 310, endPoint y: 227, distance: 10.5
click at [320, 228] on span "ESF [PERSON_NAME]" at bounding box center [431, 224] width 277 height 16
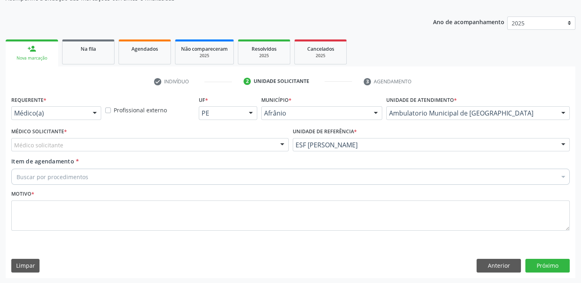
click at [89, 145] on div "Médico solicitante" at bounding box center [149, 145] width 277 height 14
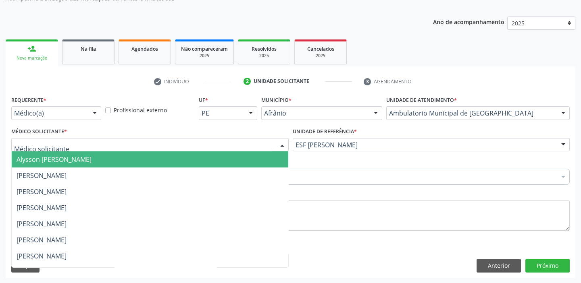
drag, startPoint x: 88, startPoint y: 164, endPoint x: 73, endPoint y: 177, distance: 19.5
click at [88, 165] on span "Alysson [PERSON_NAME]" at bounding box center [150, 160] width 277 height 16
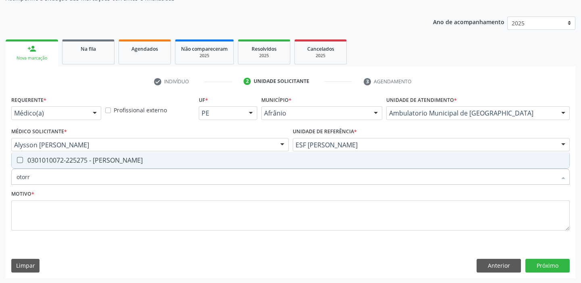
type input "otorri"
click at [39, 165] on span "0301010072-225275 - Médico Otorrinolaringologista" at bounding box center [290, 160] width 557 height 16
checkbox Otorrinolaringologista "true"
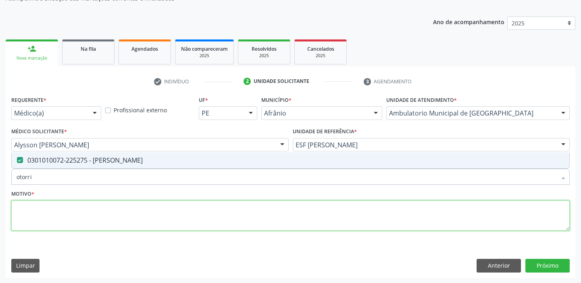
click at [35, 210] on textarea at bounding box center [290, 216] width 558 height 31
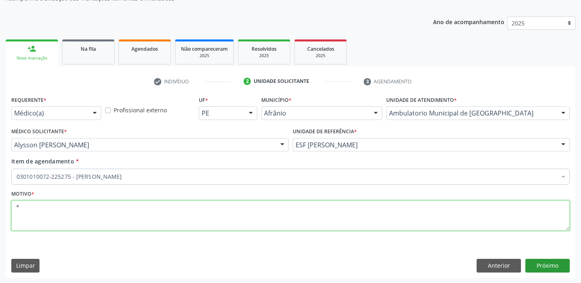
type textarea "*"
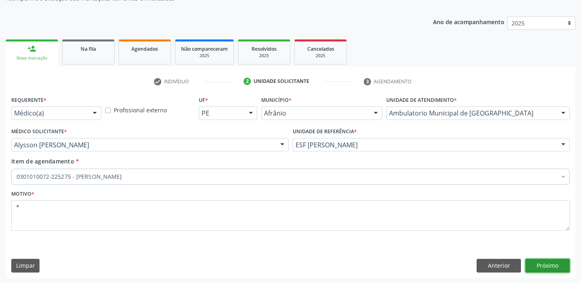
click at [534, 266] on button "Próximo" at bounding box center [547, 266] width 44 height 14
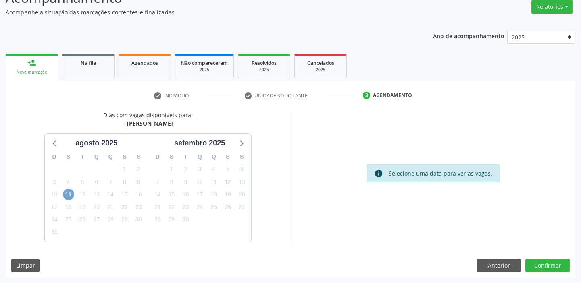
click at [68, 193] on span "11" at bounding box center [68, 194] width 11 height 11
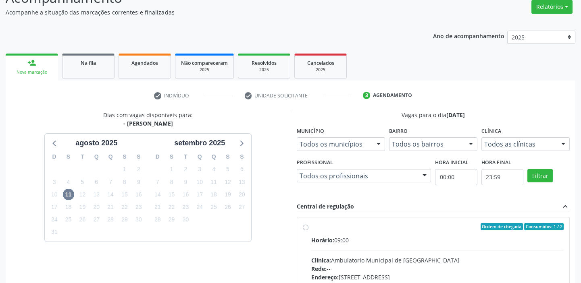
click at [308, 231] on input "Ordem de chegada Consumidos: 1 / 2 Horário: 09:00 Clínica: Ambulatorio Municipa…" at bounding box center [306, 226] width 6 height 7
radio input "true"
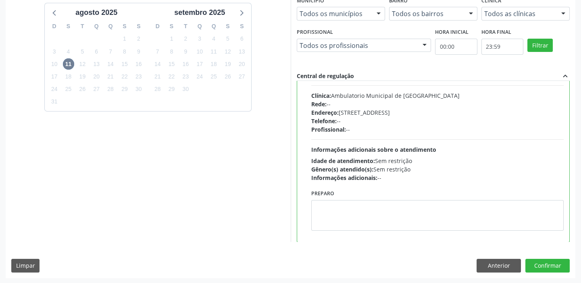
scroll to position [0, 0]
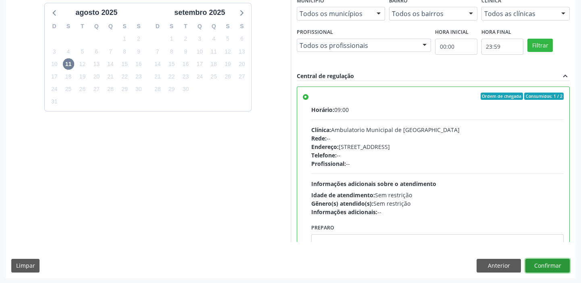
click at [533, 265] on button "Confirmar" at bounding box center [547, 266] width 44 height 14
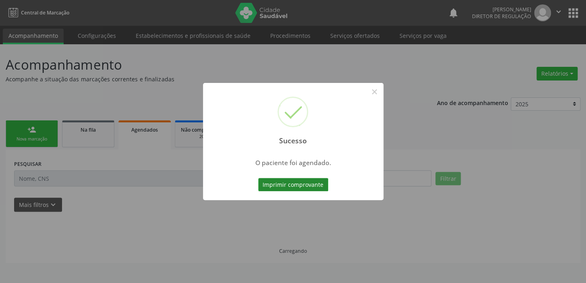
click at [280, 187] on button "Imprimir comprovante" at bounding box center [293, 185] width 70 height 14
